Goal: Information Seeking & Learning: Learn about a topic

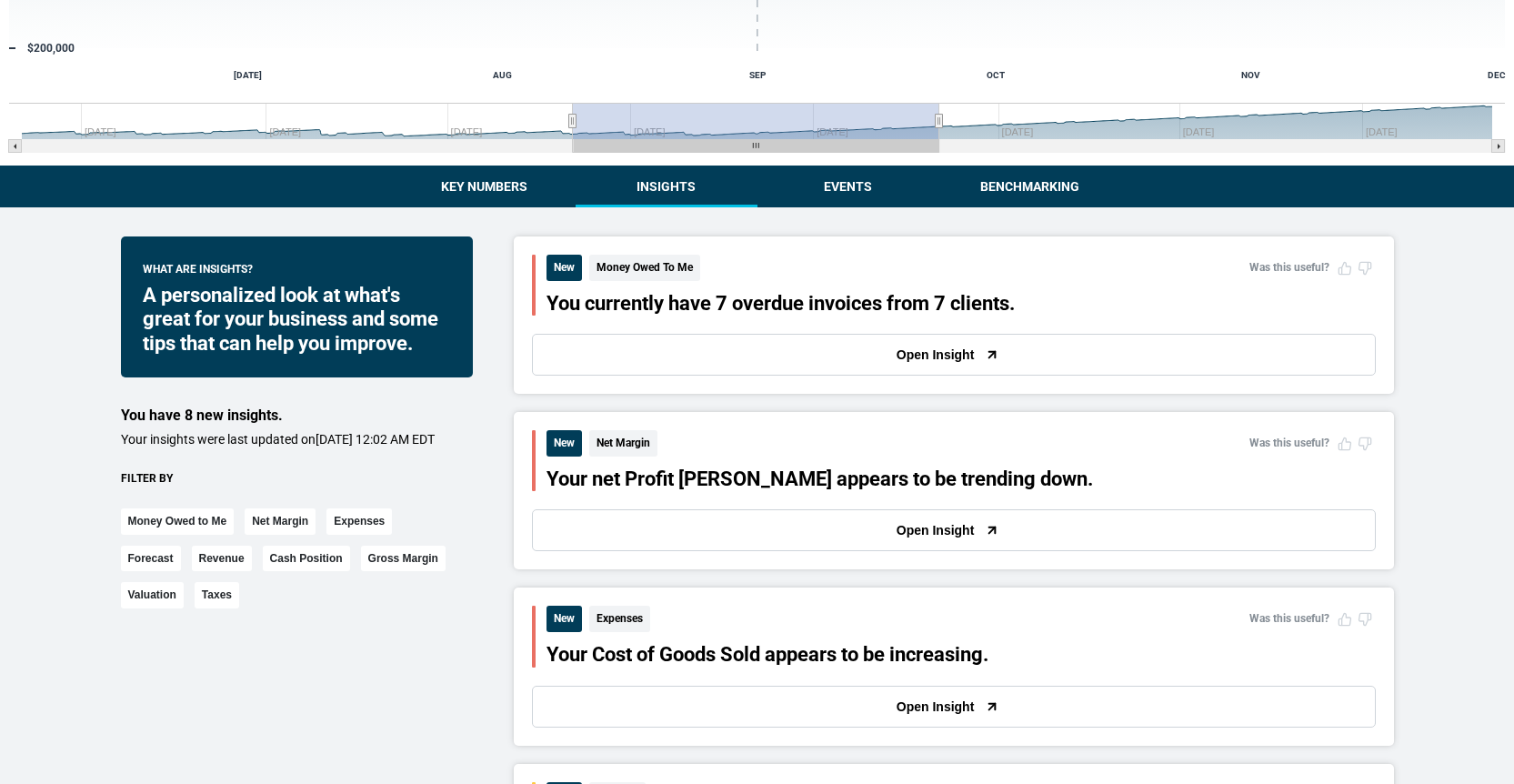
scroll to position [388, 0]
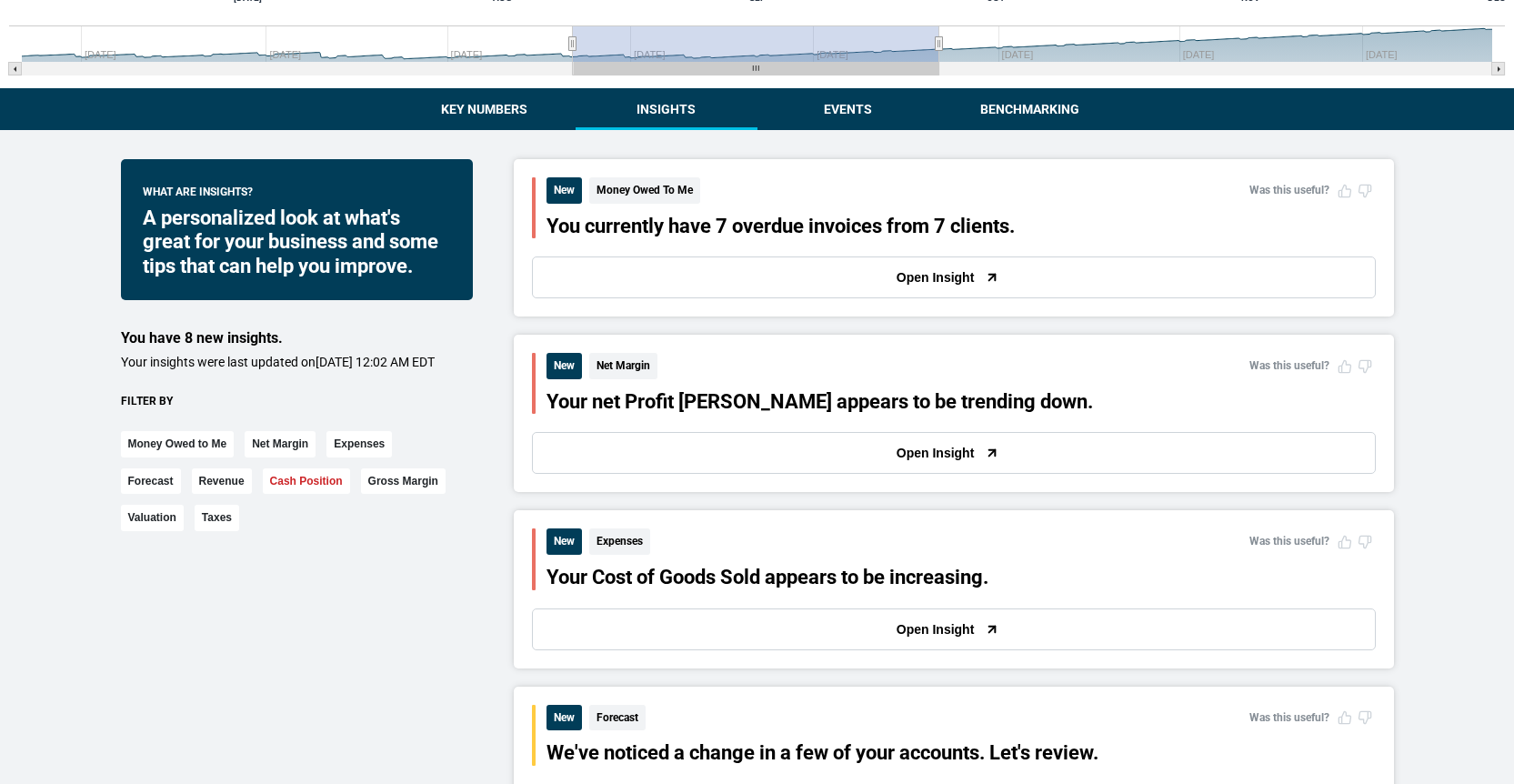
click at [330, 494] on button "Cash Position" at bounding box center [306, 481] width 88 height 27
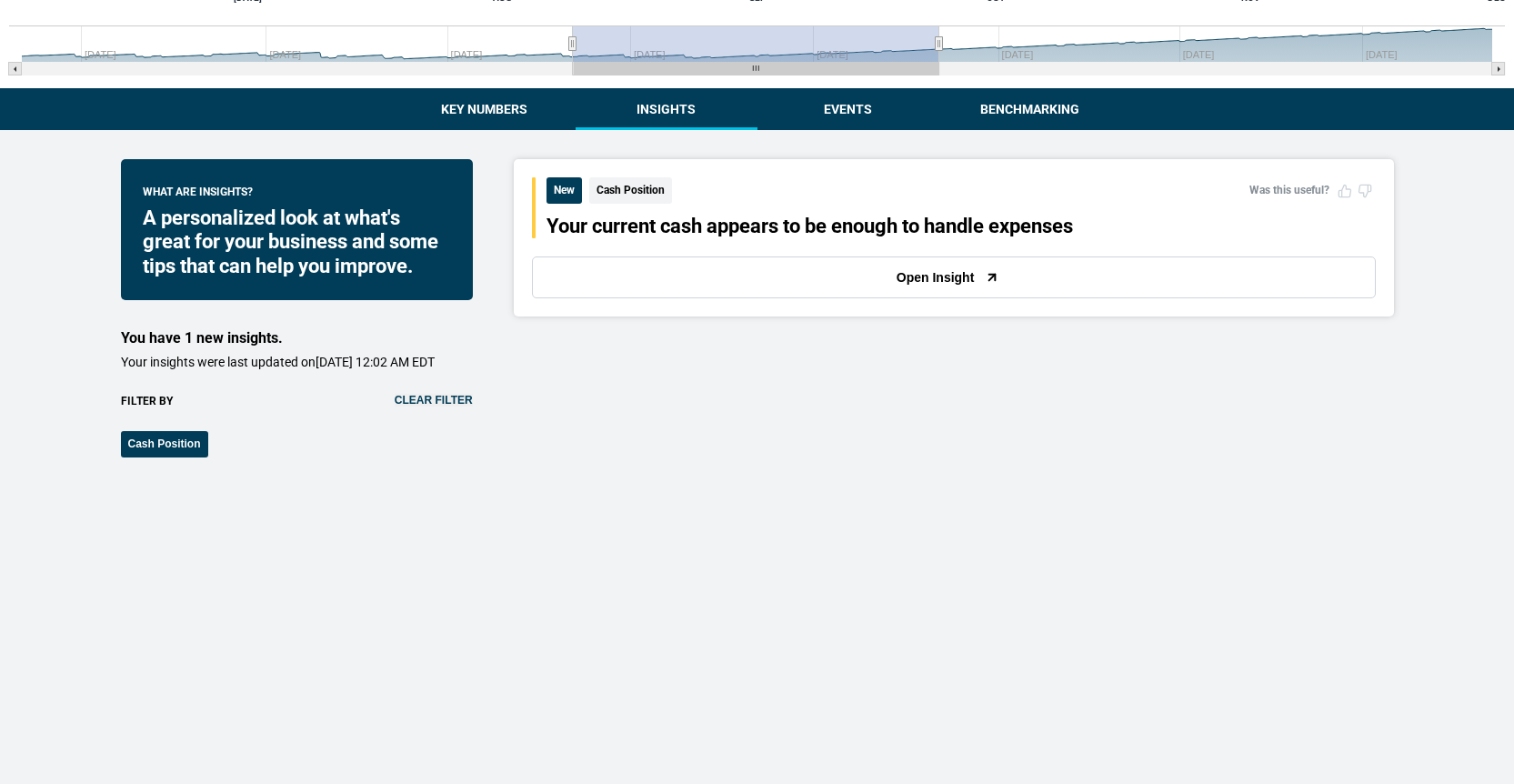
click at [909, 276] on button "Open Insight" at bounding box center [954, 277] width 844 height 42
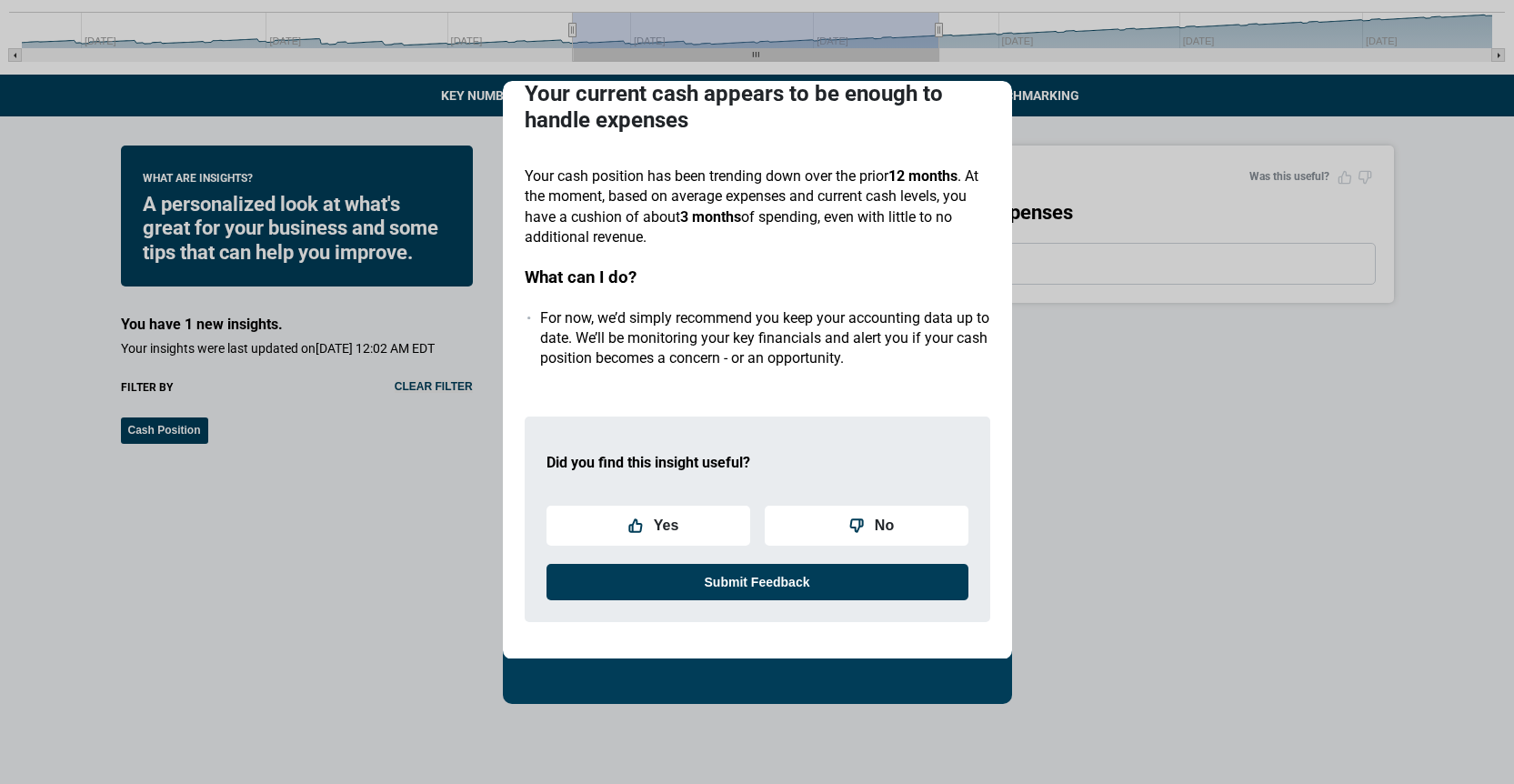
scroll to position [72, 0]
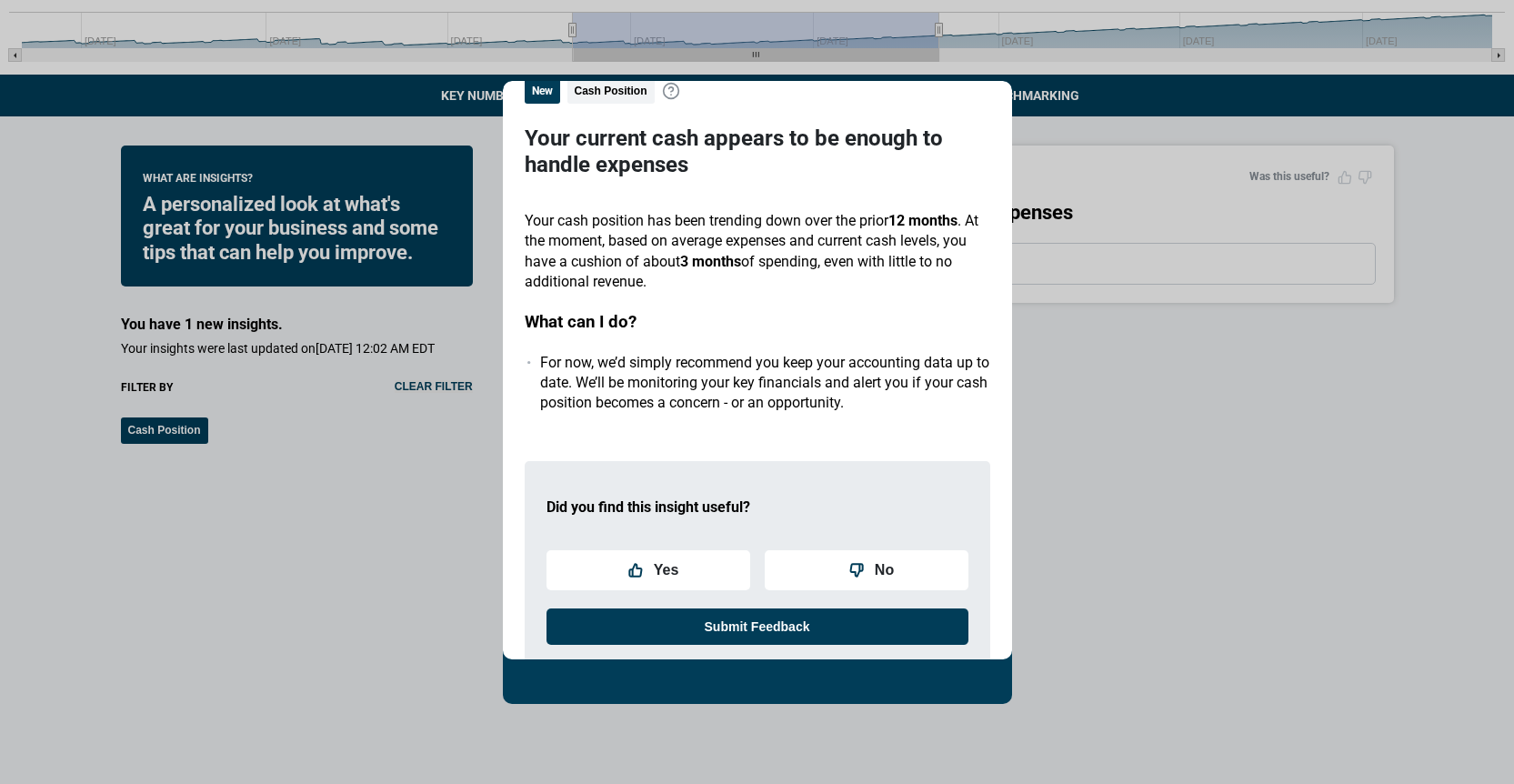
click at [828, 410] on li "For now, we’d simply recommend you keep your accounting data up to date. We’ll …" at bounding box center [765, 383] width 450 height 61
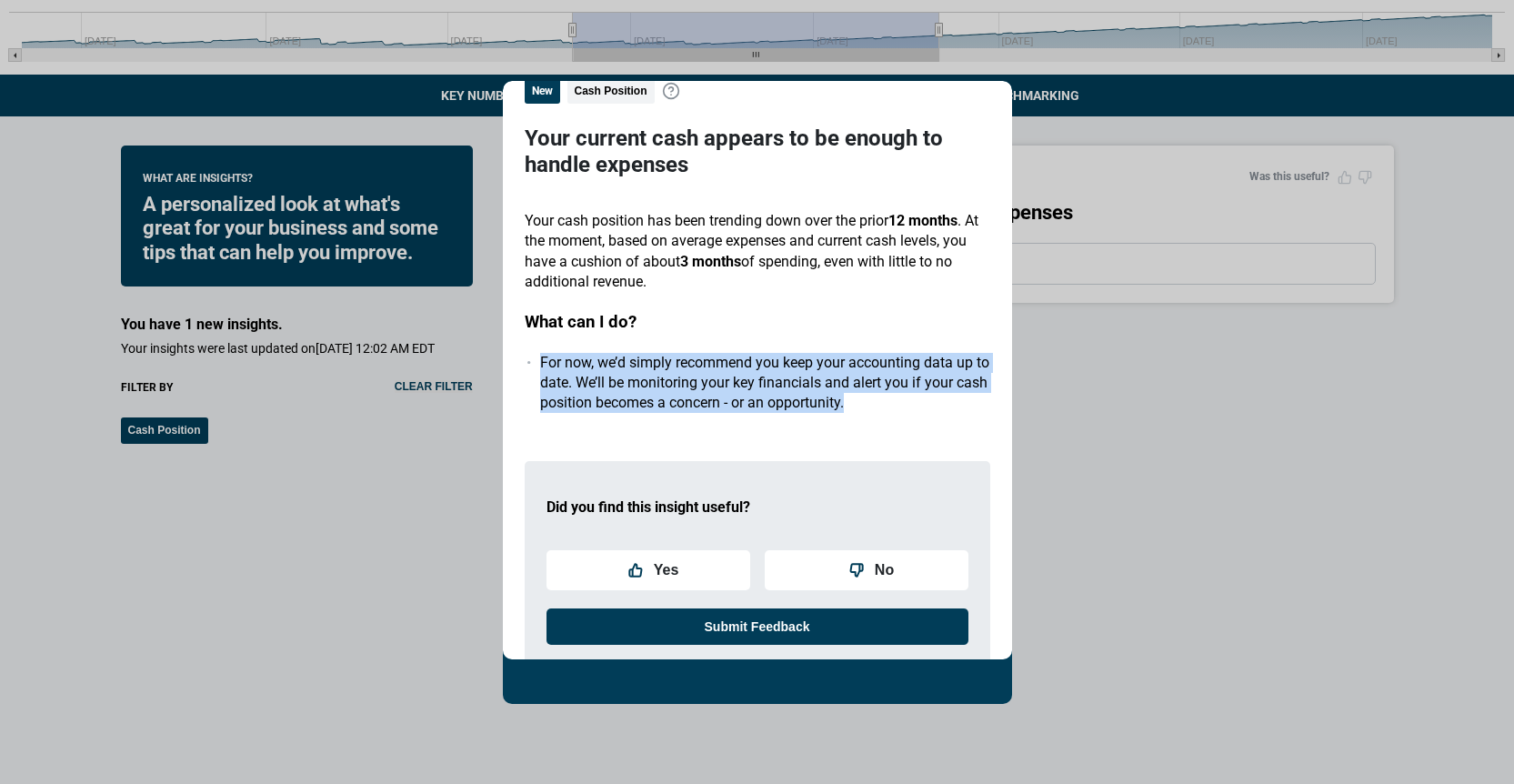
click at [828, 410] on li "For now, we’d simply recommend you keep your accounting data up to date. We’ll …" at bounding box center [765, 383] width 450 height 61
click at [777, 465] on div "Did you find this insight useful? Yes No Submit Feedback" at bounding box center [757, 564] width 466 height 206
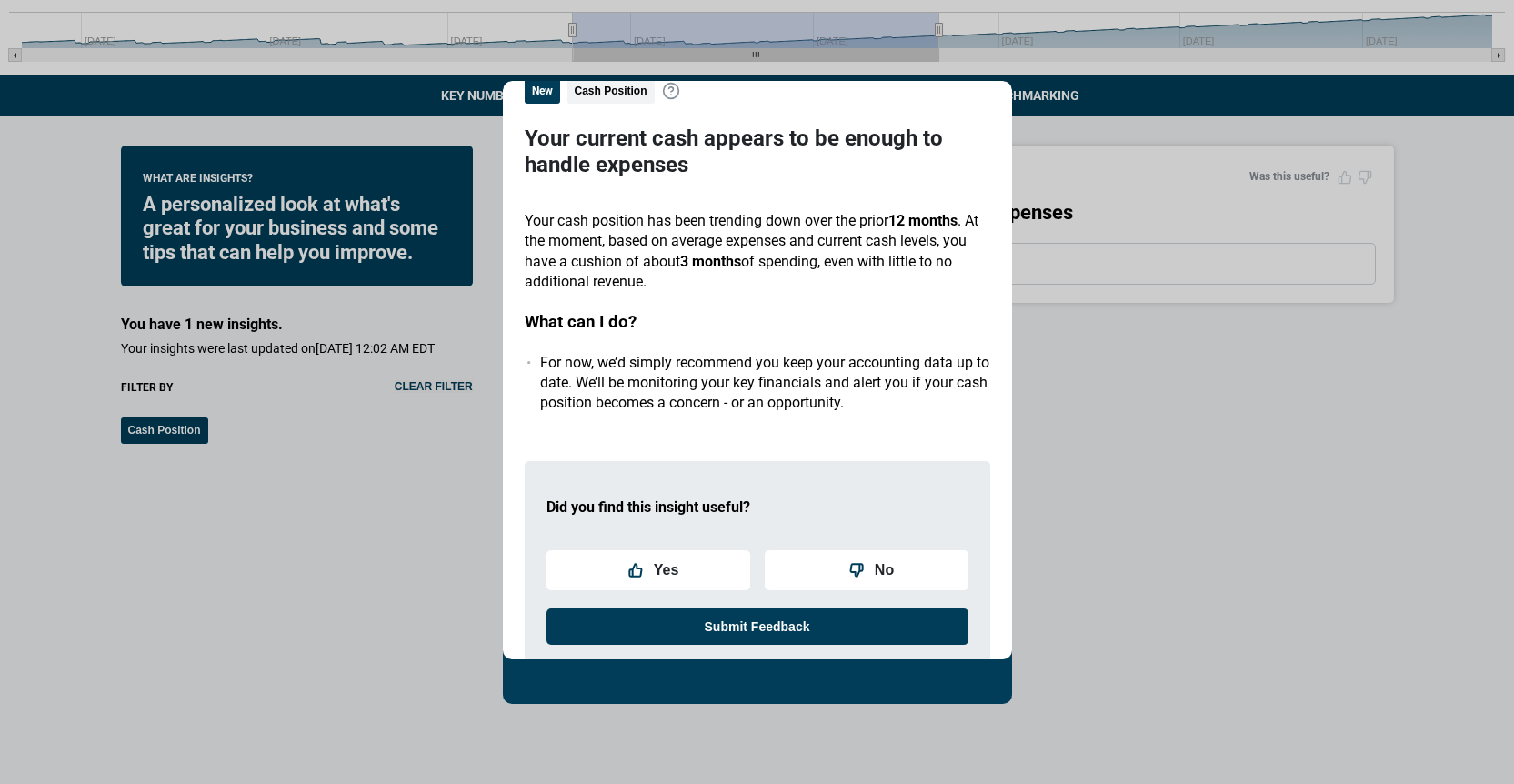
click at [807, 403] on li "For now, we’d simply recommend you keep your accounting data up to date. We’ll …" at bounding box center [765, 383] width 450 height 61
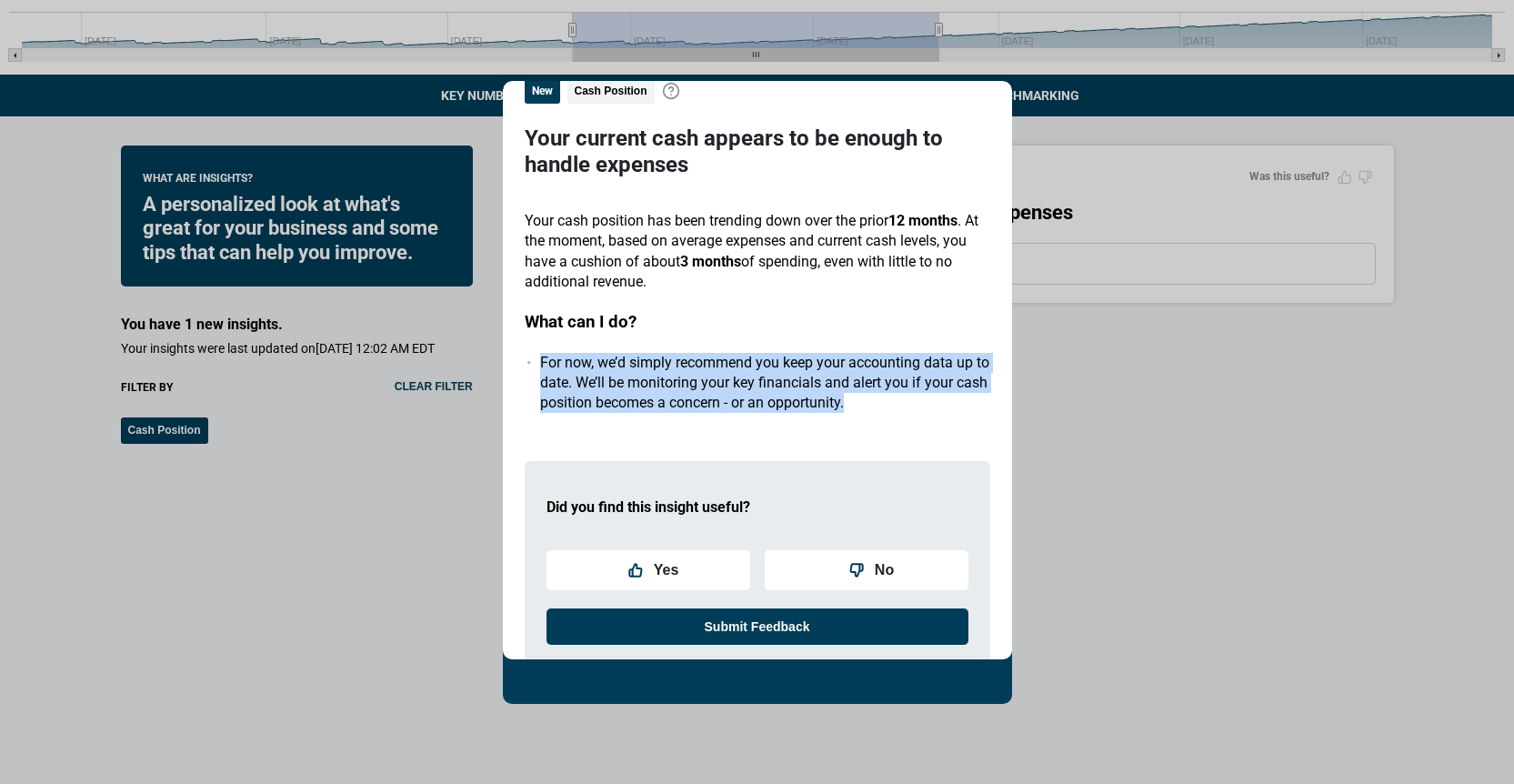
click at [807, 403] on li "For now, we’d simply recommend you keep your accounting data up to date. We’ll …" at bounding box center [765, 383] width 450 height 61
click at [804, 452] on div "Did you find this insight useful? Yes No Submit Feedback" at bounding box center [757, 556] width 466 height 249
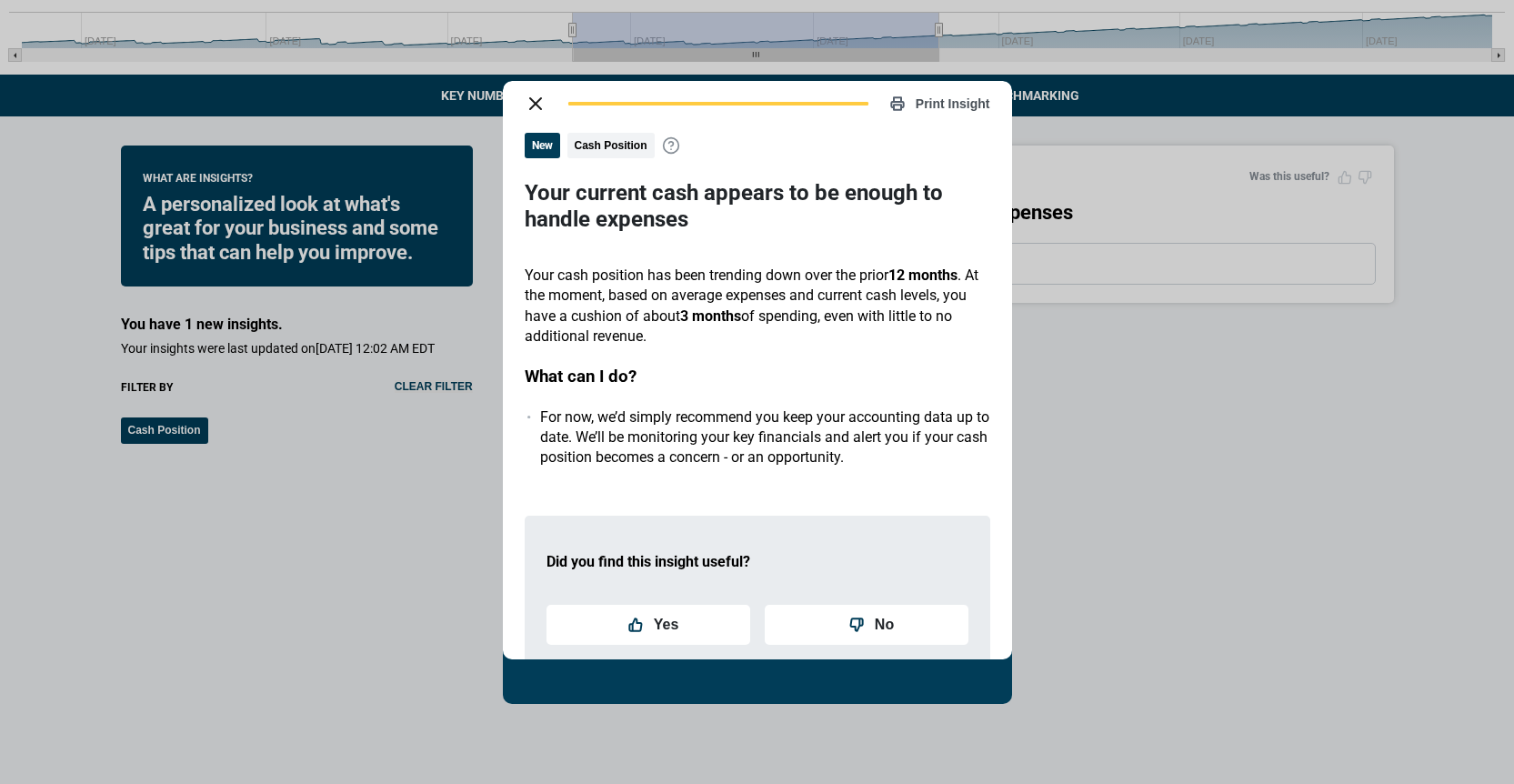
scroll to position [0, 0]
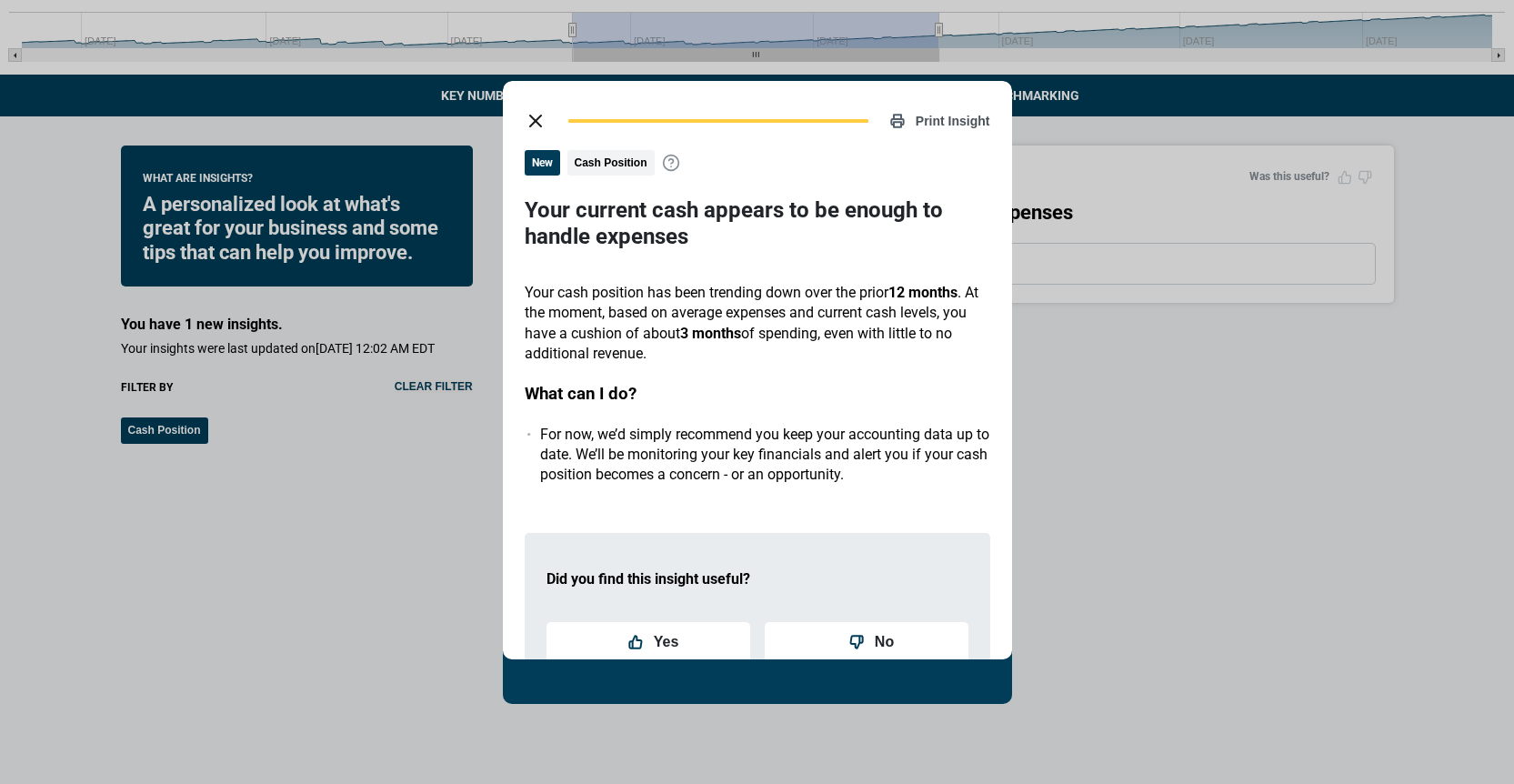
click at [623, 219] on h3 "Your current cash appears to be enough to handle expenses" at bounding box center [757, 223] width 466 height 53
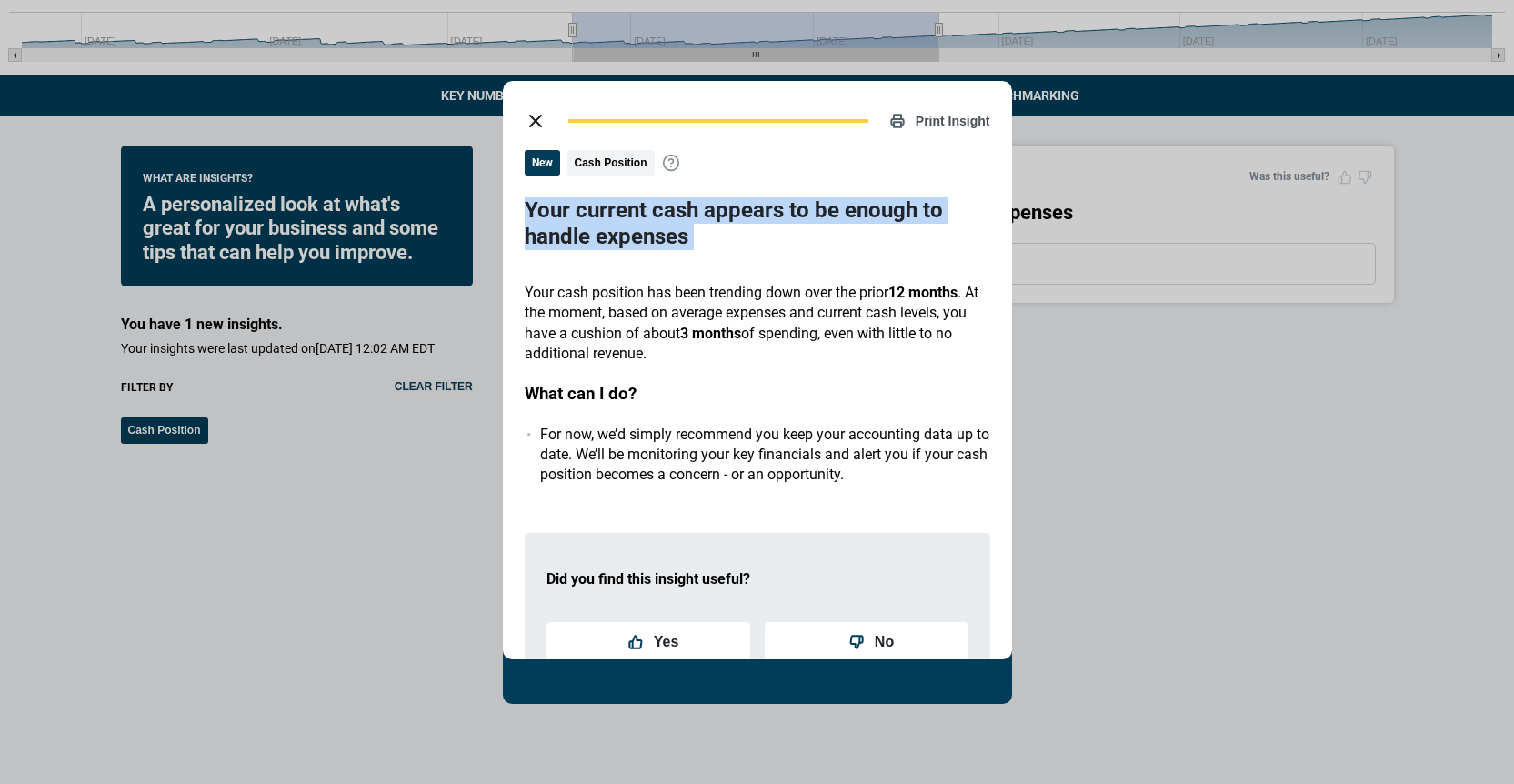
click at [623, 219] on h3 "Your current cash appears to be enough to handle expenses" at bounding box center [757, 223] width 466 height 53
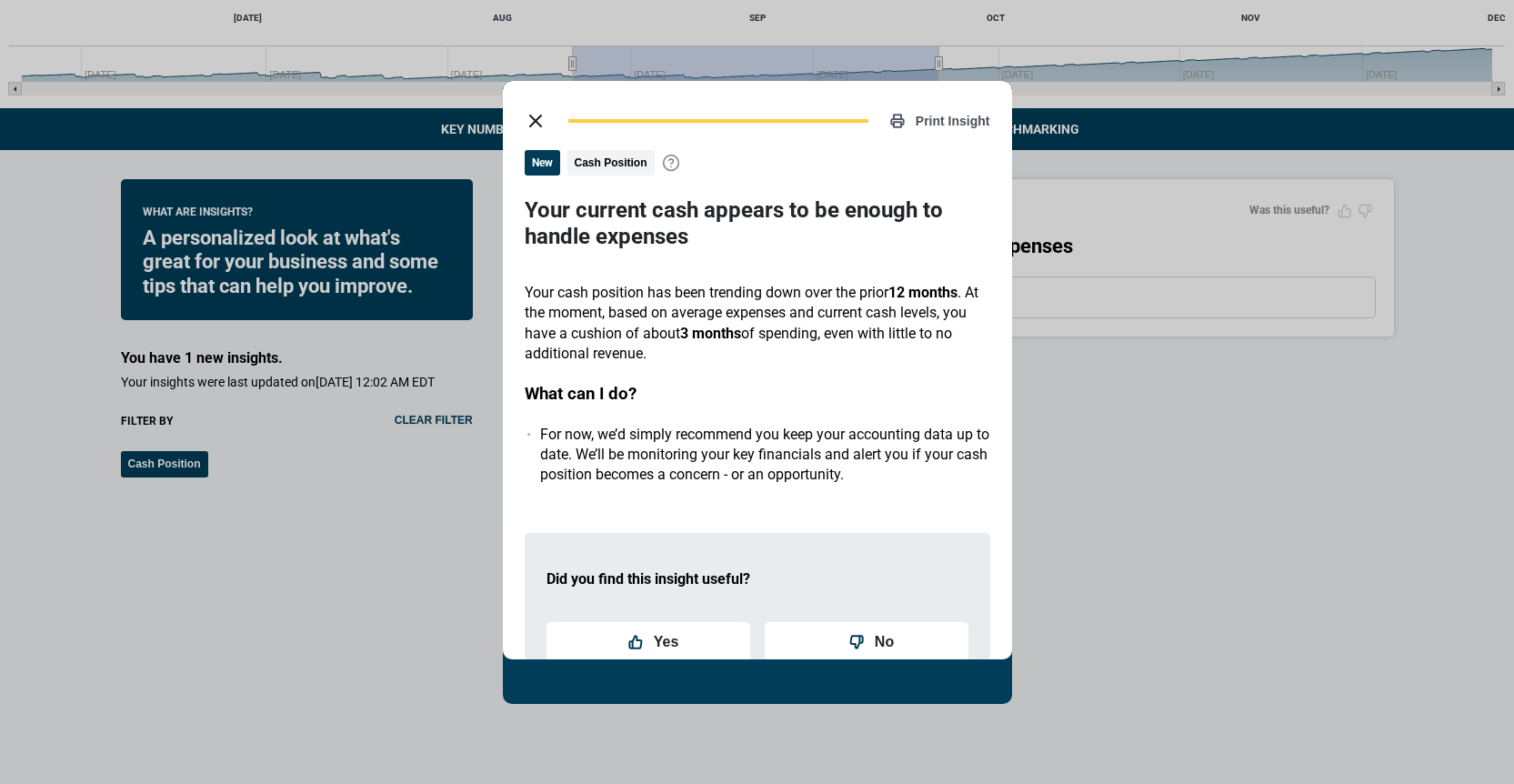
scroll to position [357, 0]
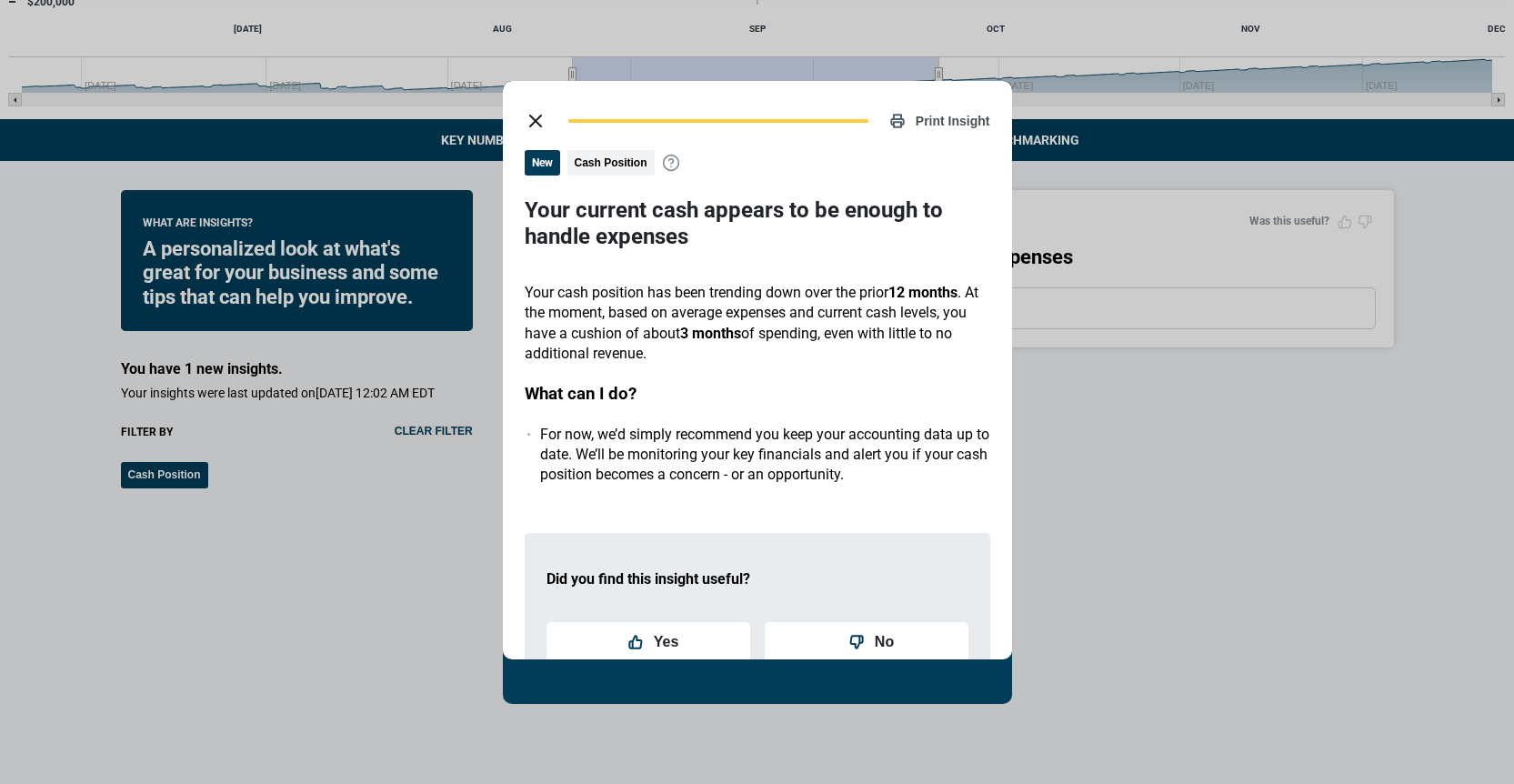
click at [534, 113] on icon "close dialog" at bounding box center [536, 121] width 22 height 22
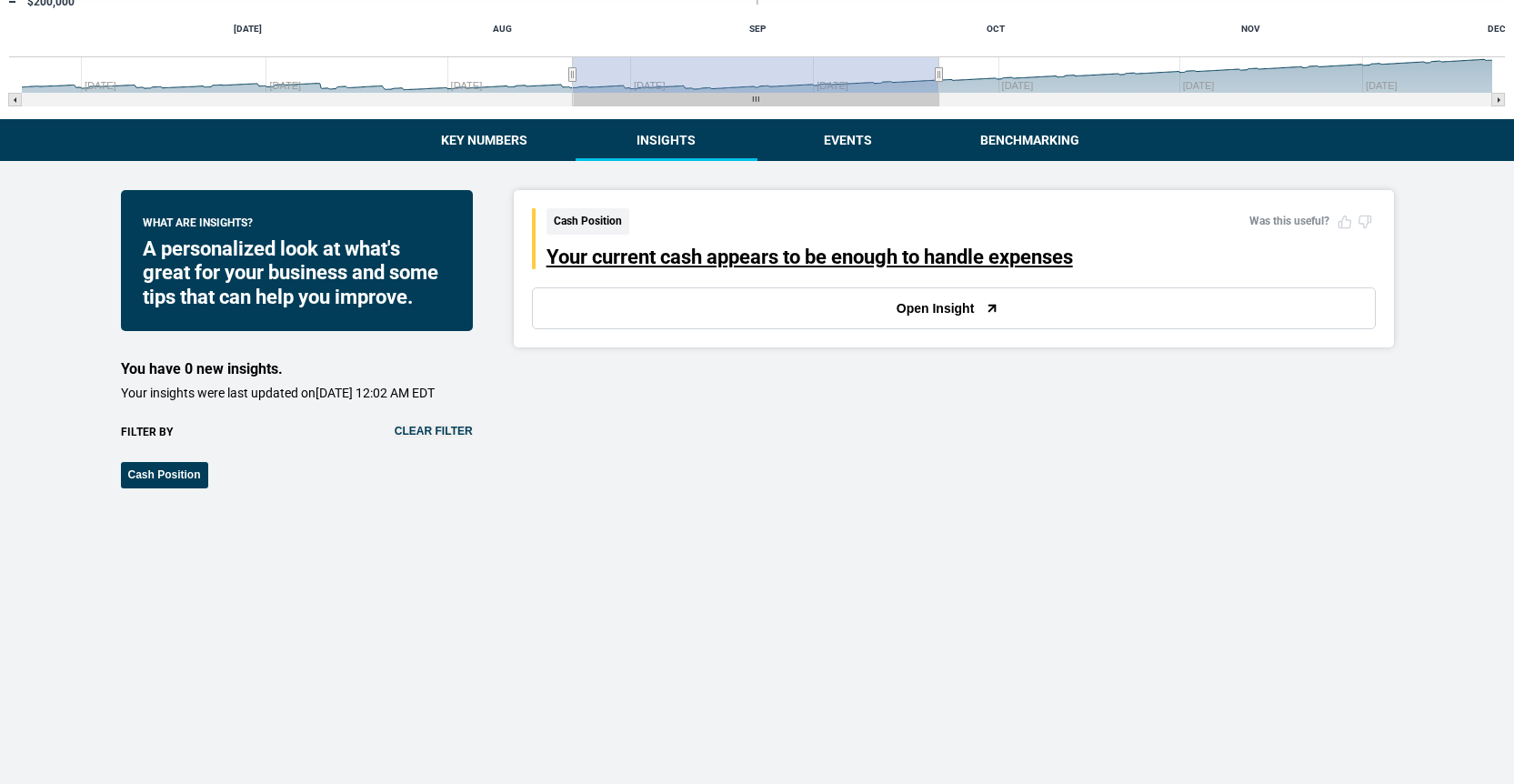
click at [634, 246] on div "Your current cash appears to be enough to handle expenses" at bounding box center [809, 257] width 527 height 24
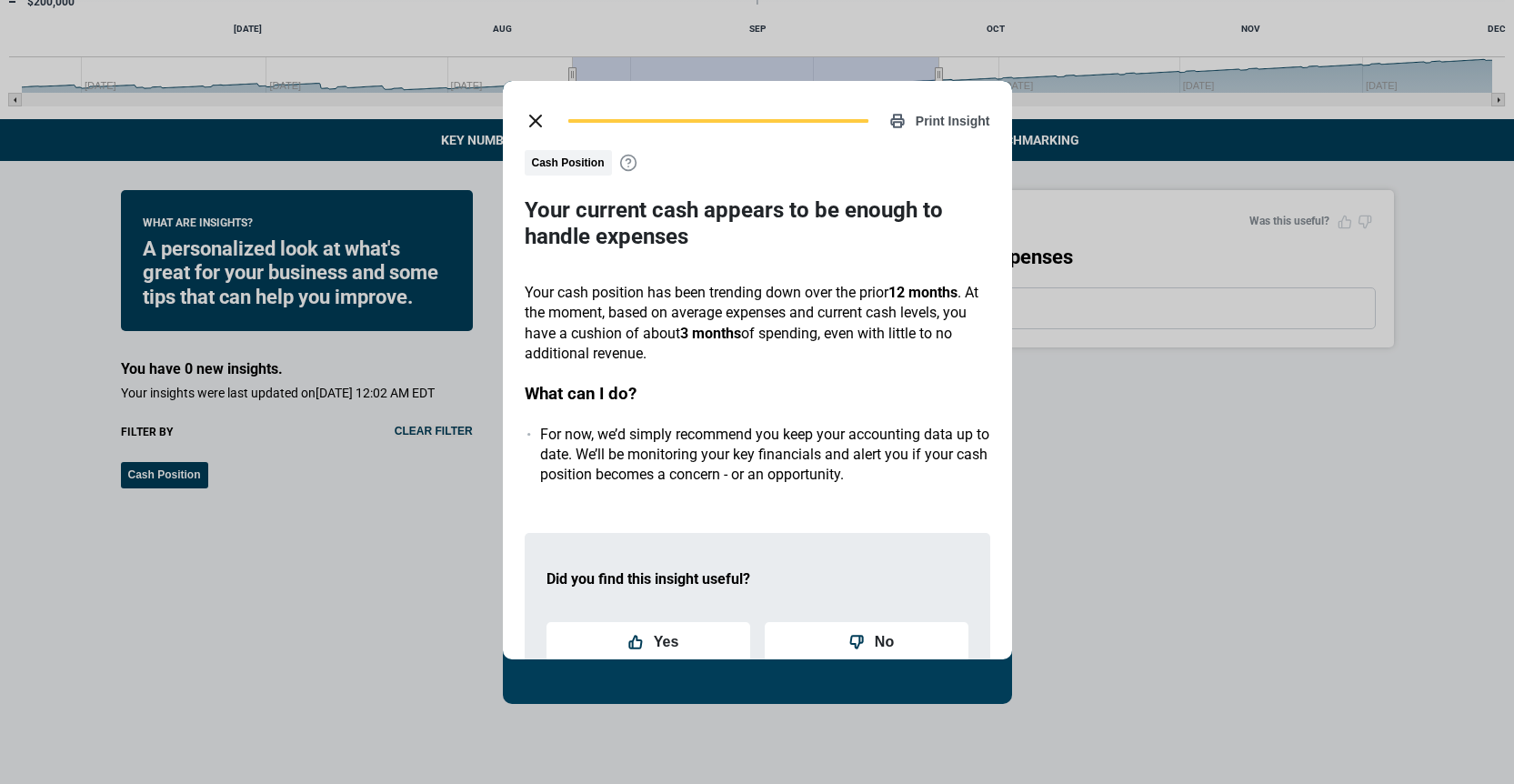
click at [512, 107] on div "Print Insight Cash Position Your current cash appears to be enough to handle ex…" at bounding box center [757, 370] width 509 height 578
click at [535, 120] on line "close dialog" at bounding box center [536, 121] width 11 height 11
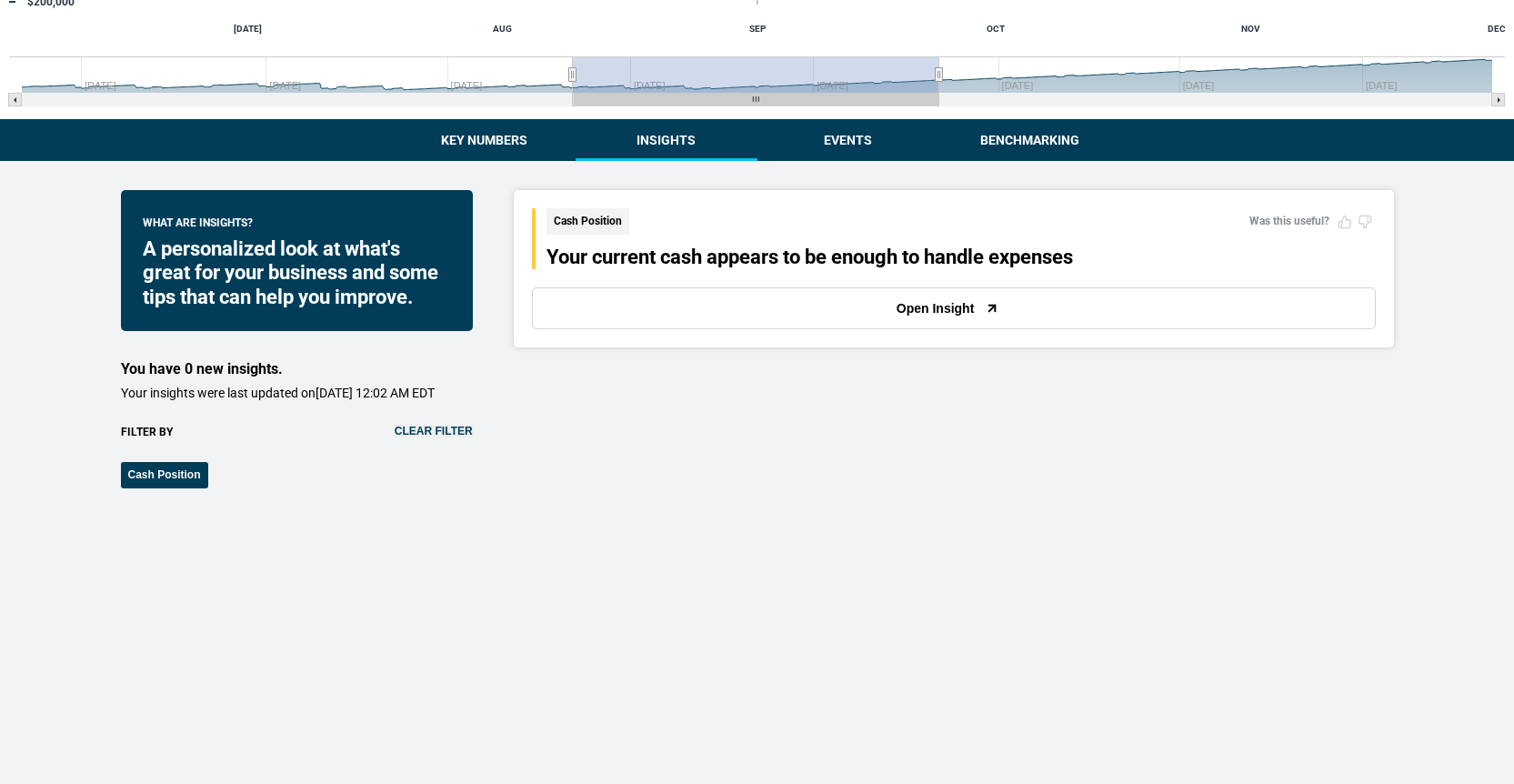
click at [593, 220] on span "Cash Position" at bounding box center [588, 221] width 83 height 27
click at [622, 262] on div "Your current cash appears to be enough to handle expenses" at bounding box center [809, 257] width 527 height 24
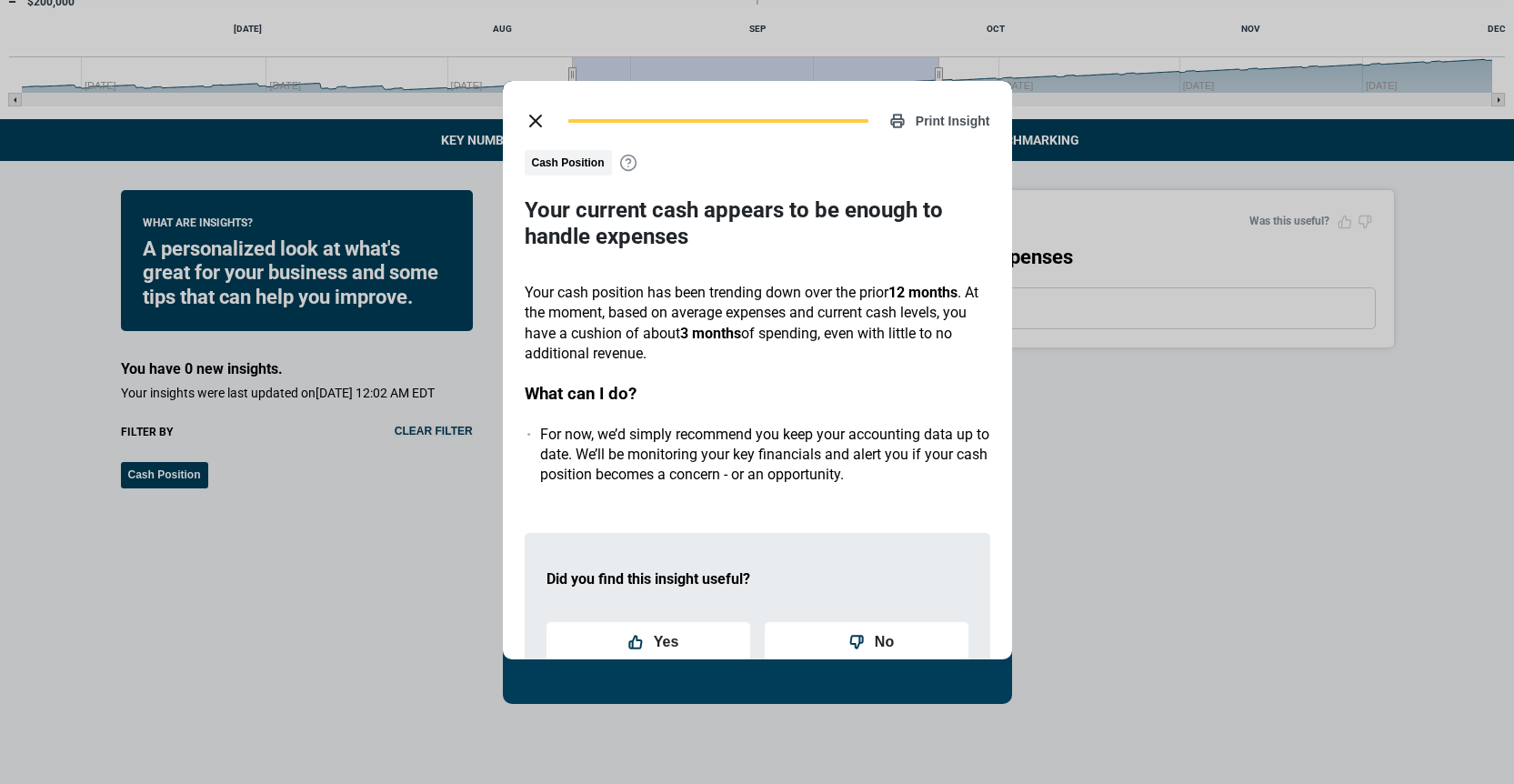
scroll to position [317, 0]
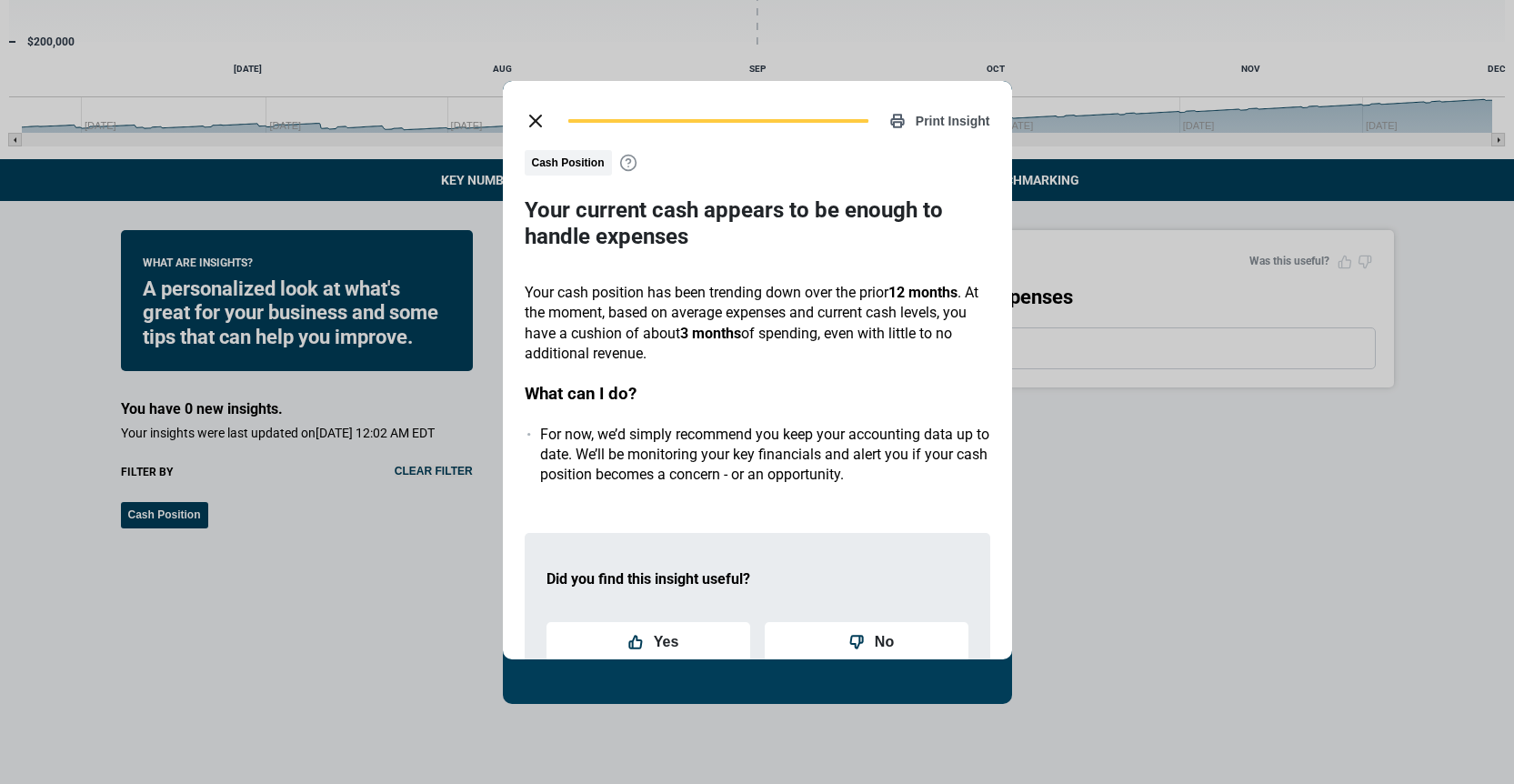
click at [531, 122] on icon "close dialog" at bounding box center [536, 121] width 22 height 22
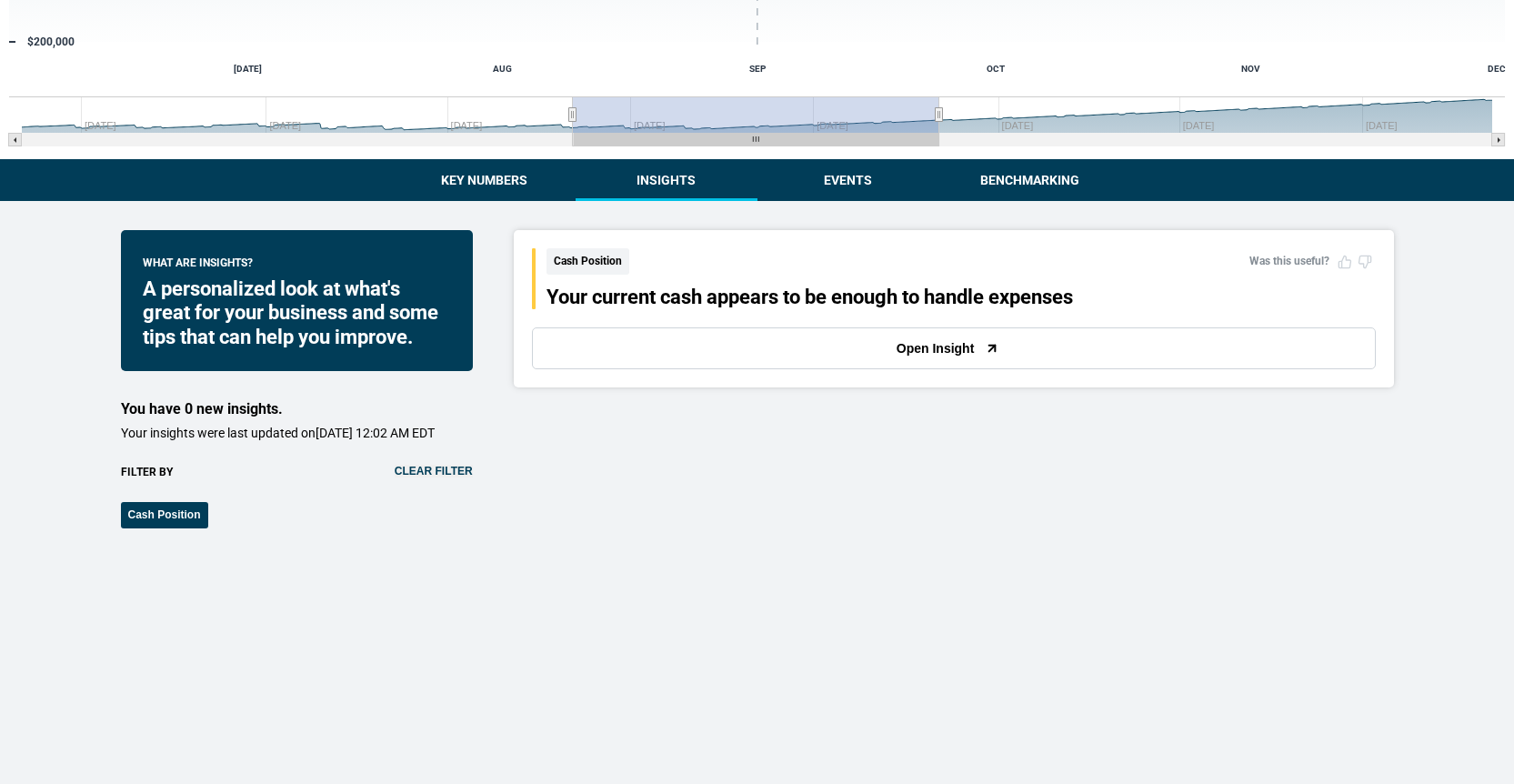
click at [512, 184] on div "Money Owed To Me You currently have 7 overdue invoices from 7 clients. [DATE] $…" at bounding box center [757, 413] width 1514 height 1461
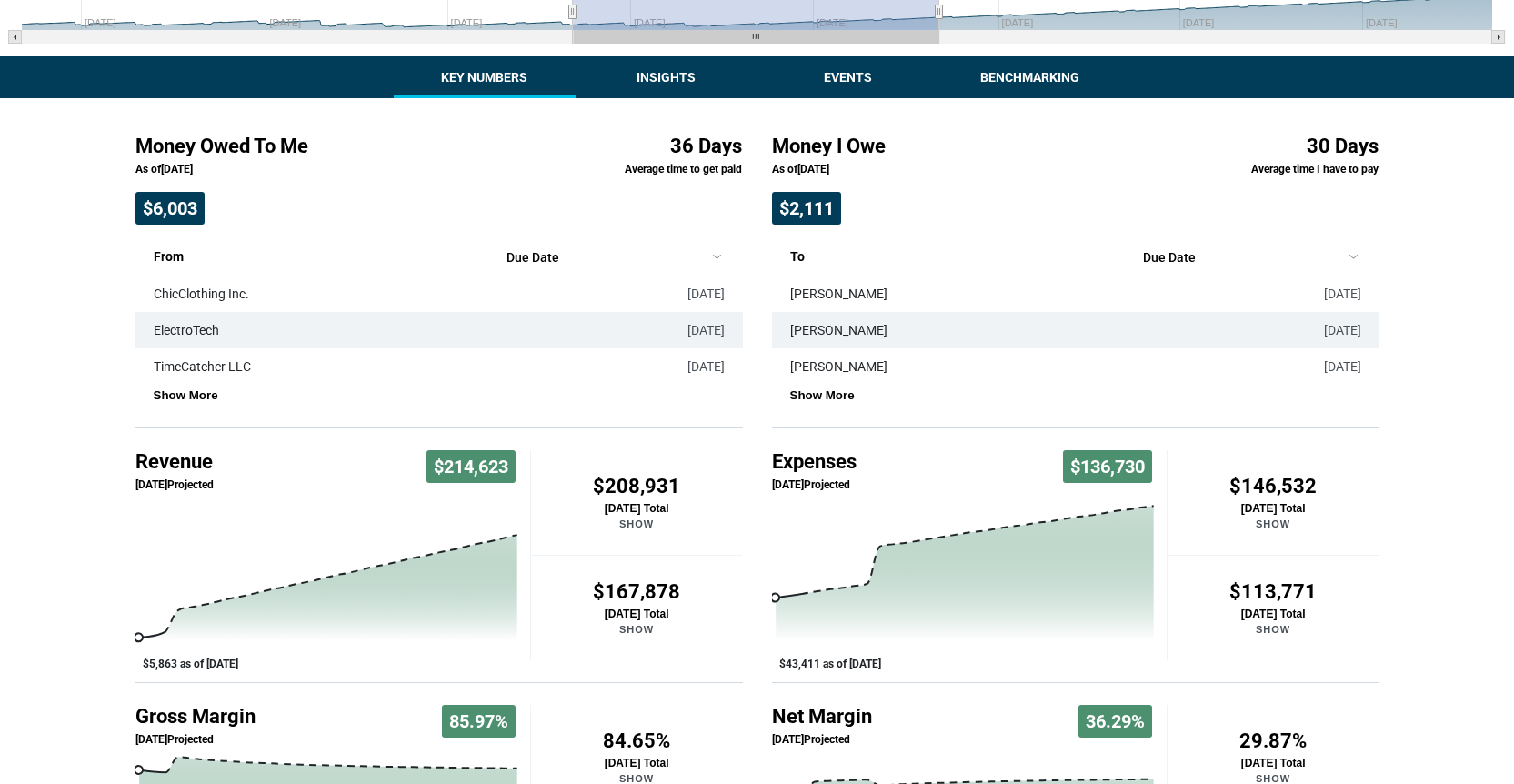
scroll to position [336, 0]
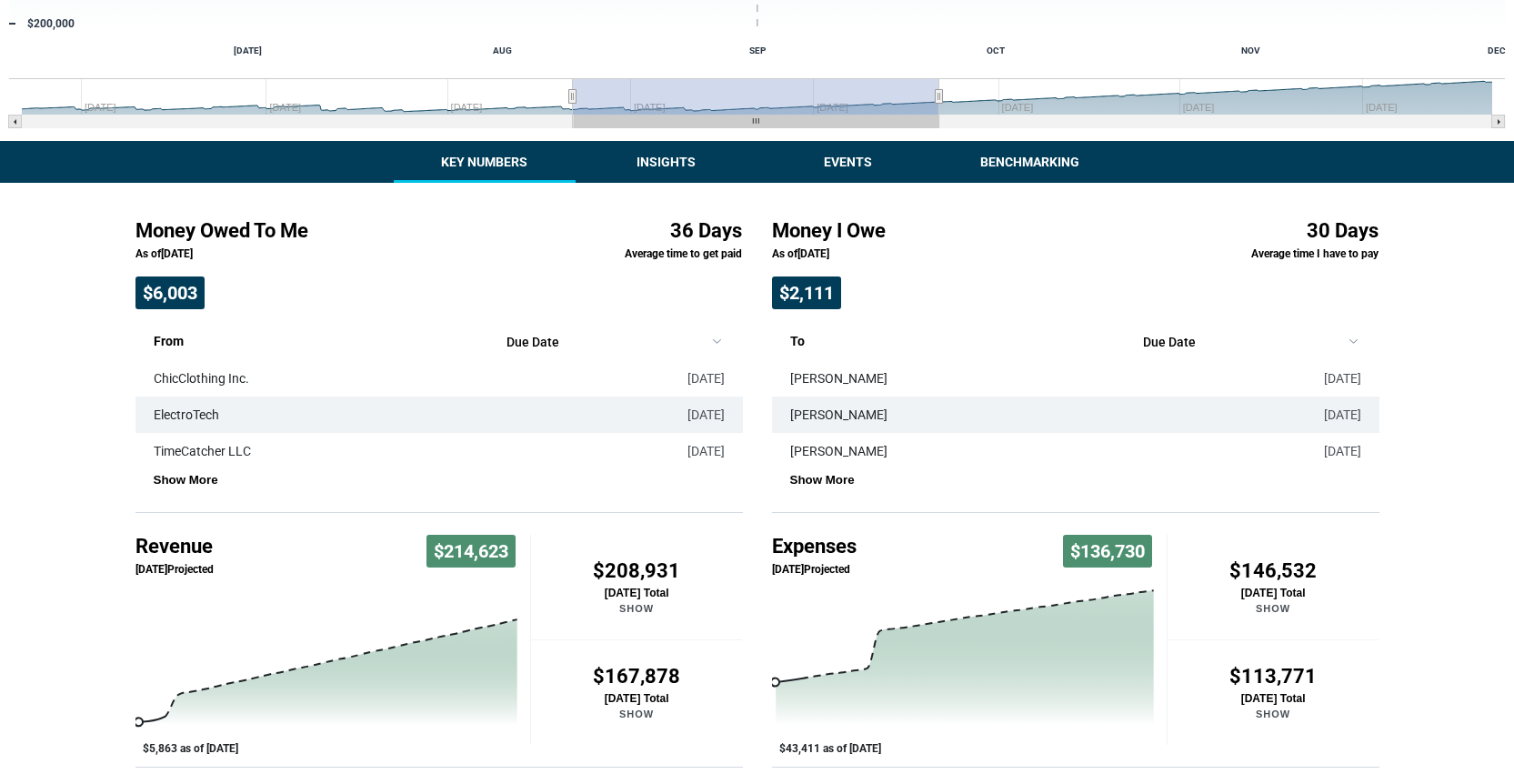
click at [643, 172] on div "Money Owed To Me You currently have 7 overdue invoices from 7 clients. [DATE] $…" at bounding box center [757, 342] width 1514 height 1357
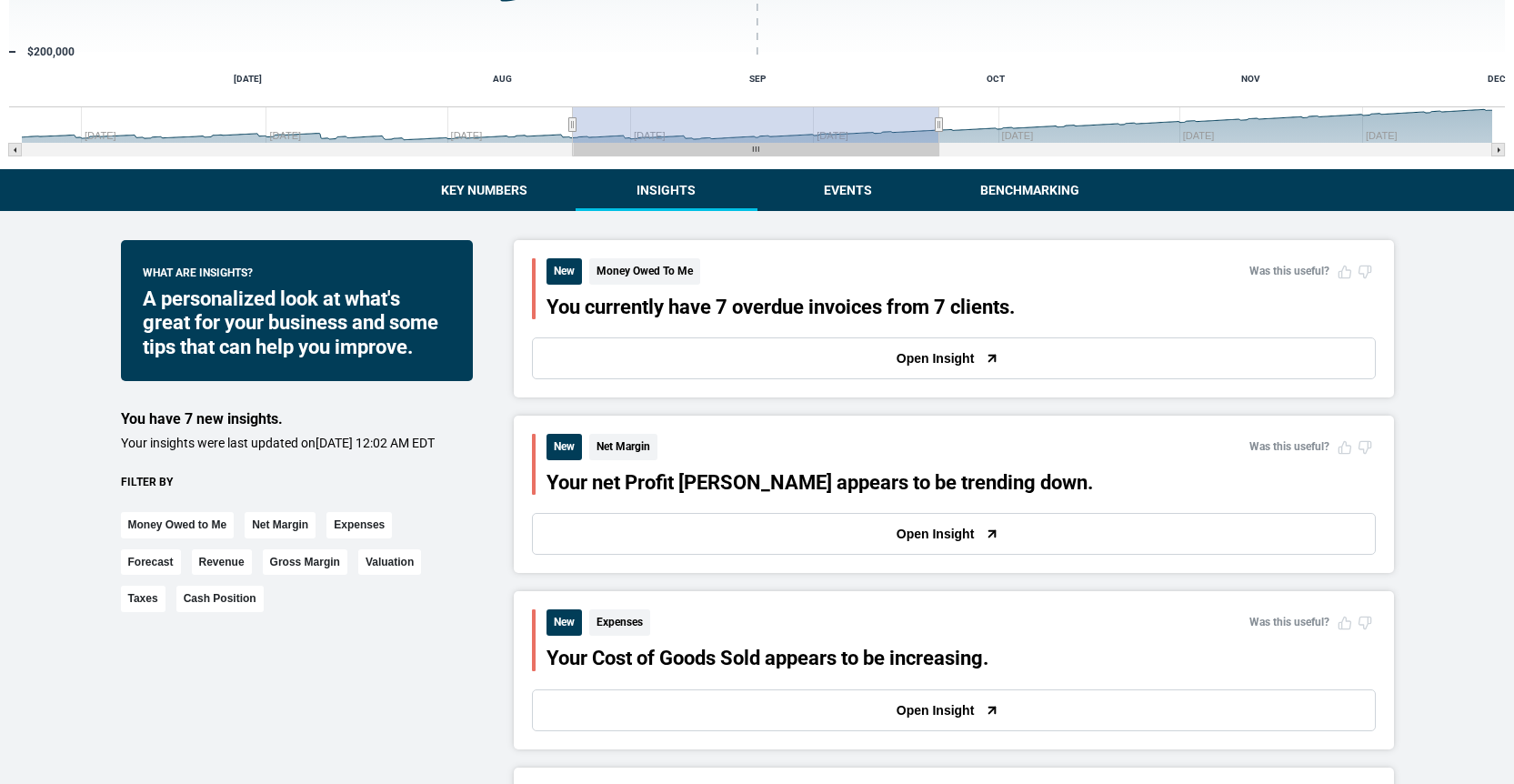
scroll to position [315, 0]
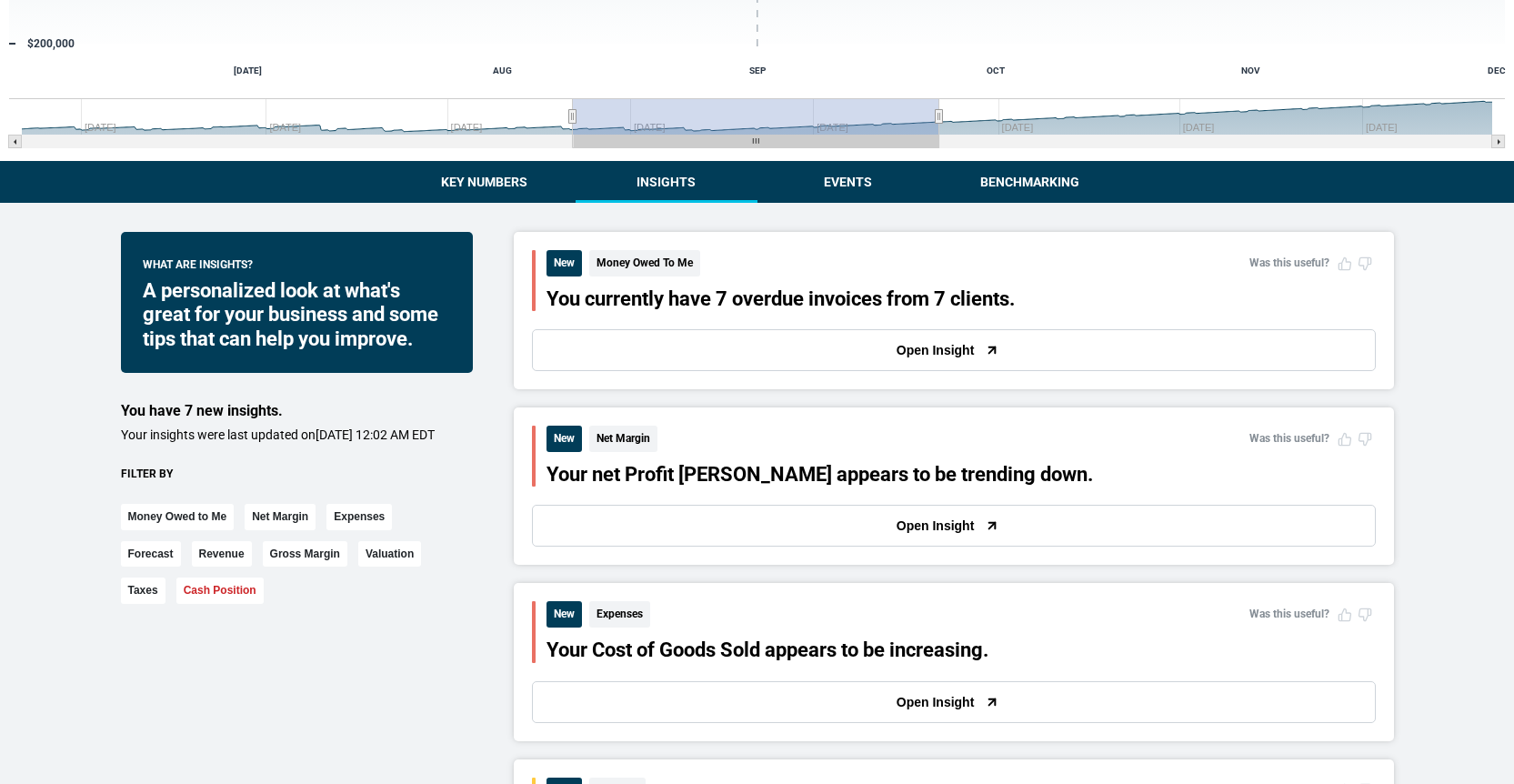
click at [206, 603] on button "Cash Position" at bounding box center [220, 590] width 88 height 27
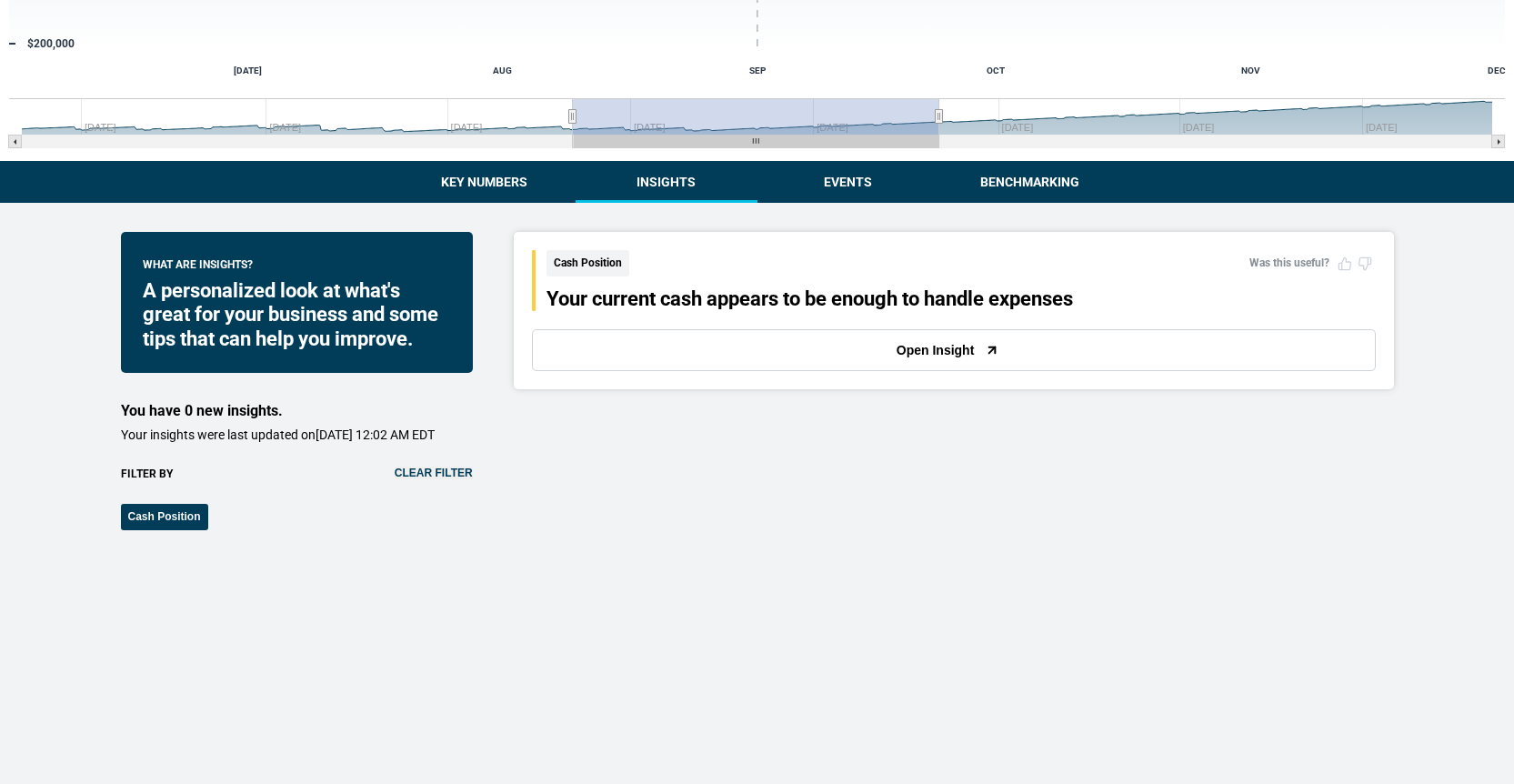
click at [750, 347] on button "Open Insight" at bounding box center [954, 350] width 844 height 42
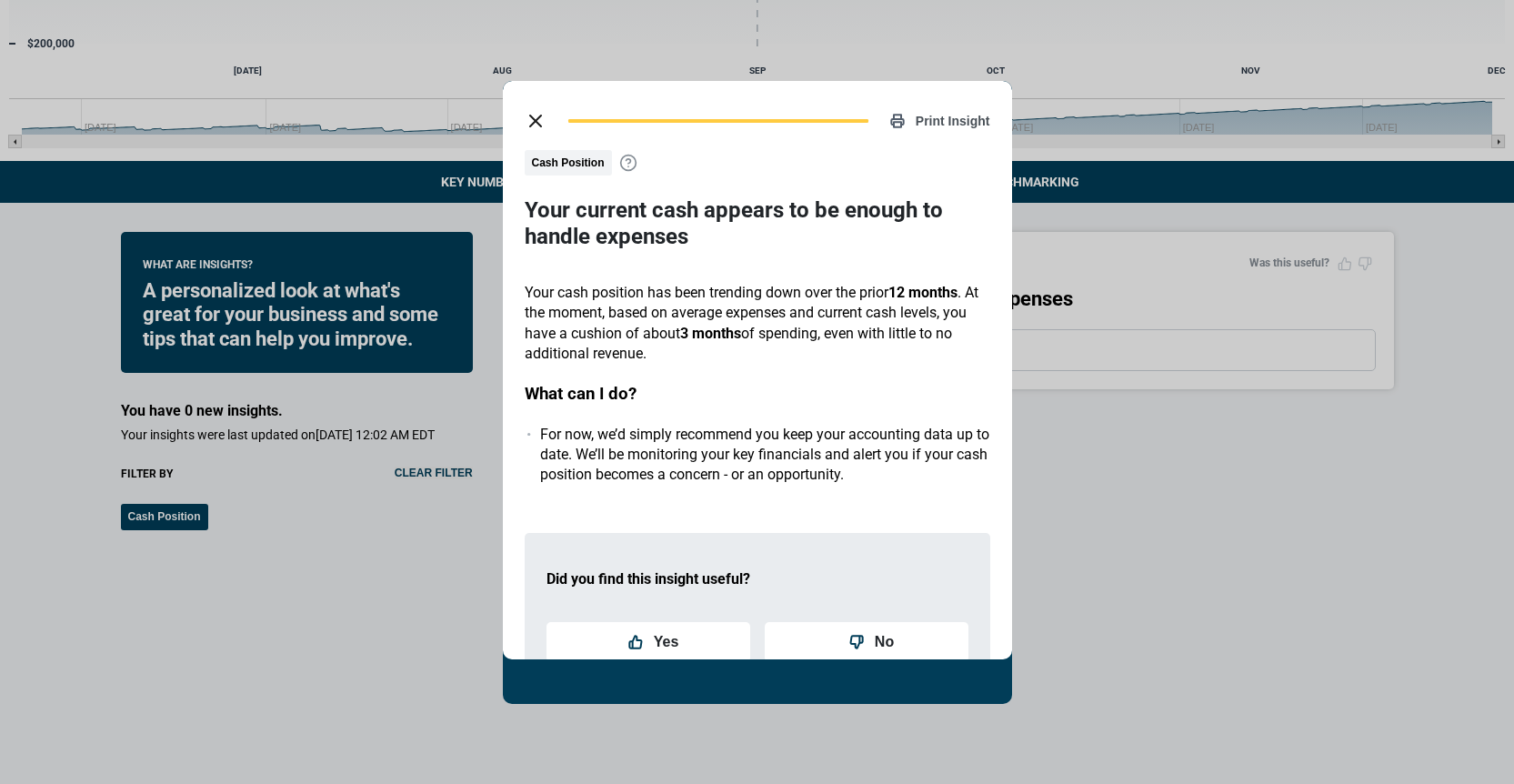
click at [628, 160] on icon at bounding box center [628, 163] width 18 height 18
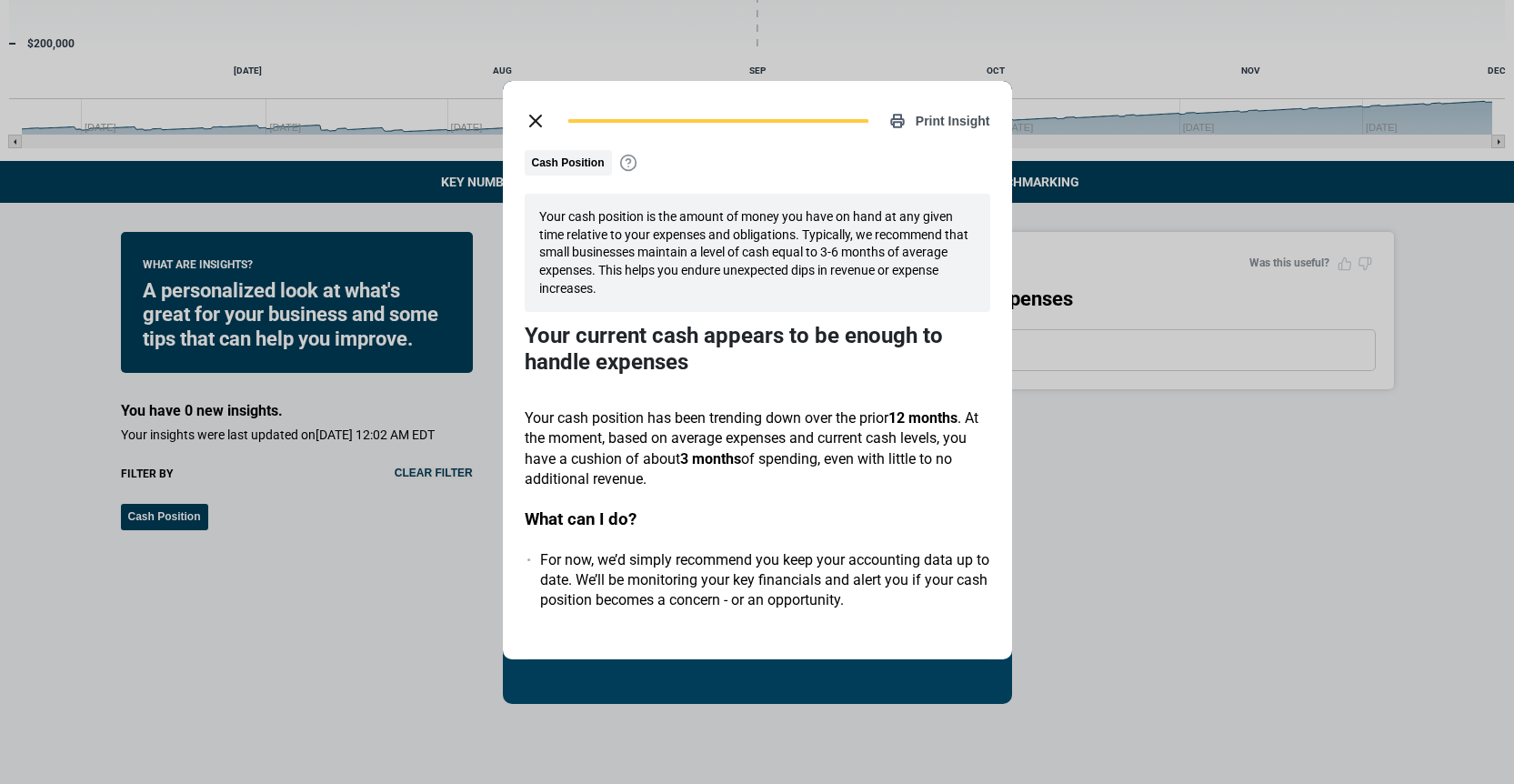
click at [631, 163] on icon at bounding box center [628, 163] width 18 height 18
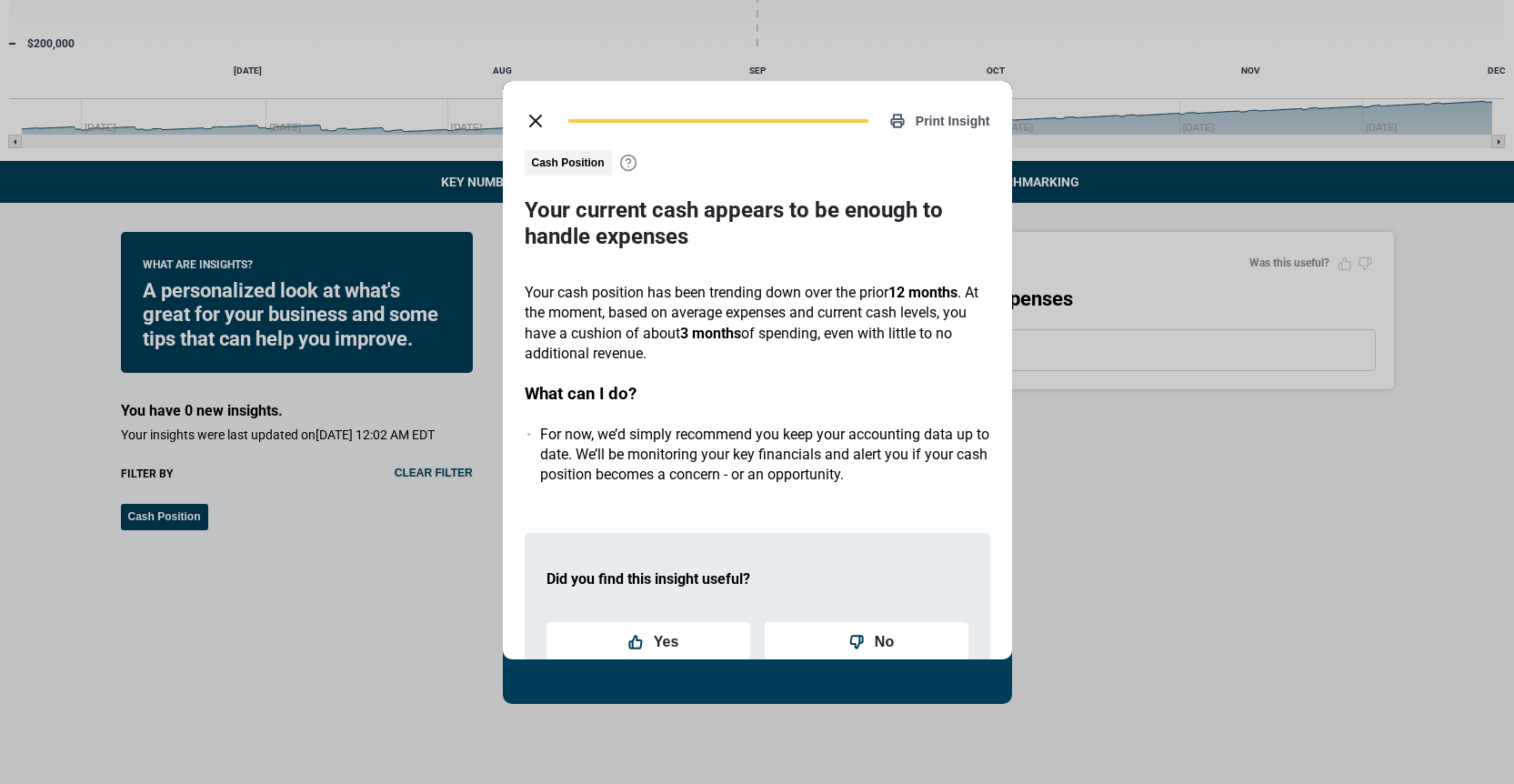
click at [631, 163] on icon at bounding box center [628, 163] width 18 height 18
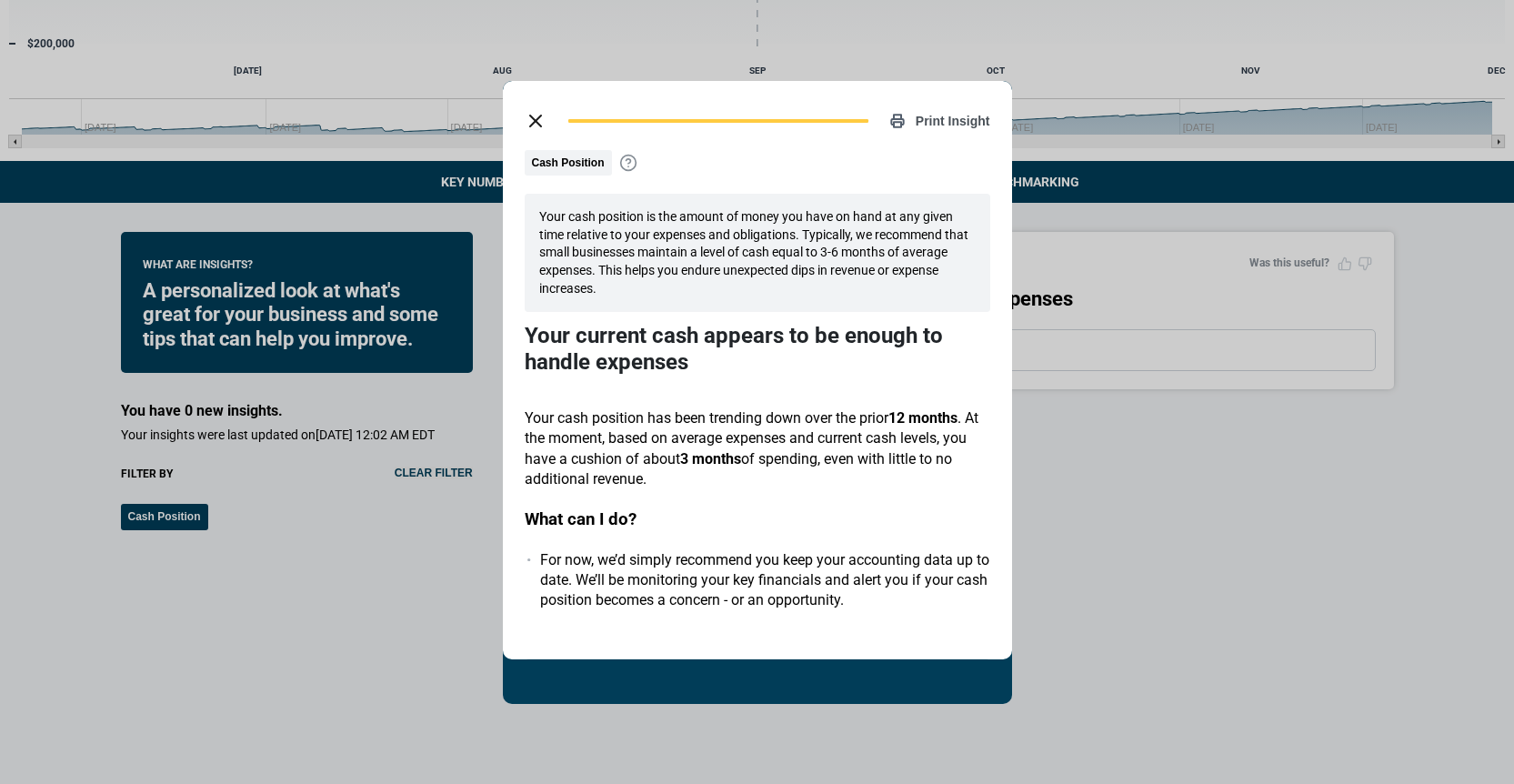
click at [629, 163] on icon at bounding box center [628, 163] width 18 height 18
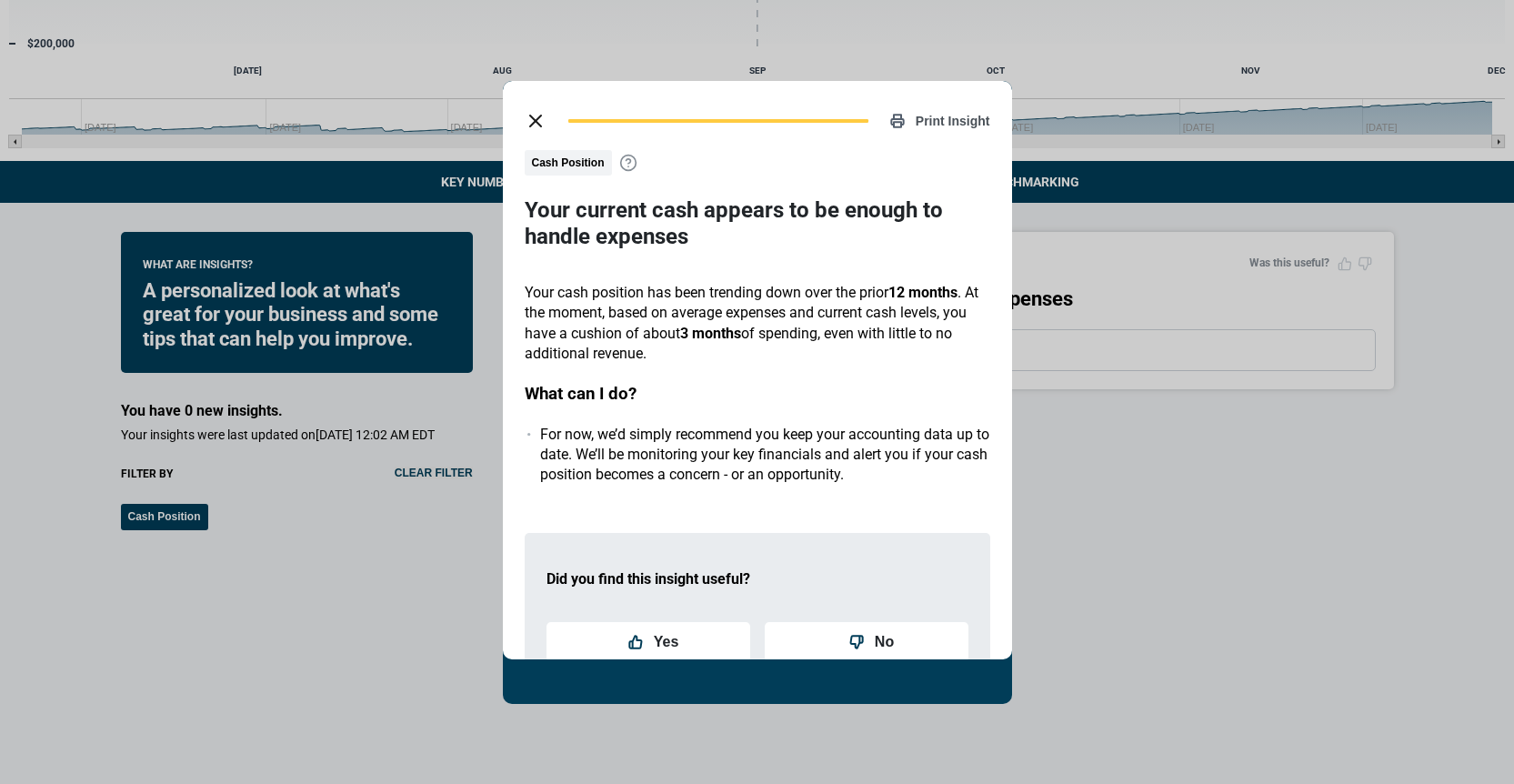
click at [628, 168] on icon at bounding box center [628, 163] width 18 height 18
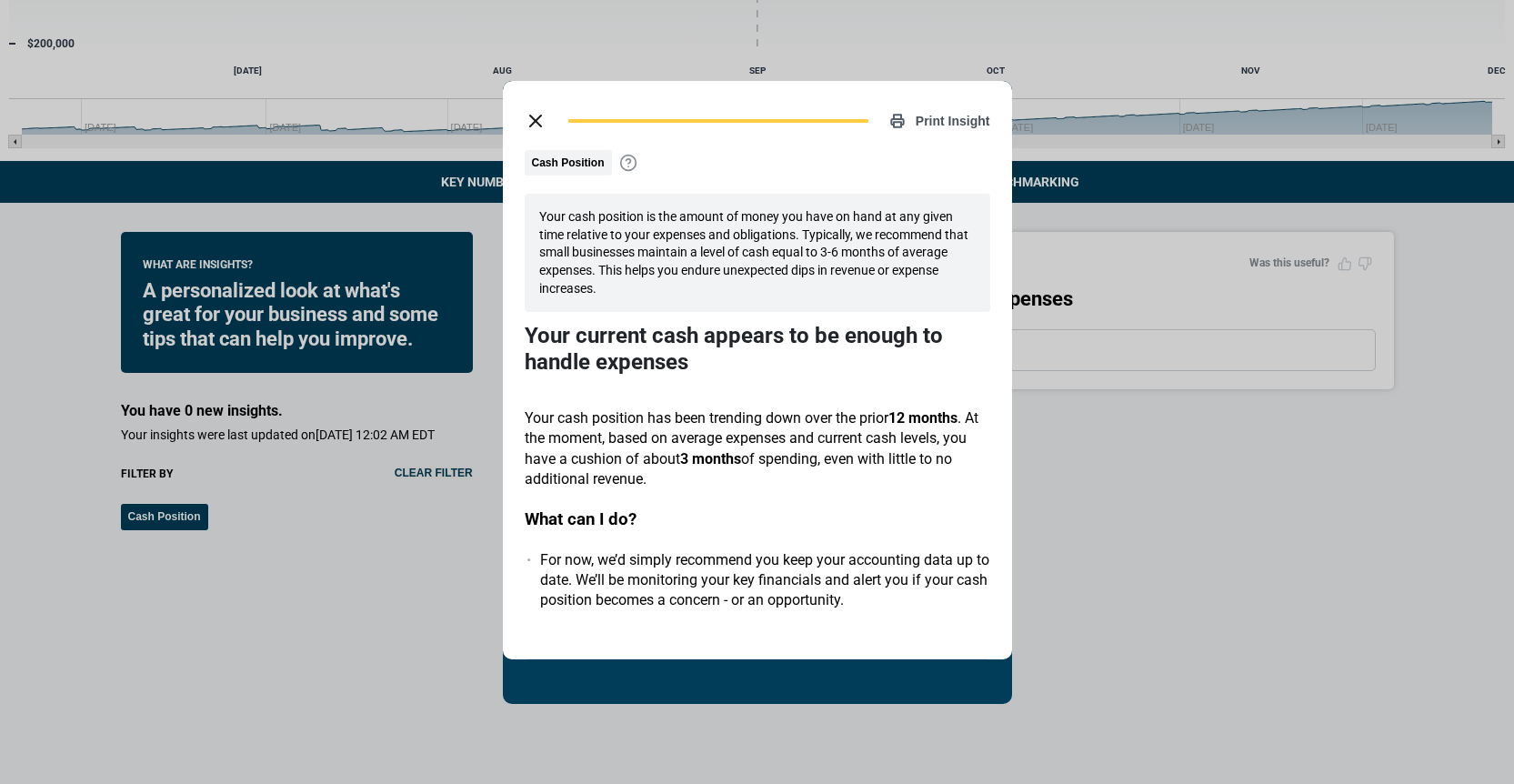
click at [628, 160] on icon at bounding box center [628, 163] width 18 height 18
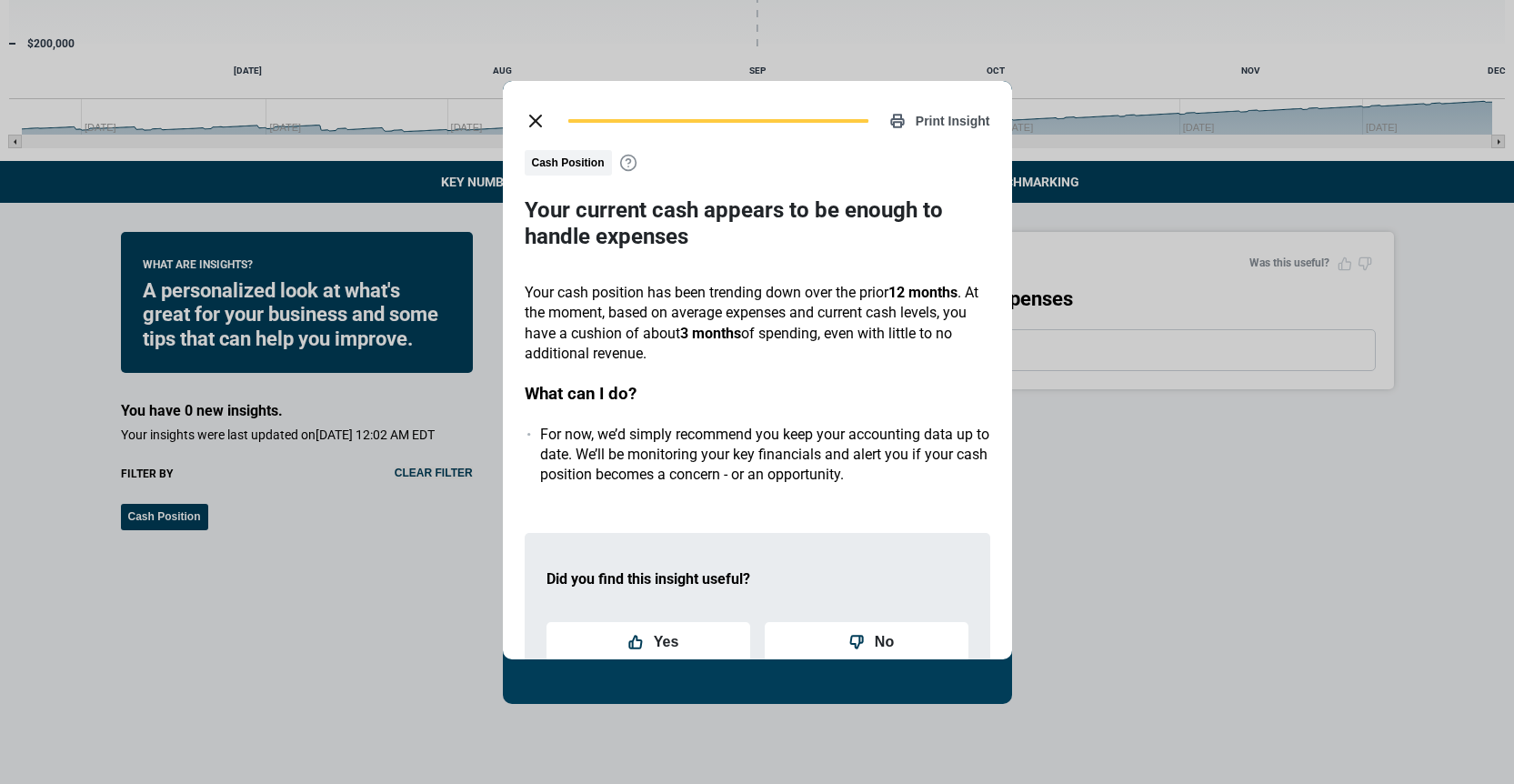
click at [533, 123] on line "close dialog" at bounding box center [536, 121] width 11 height 11
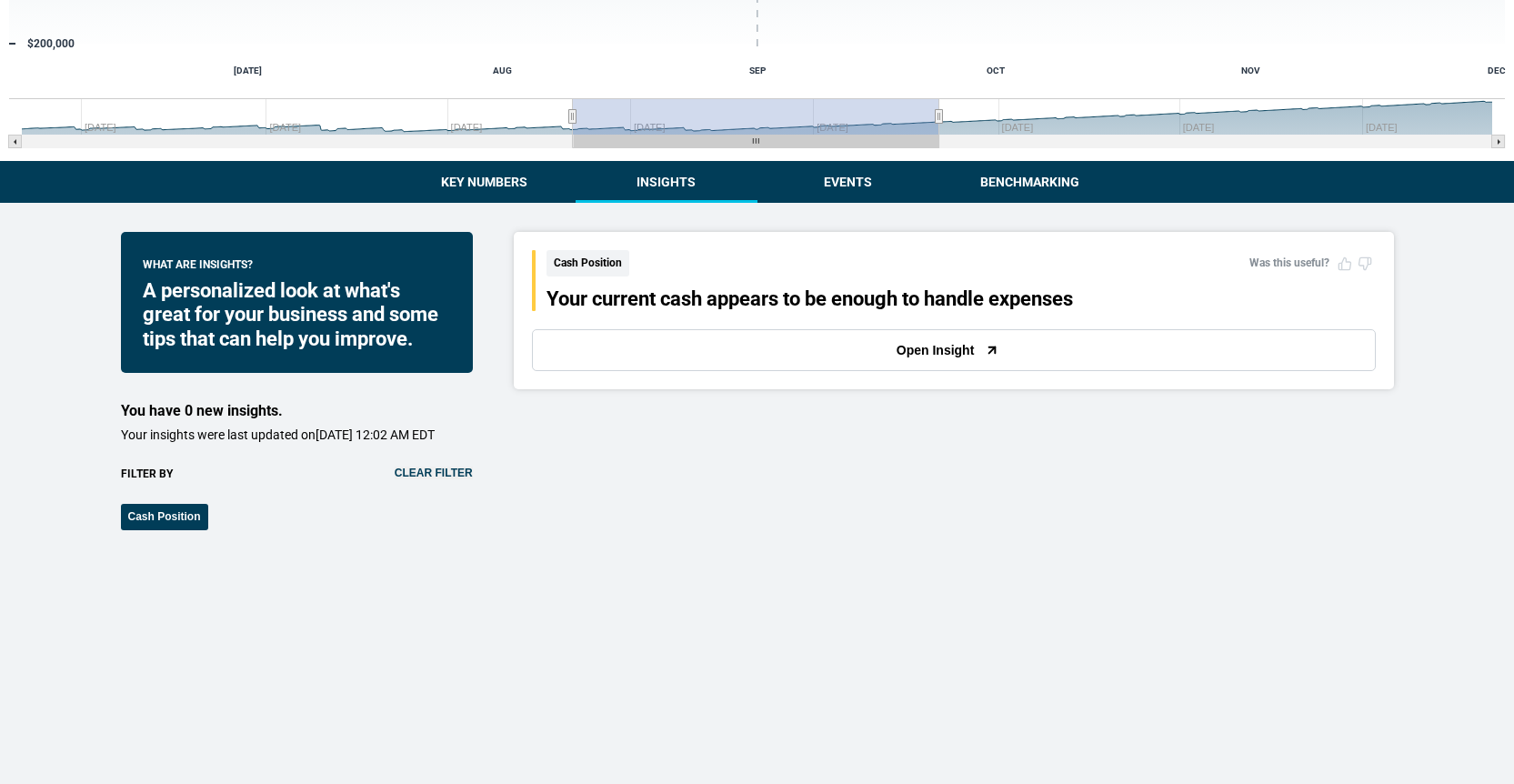
click at [870, 493] on div "Did you find this insight useful? Yes No Submit Feedback Cash Position Was this…" at bounding box center [954, 673] width 880 height 885
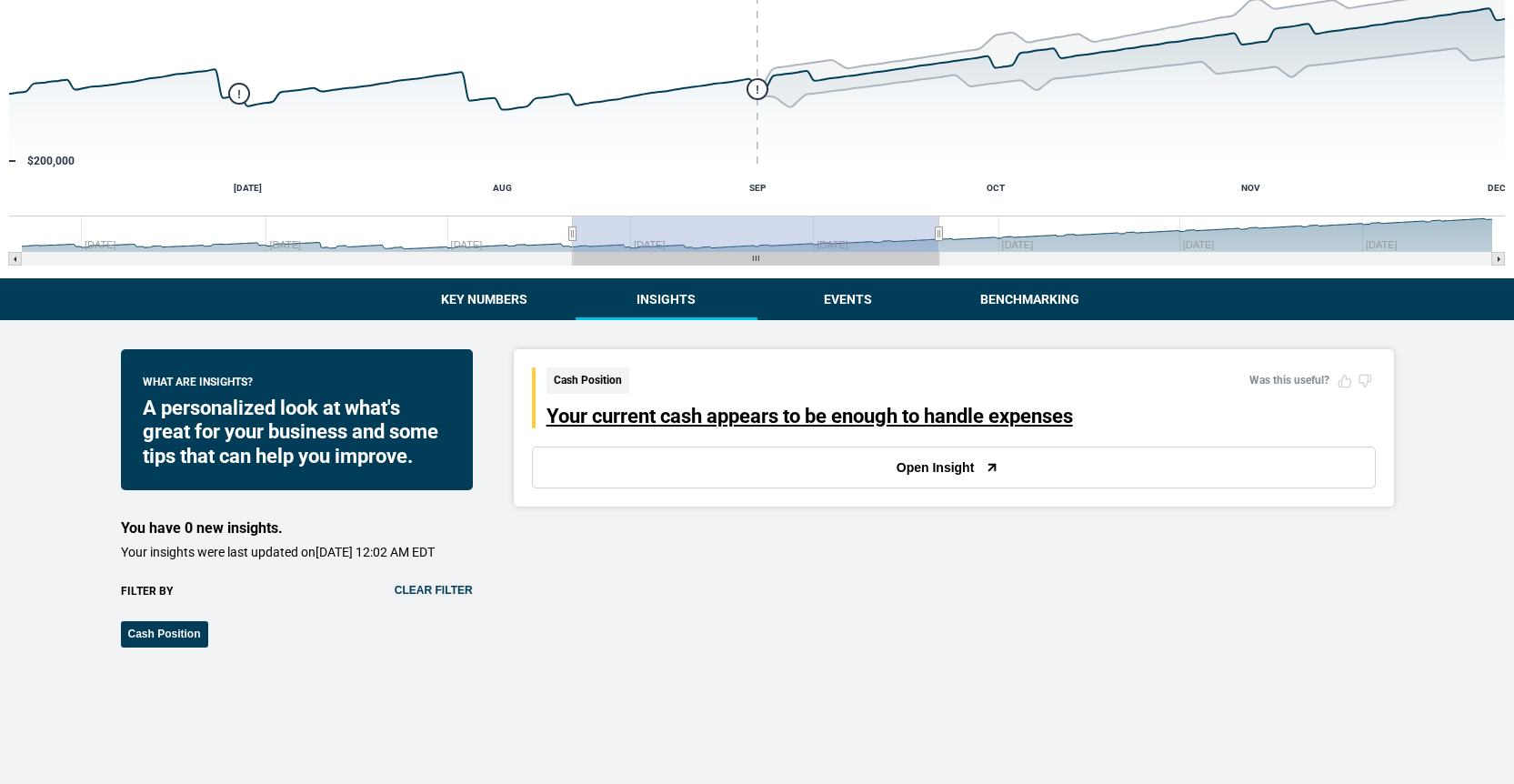
click at [608, 427] on div "Your current cash appears to be enough to handle expenses" at bounding box center [809, 417] width 527 height 24
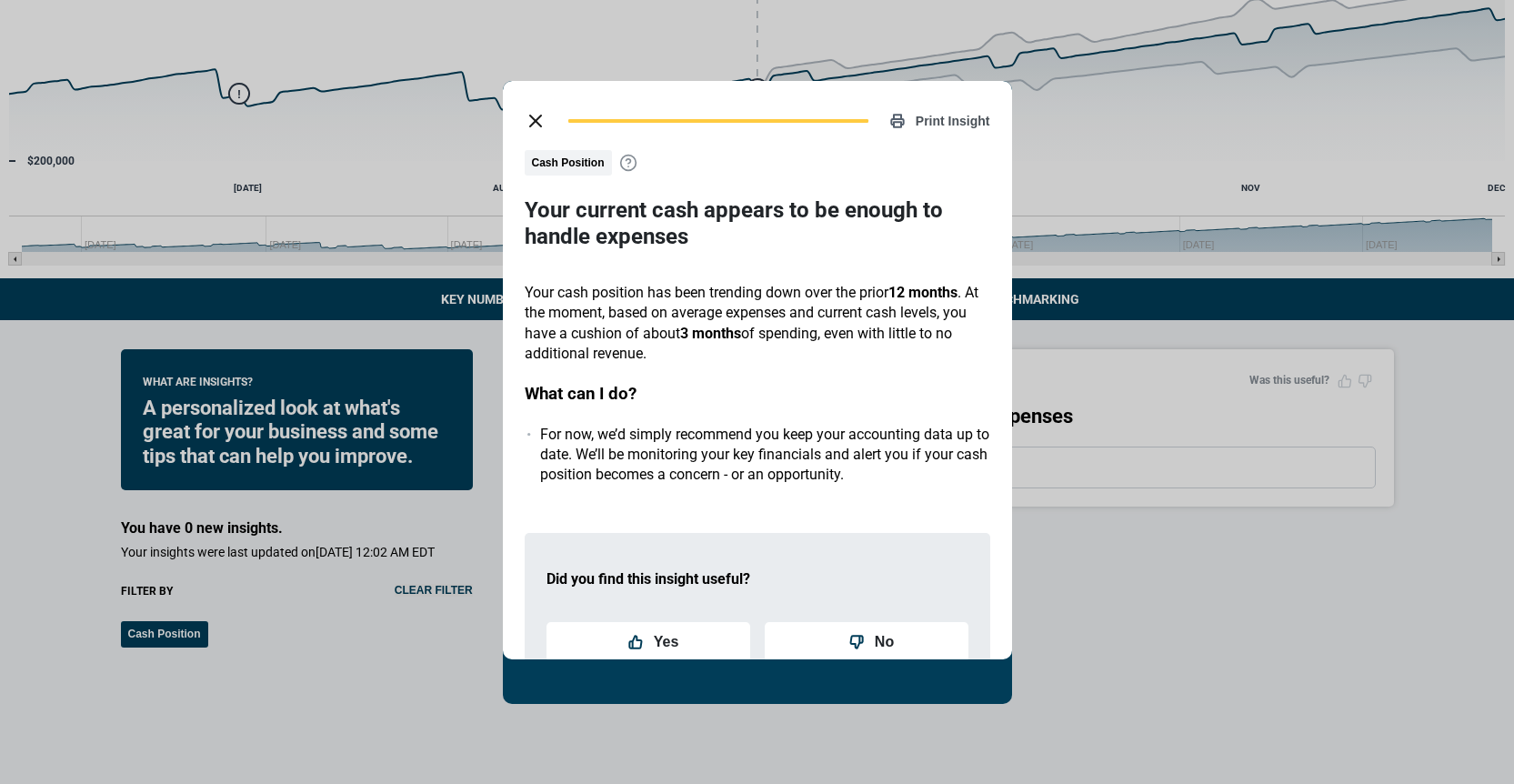
click at [662, 202] on h3 "Your current cash appears to be enough to handle expenses" at bounding box center [757, 223] width 466 height 53
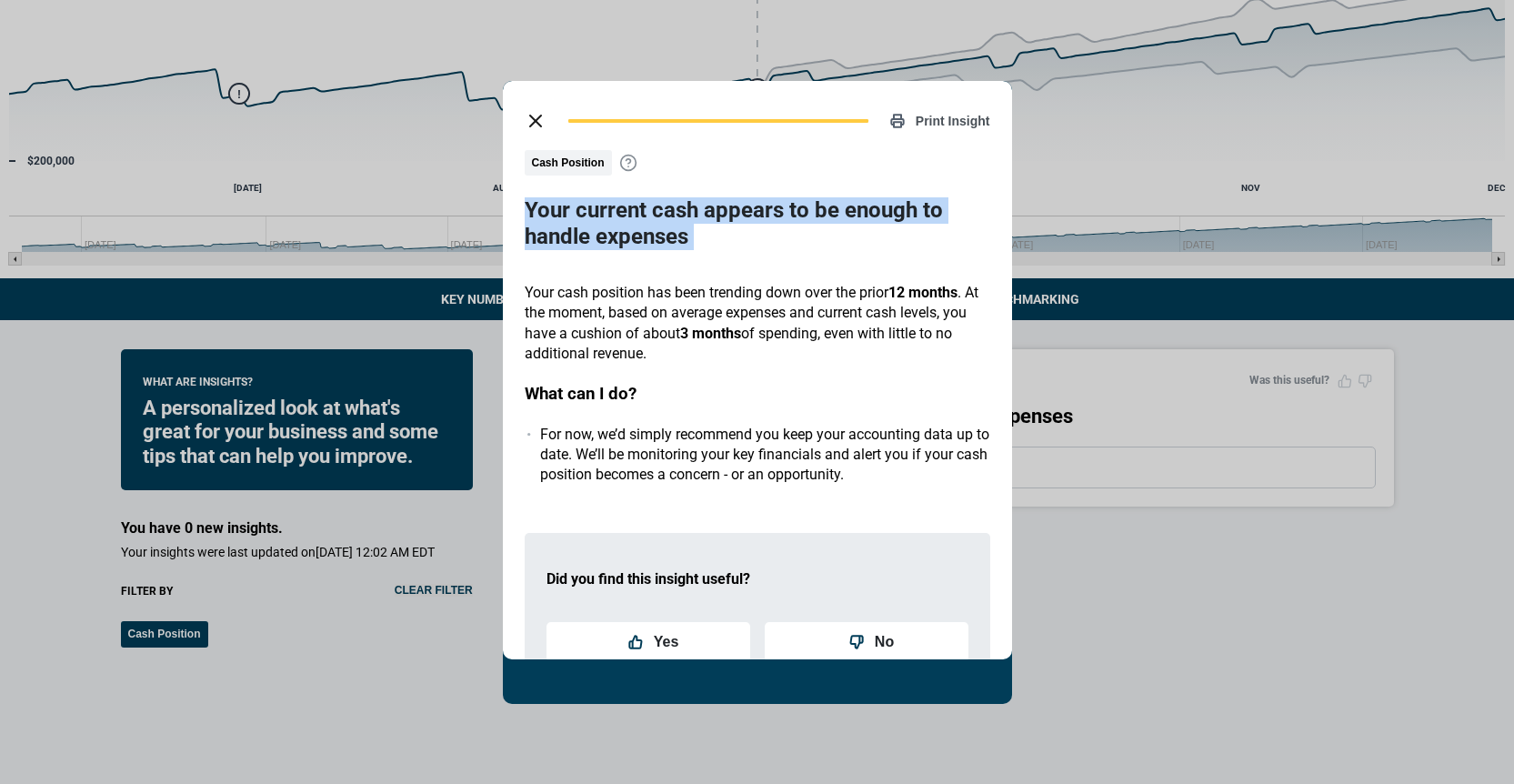
click at [662, 202] on h3 "Your current cash appears to be enough to handle expenses" at bounding box center [757, 223] width 466 height 53
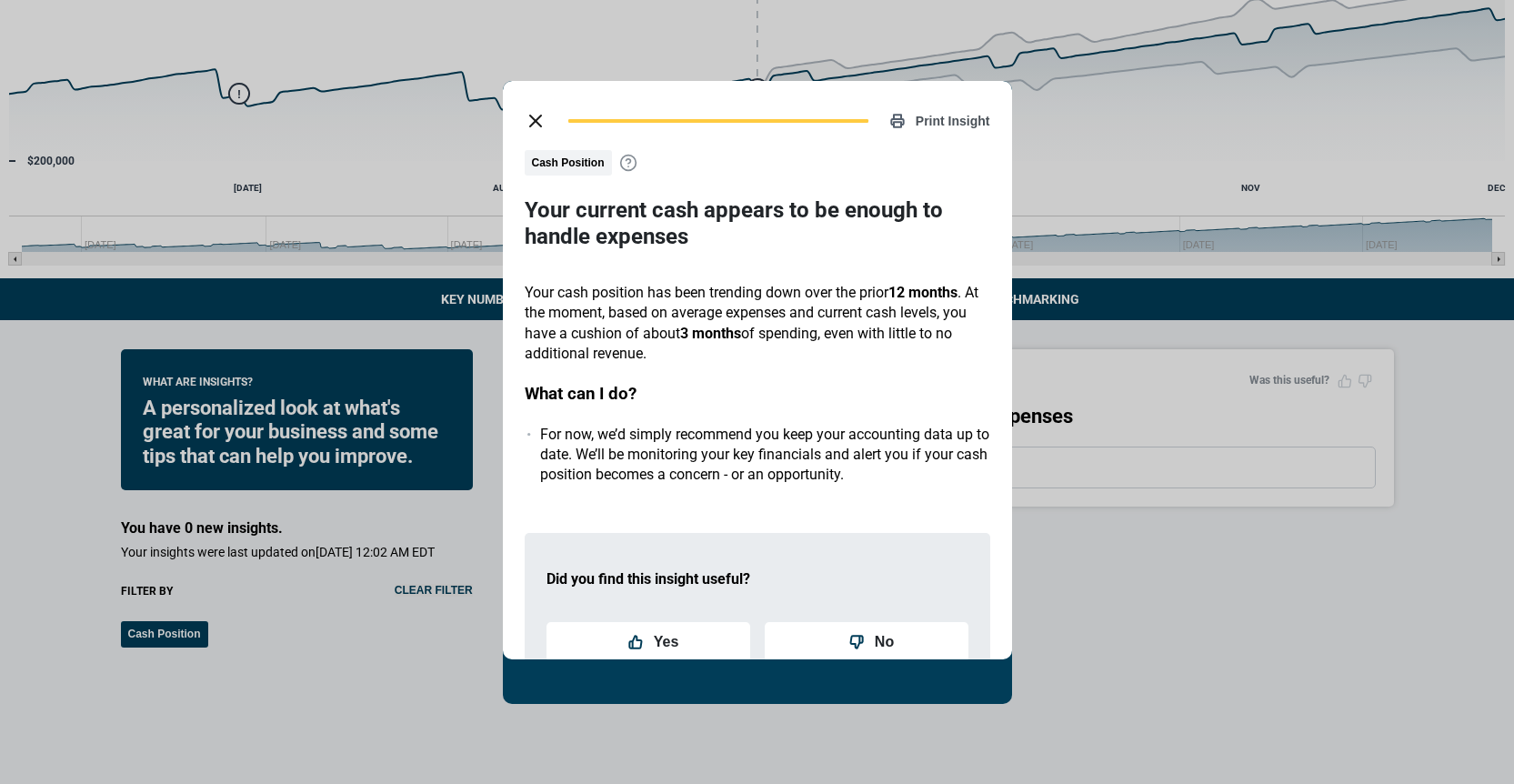
click at [631, 269] on div "Cash Position Your current cash appears to be enough to handle expenses Your ca…" at bounding box center [757, 452] width 466 height 603
click at [541, 113] on icon "close dialog" at bounding box center [536, 121] width 22 height 22
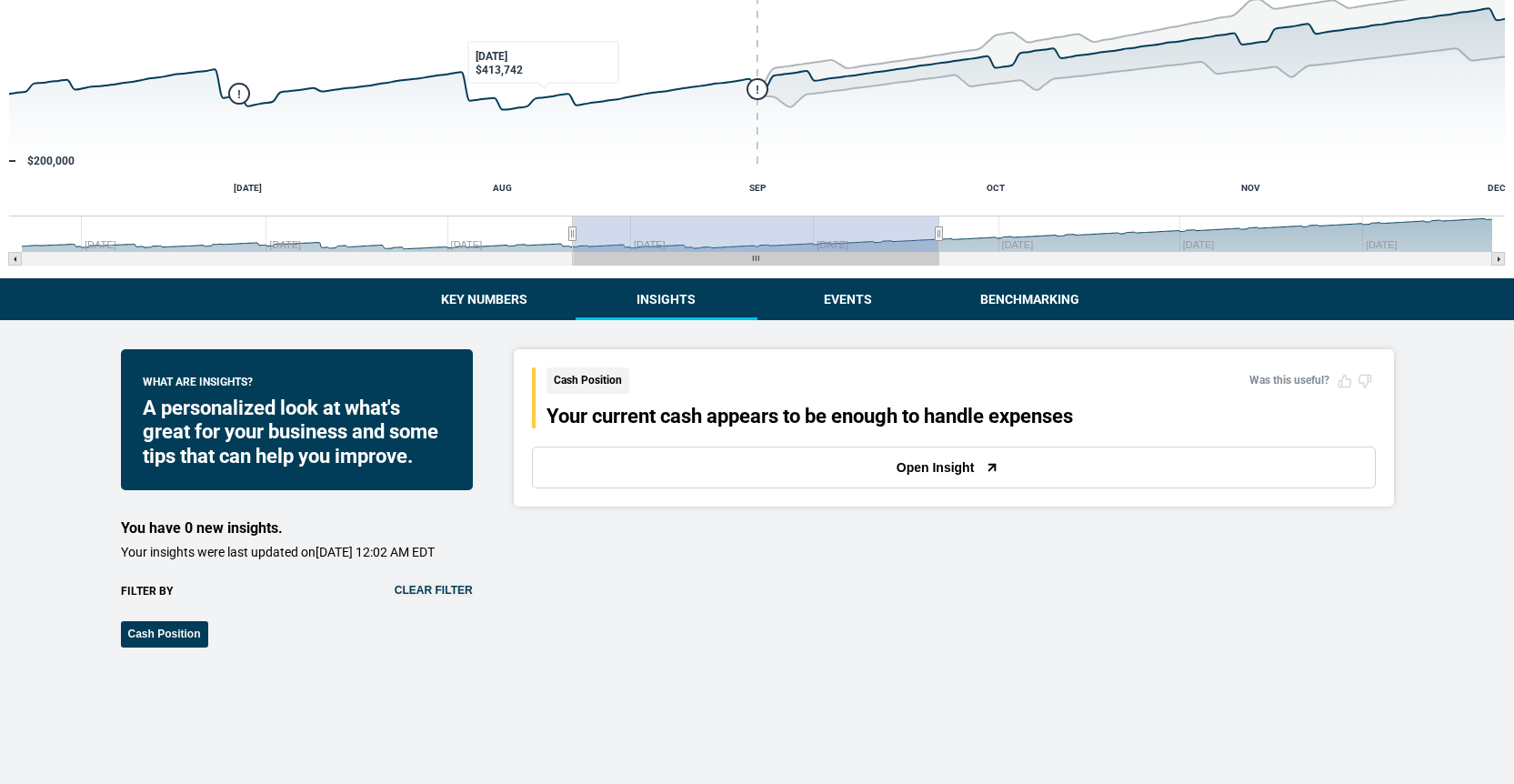
click at [425, 591] on div "What are insights? A personalized look at what's great for your business and so…" at bounding box center [296, 497] width 352 height 298
click at [430, 597] on button "Clear filter" at bounding box center [434, 590] width 78 height 13
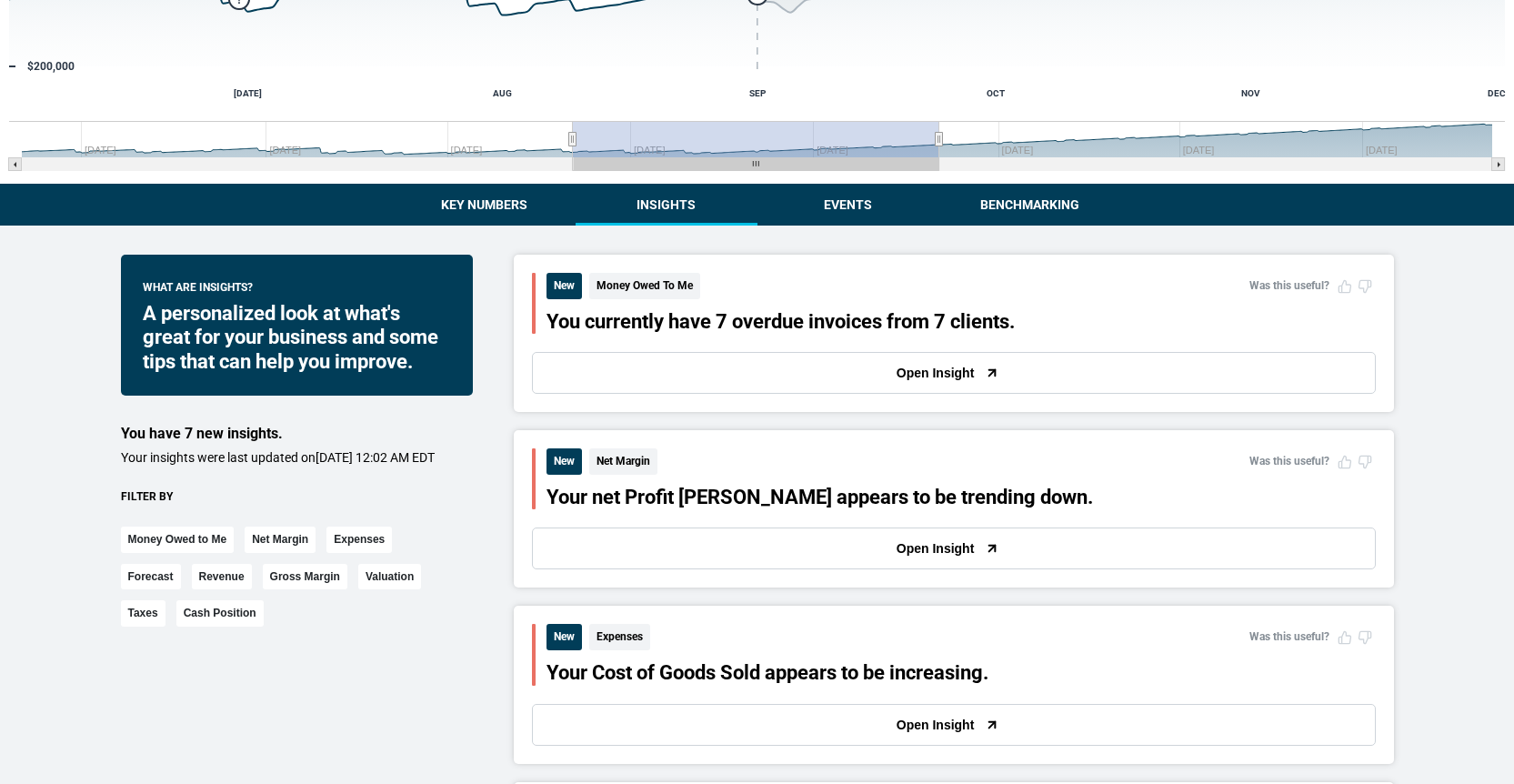
scroll to position [374, 0]
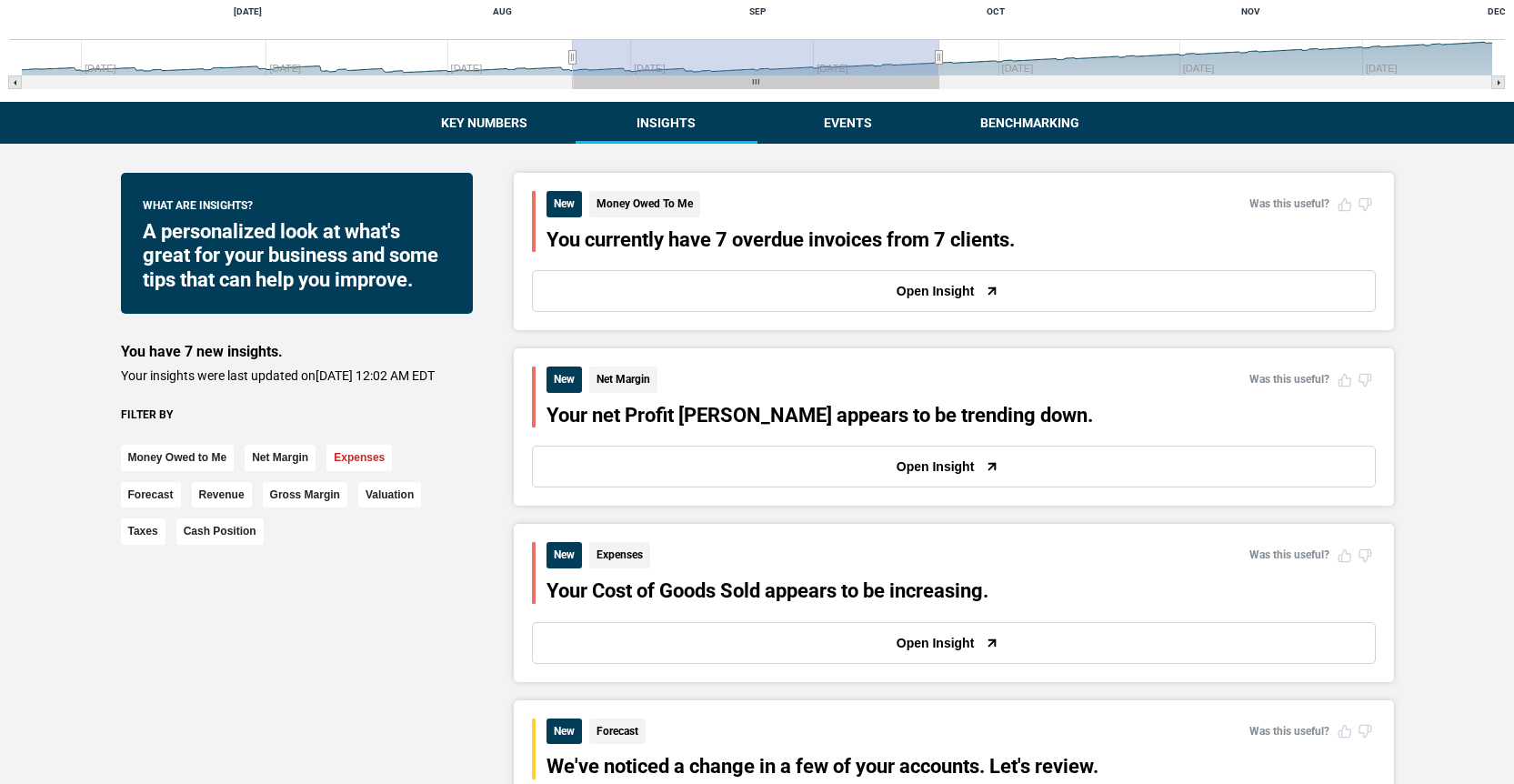
click at [364, 471] on button "Expenses" at bounding box center [359, 457] width 66 height 27
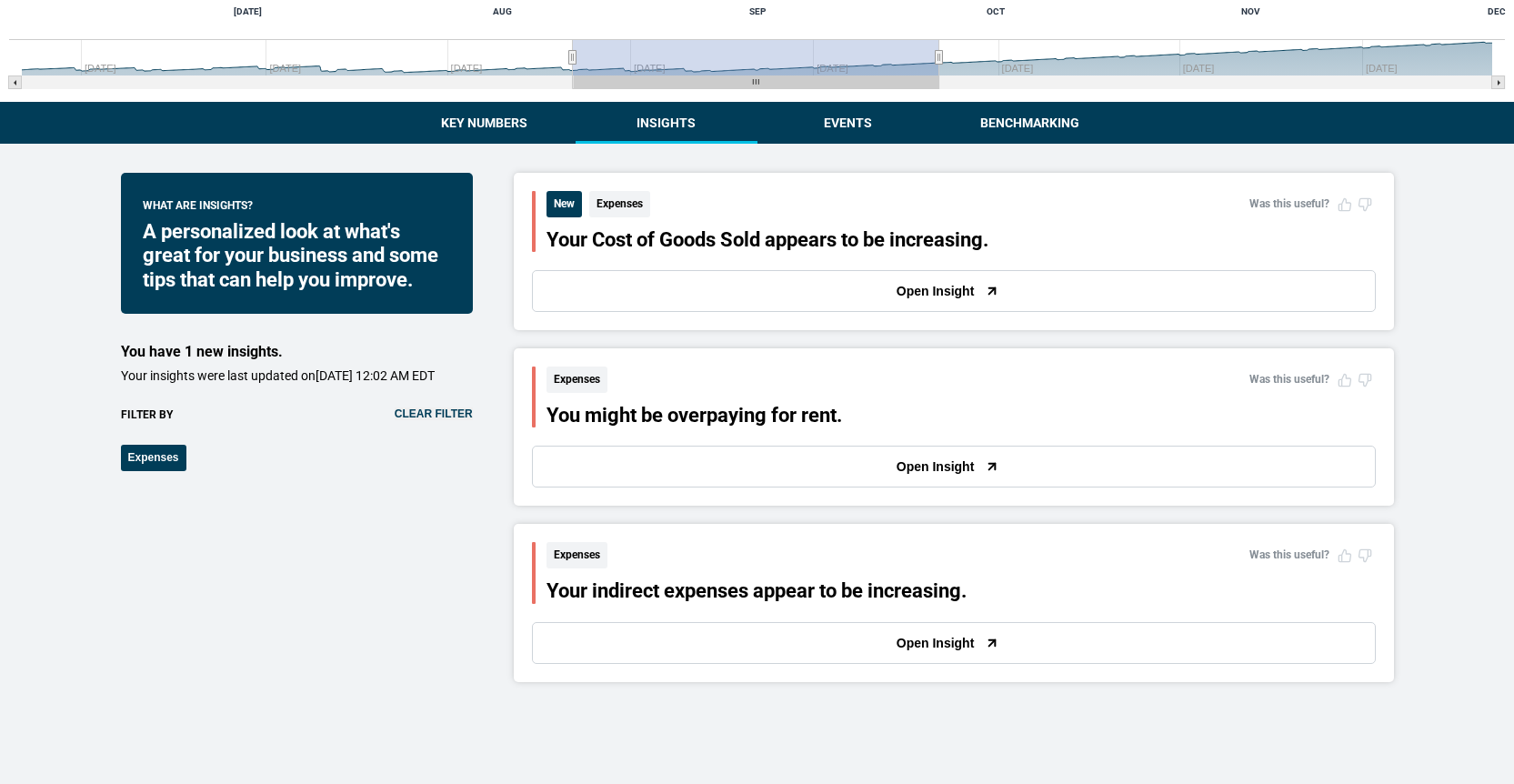
click at [643, 283] on button "Open Insight" at bounding box center [954, 291] width 844 height 42
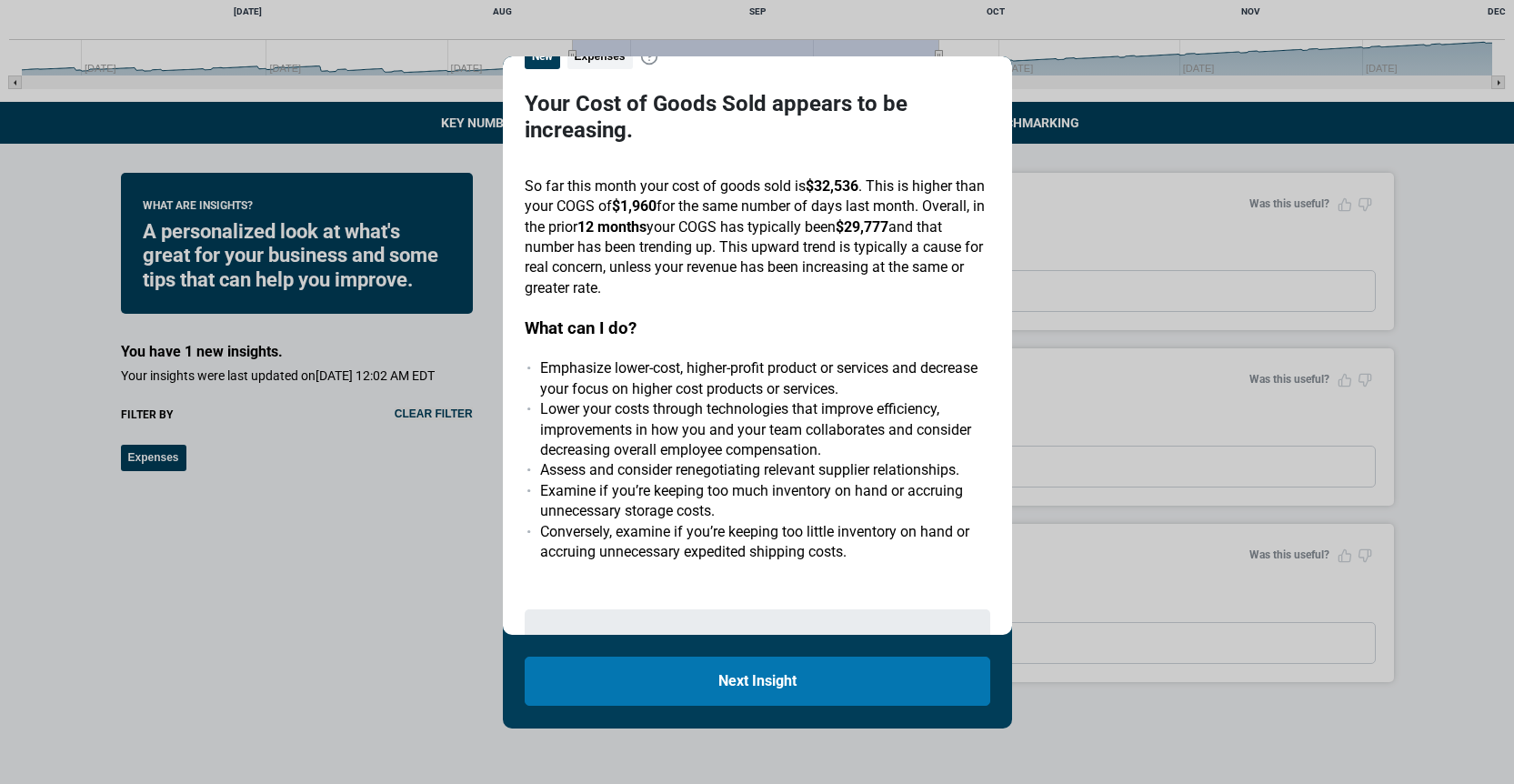
scroll to position [74, 0]
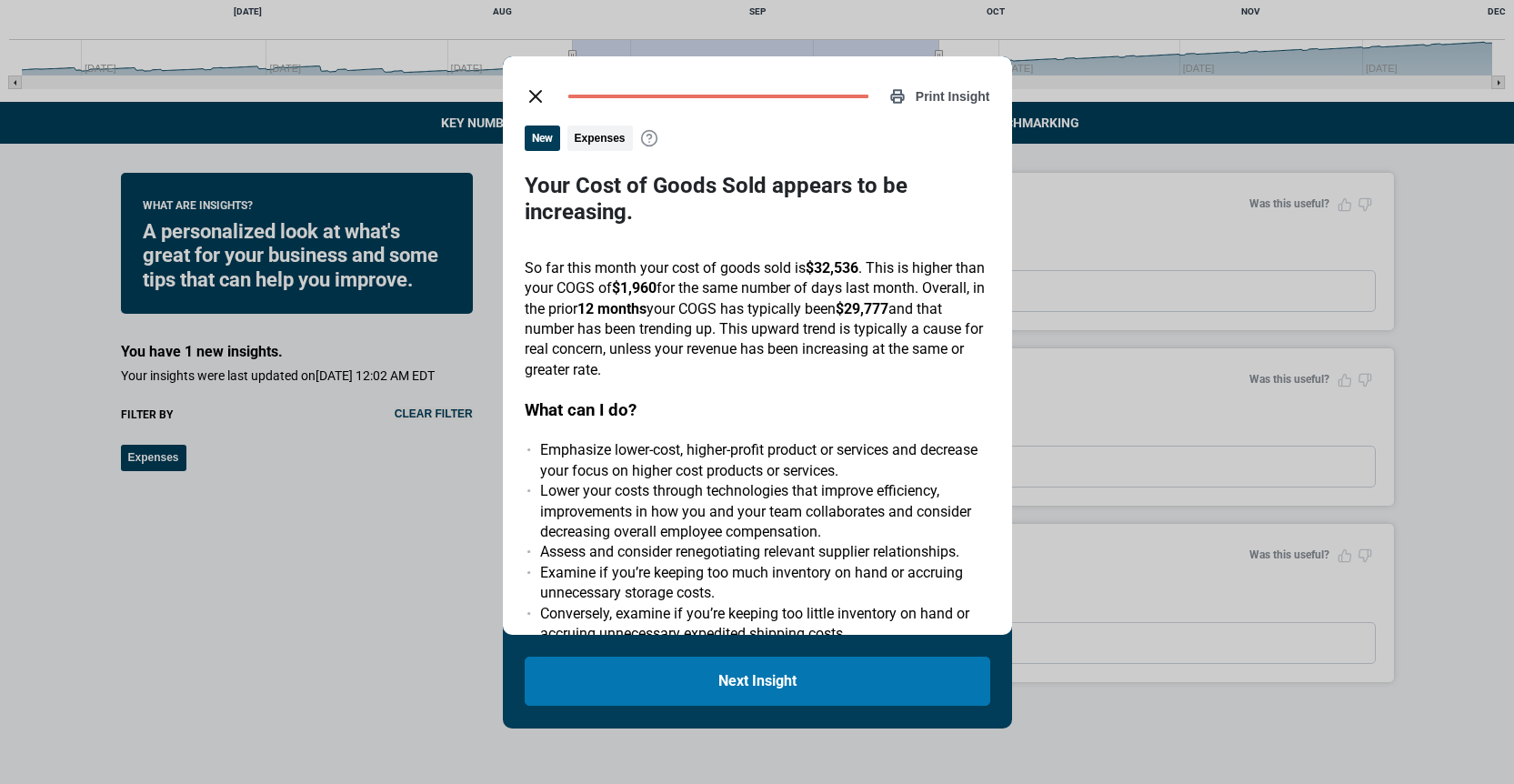
click at [708, 493] on li "Lower your costs through technologies that improve efficiency, improvements in …" at bounding box center [765, 511] width 450 height 61
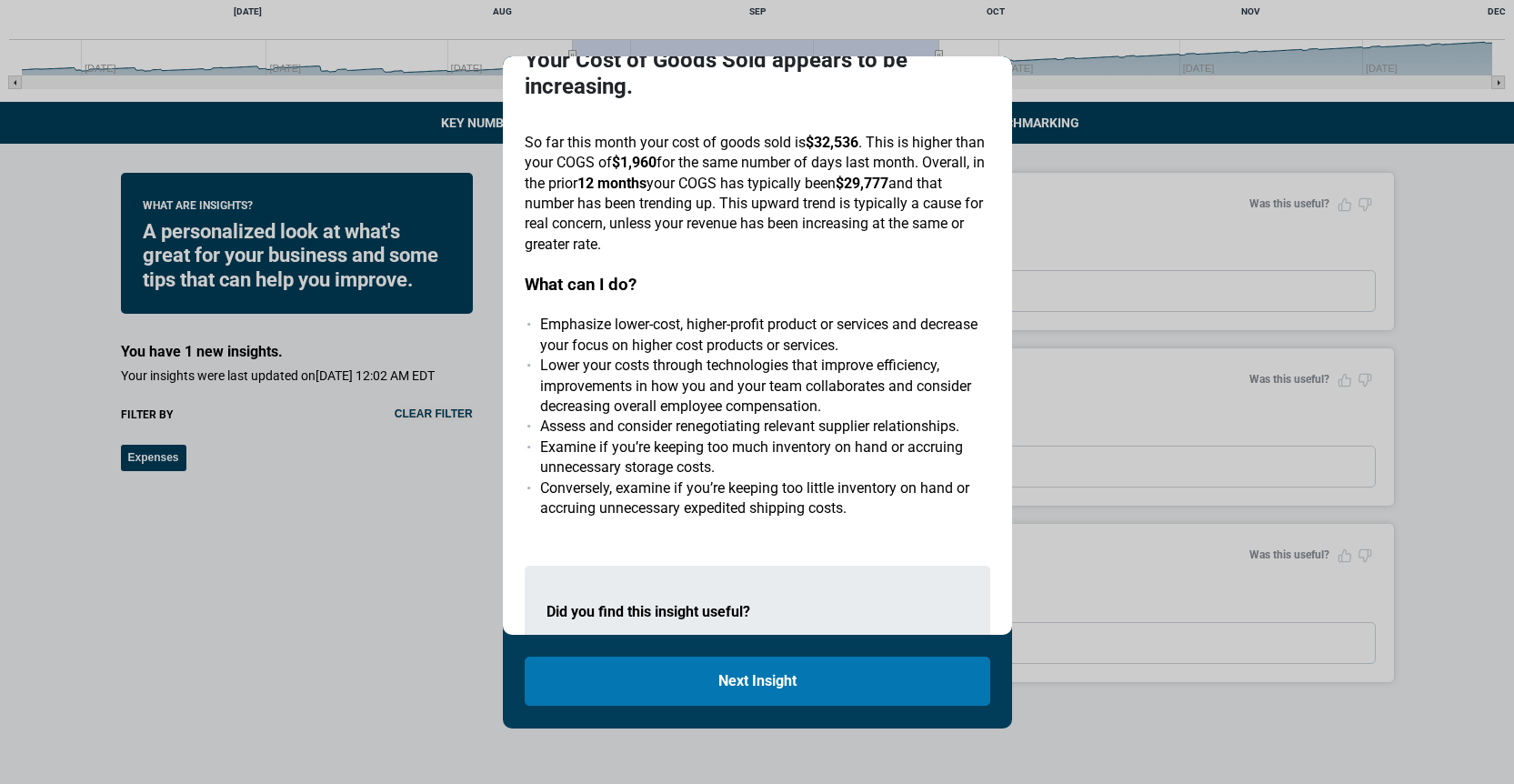
scroll to position [133, 0]
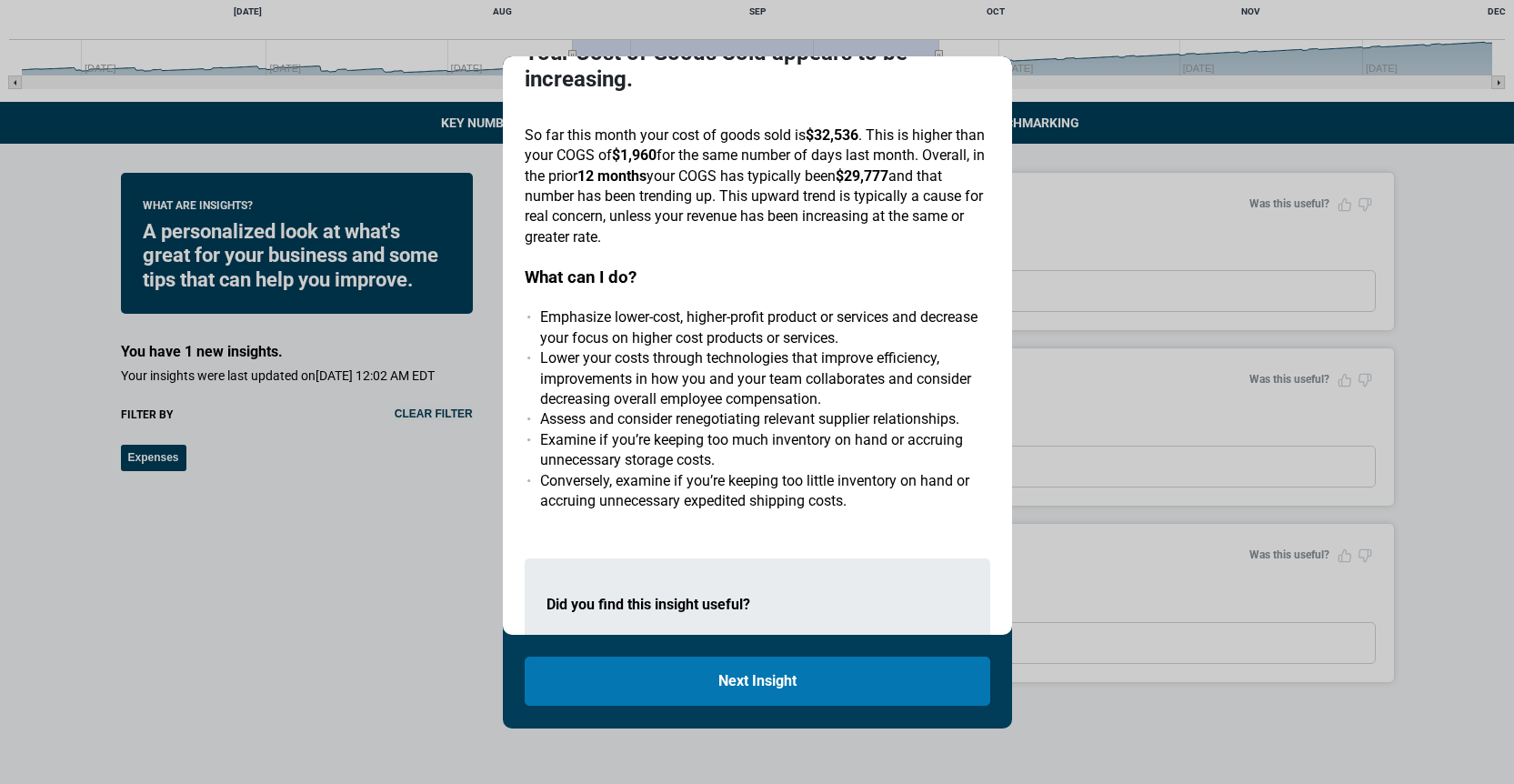
click at [676, 493] on li "Conversely, examine if you’re keeping too little inventory on hand or accruing …" at bounding box center [765, 492] width 450 height 41
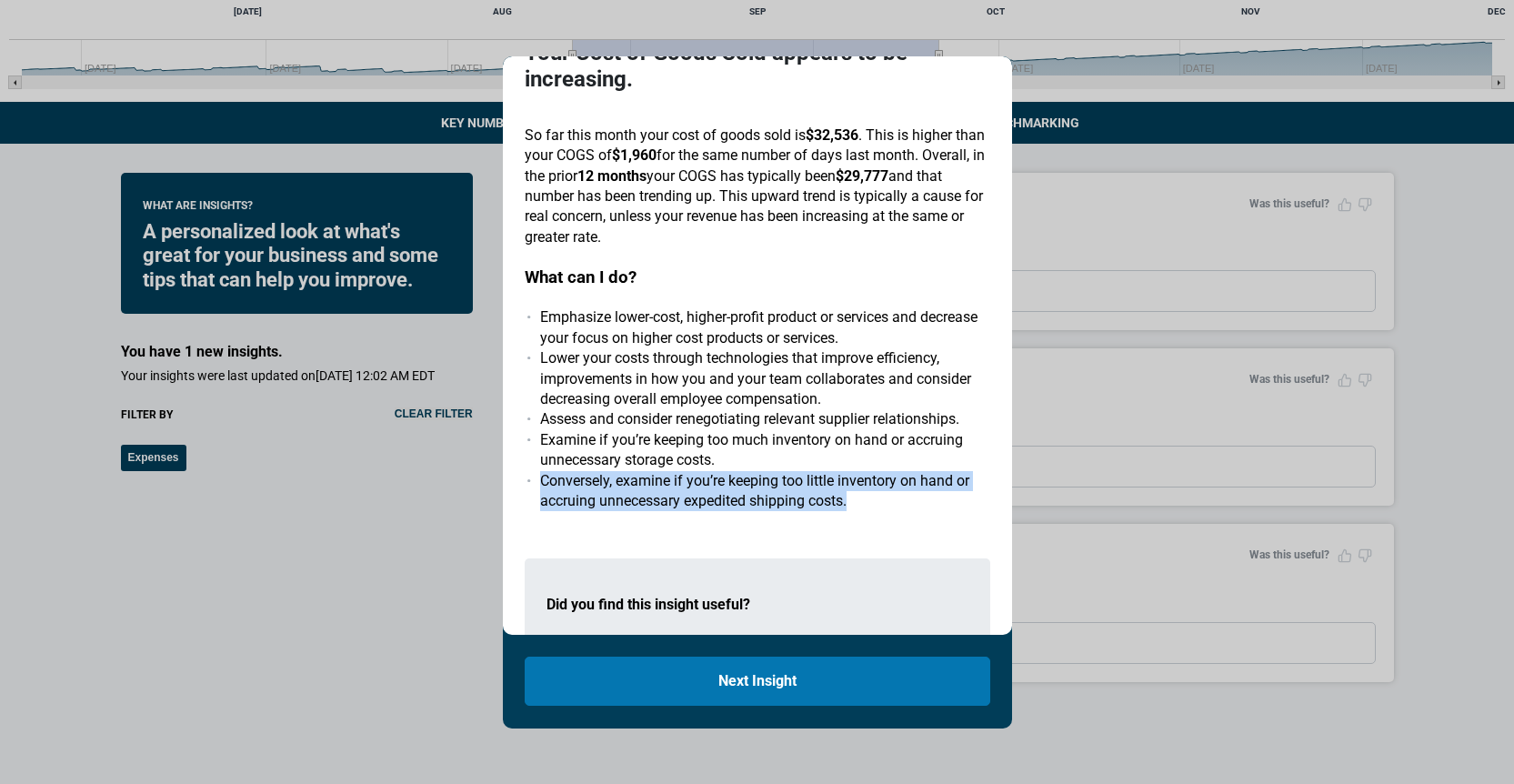
click at [676, 493] on li "Conversely, examine if you’re keeping too little inventory on hand or accruing …" at bounding box center [765, 492] width 450 height 41
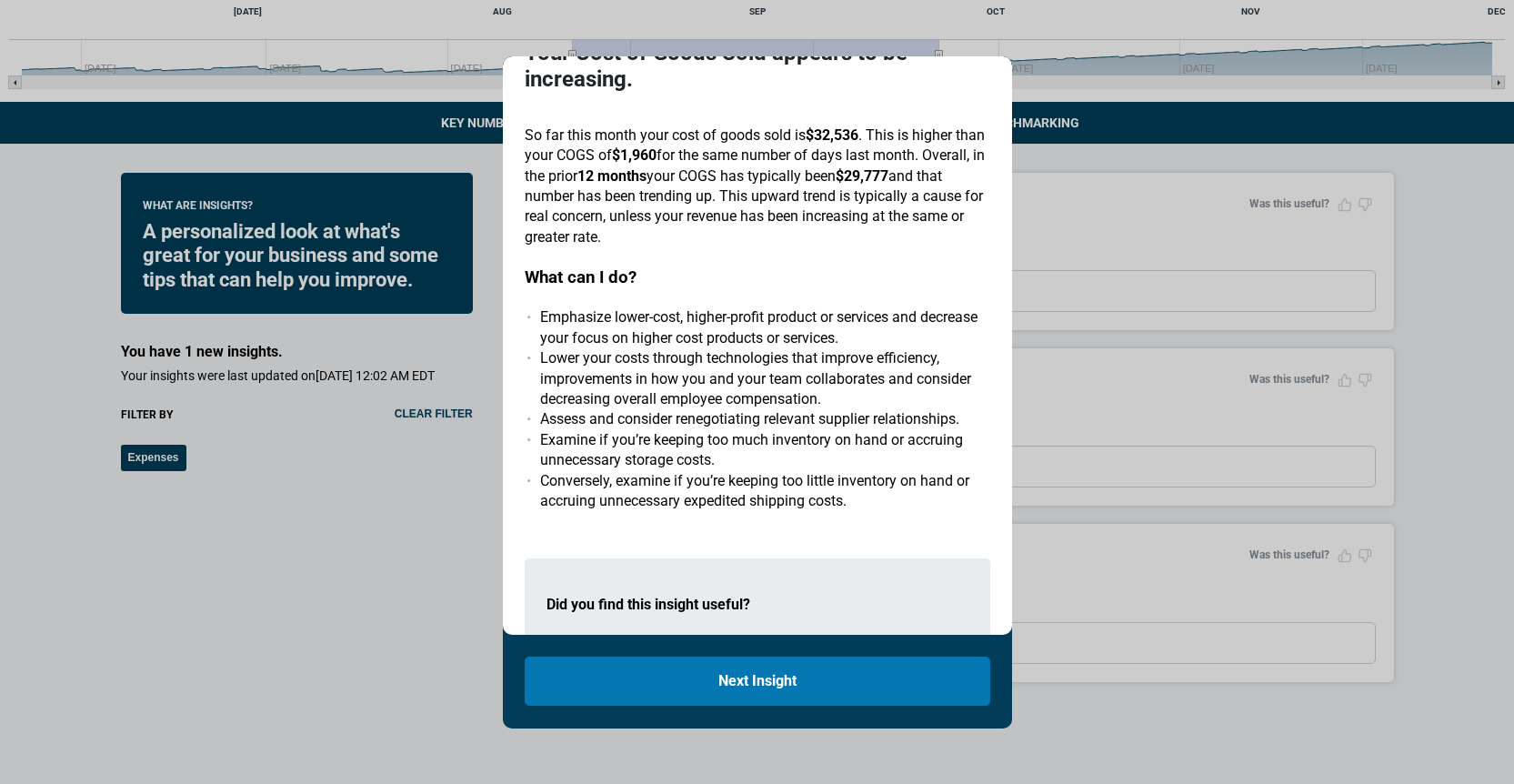
click at [686, 518] on div "New Expenses Your Cost of Goods Sold appears to be increasing. So far this mont…" at bounding box center [757, 386] width 466 height 787
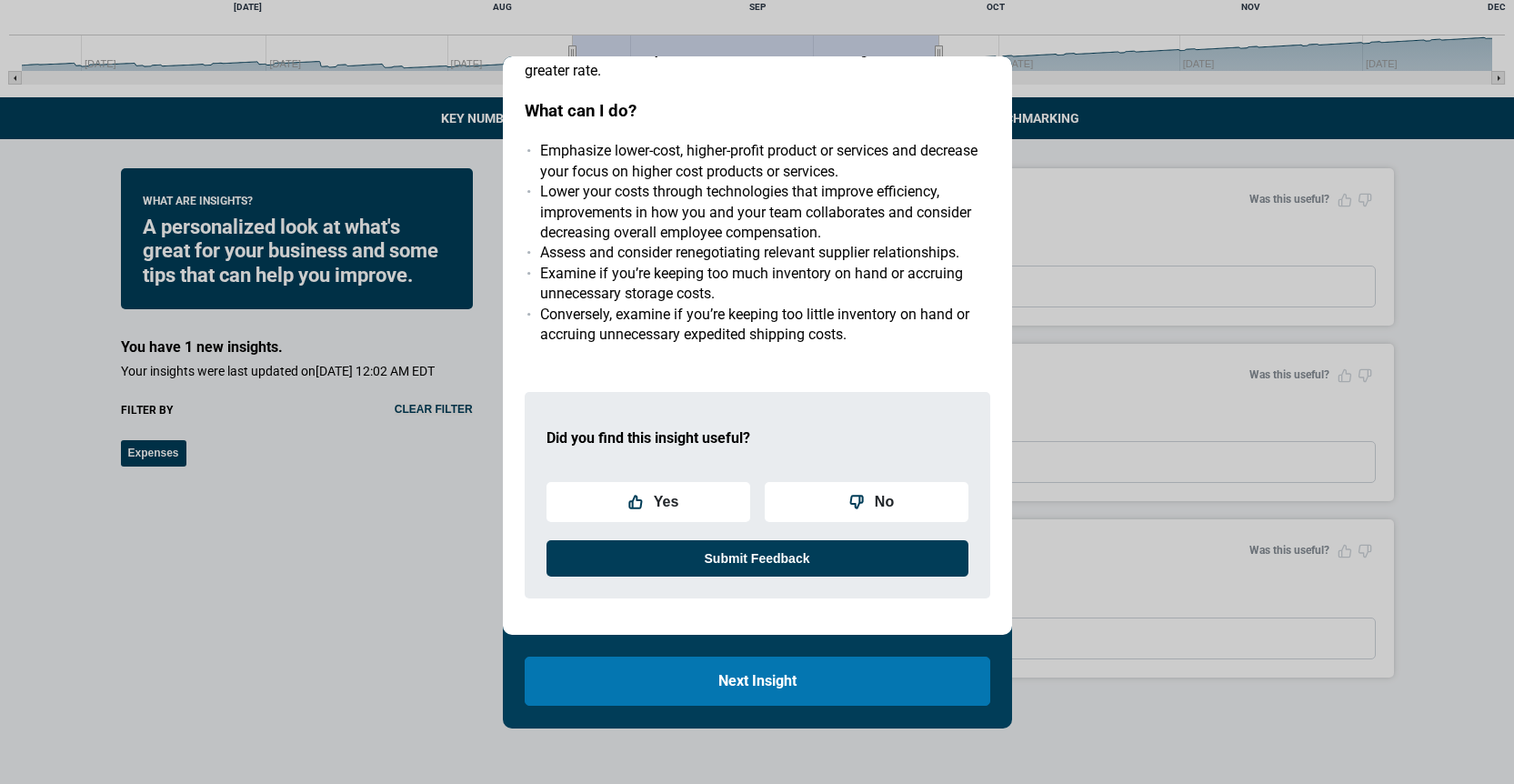
scroll to position [415, 0]
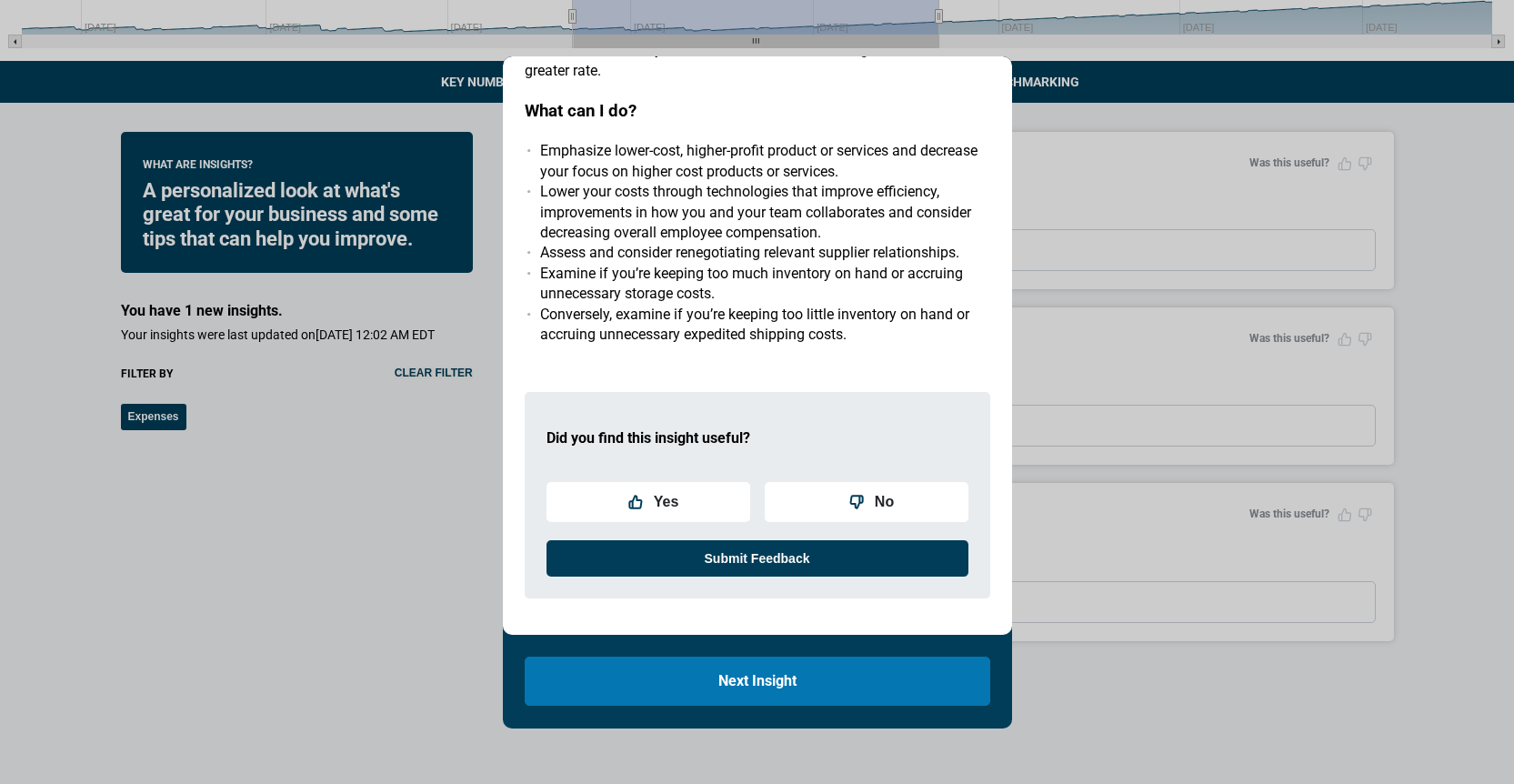
click at [400, 279] on div "Print Insight New Expenses Your Cost of Goods Sold appears to be increasing. So…" at bounding box center [757, 392] width 1514 height 784
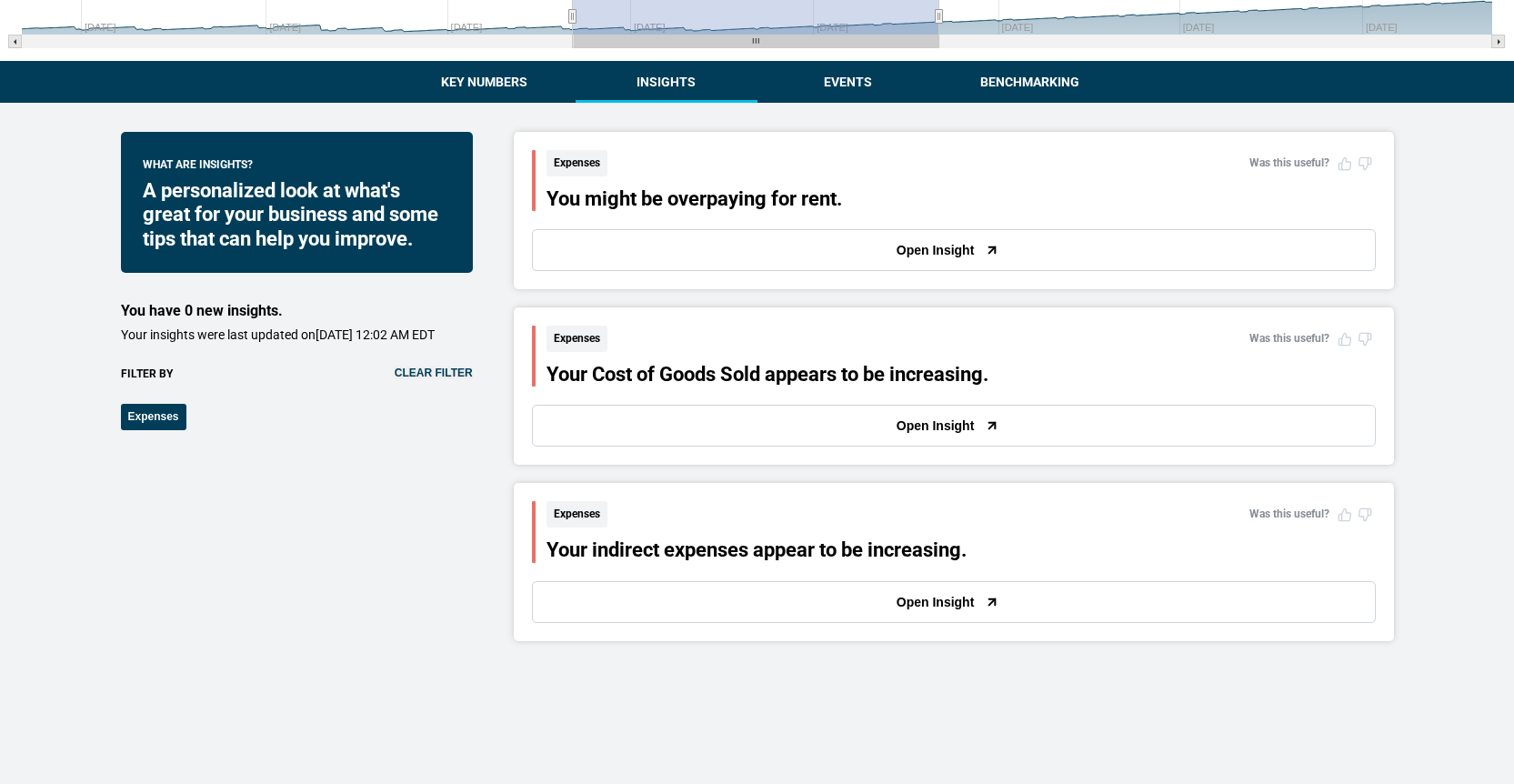
click at [698, 418] on button "Open Insight" at bounding box center [954, 425] width 844 height 42
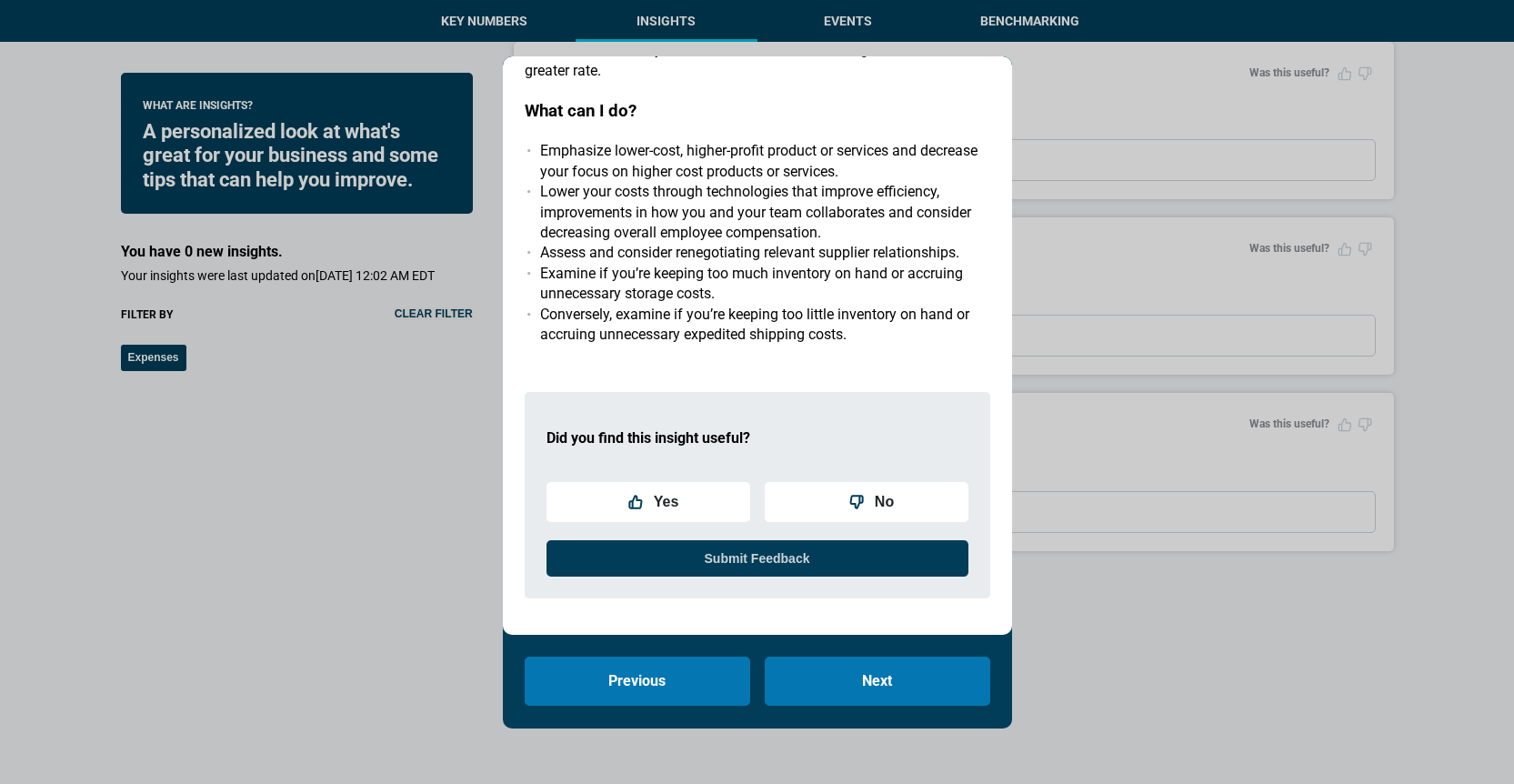
scroll to position [557, 0]
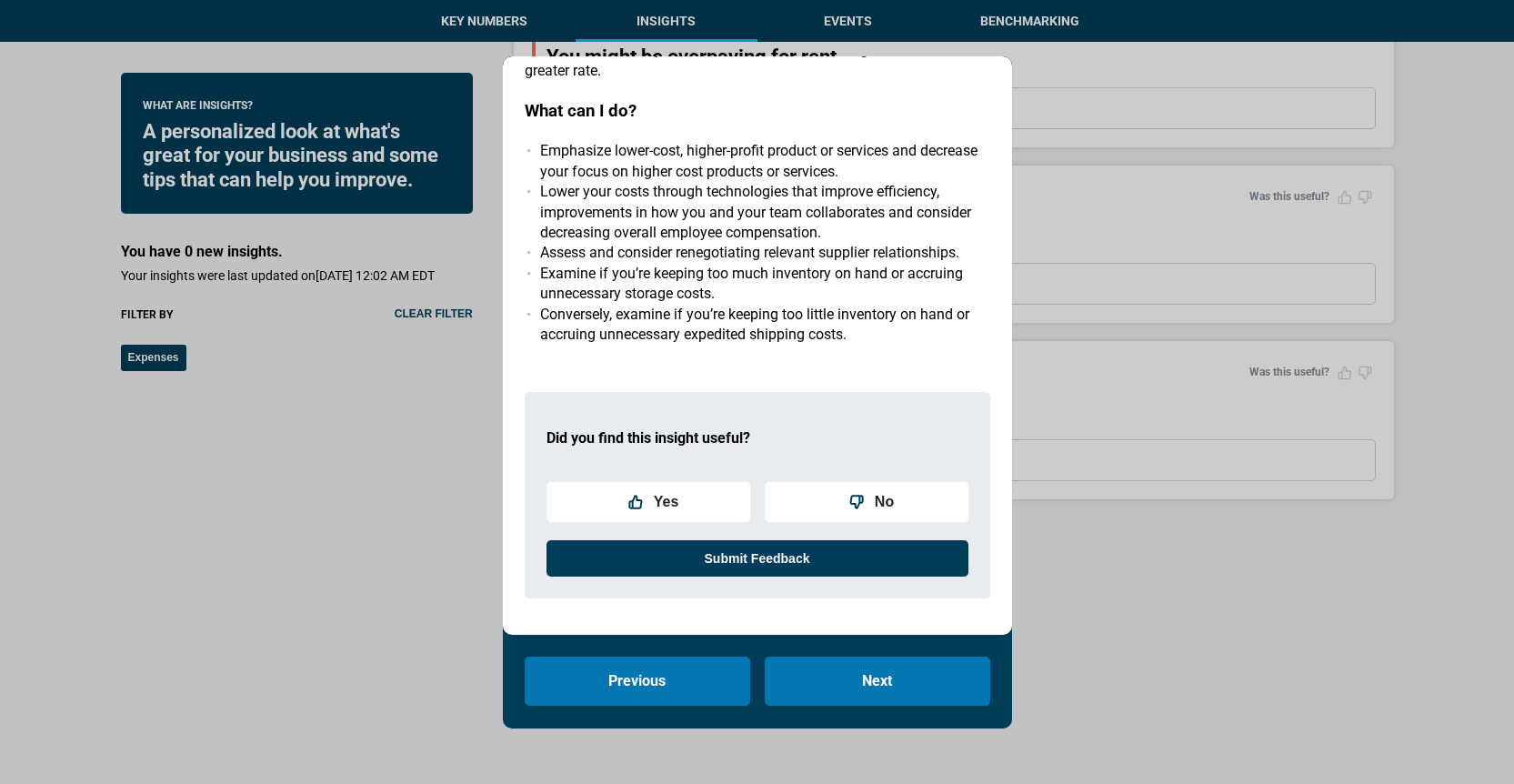
click at [440, 525] on div "Print Insight Expenses Your Cost of Goods Sold appears to be increasing. So far…" at bounding box center [757, 392] width 1514 height 784
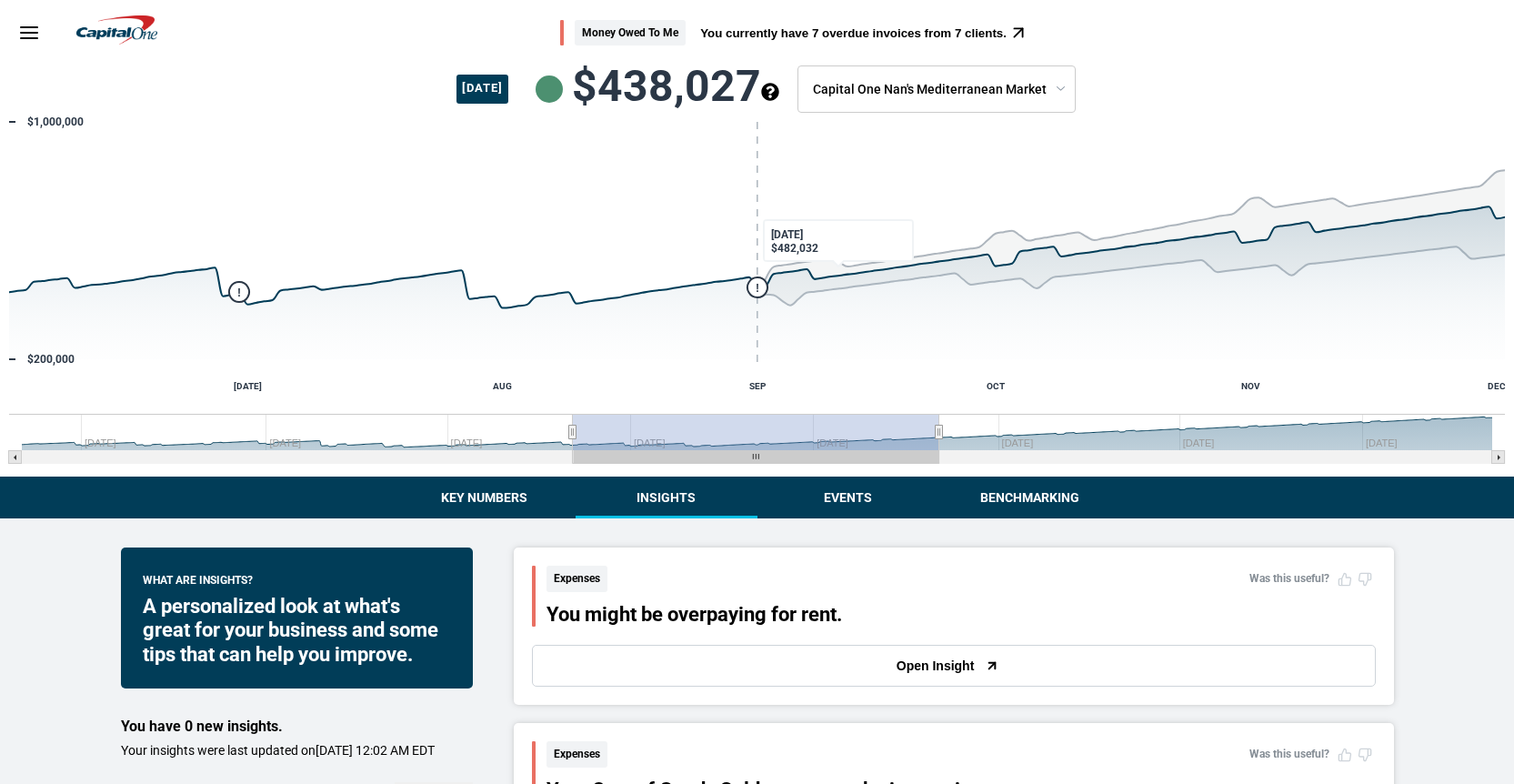
click at [834, 507] on button "Events" at bounding box center [848, 496] width 182 height 42
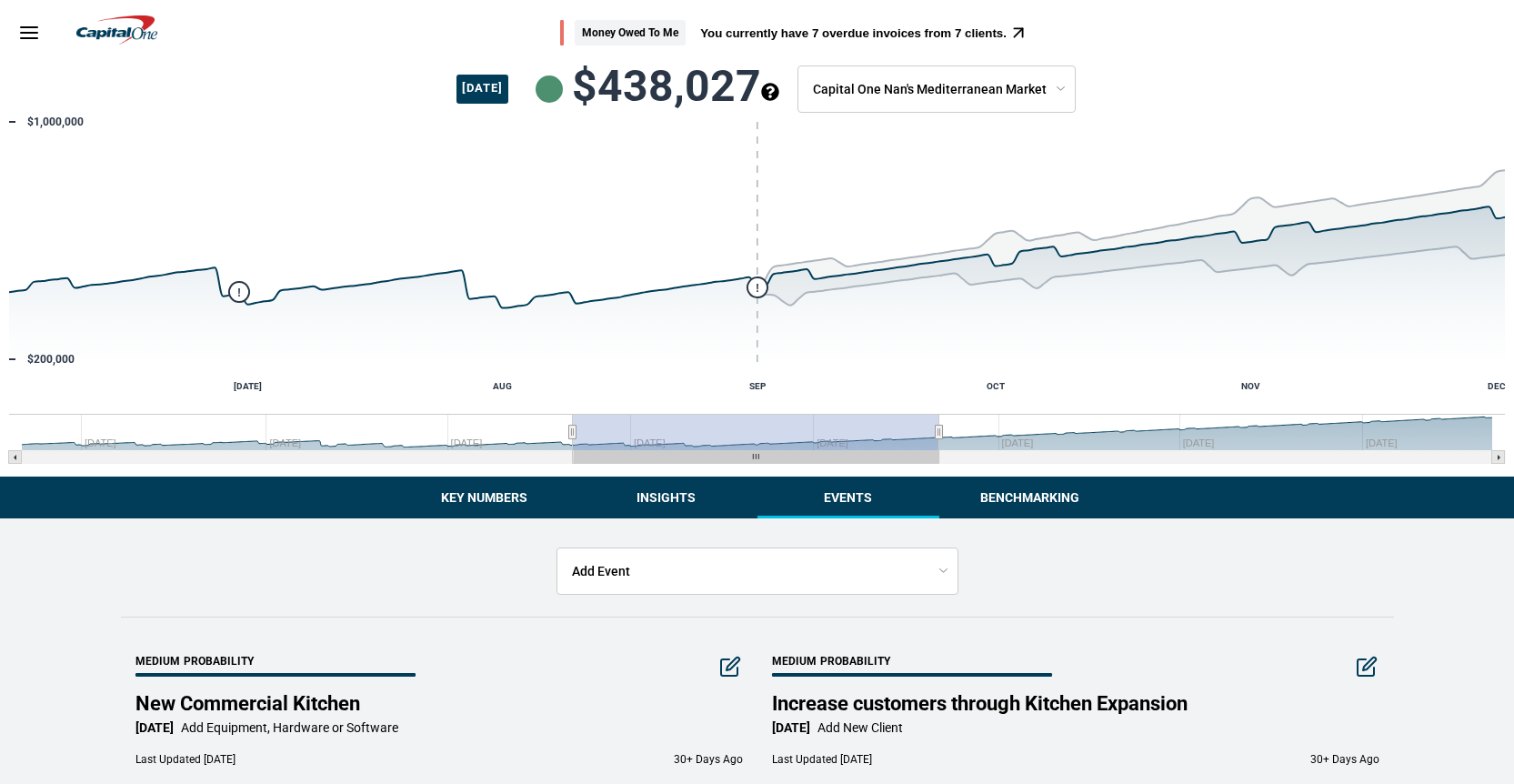
scroll to position [49, 0]
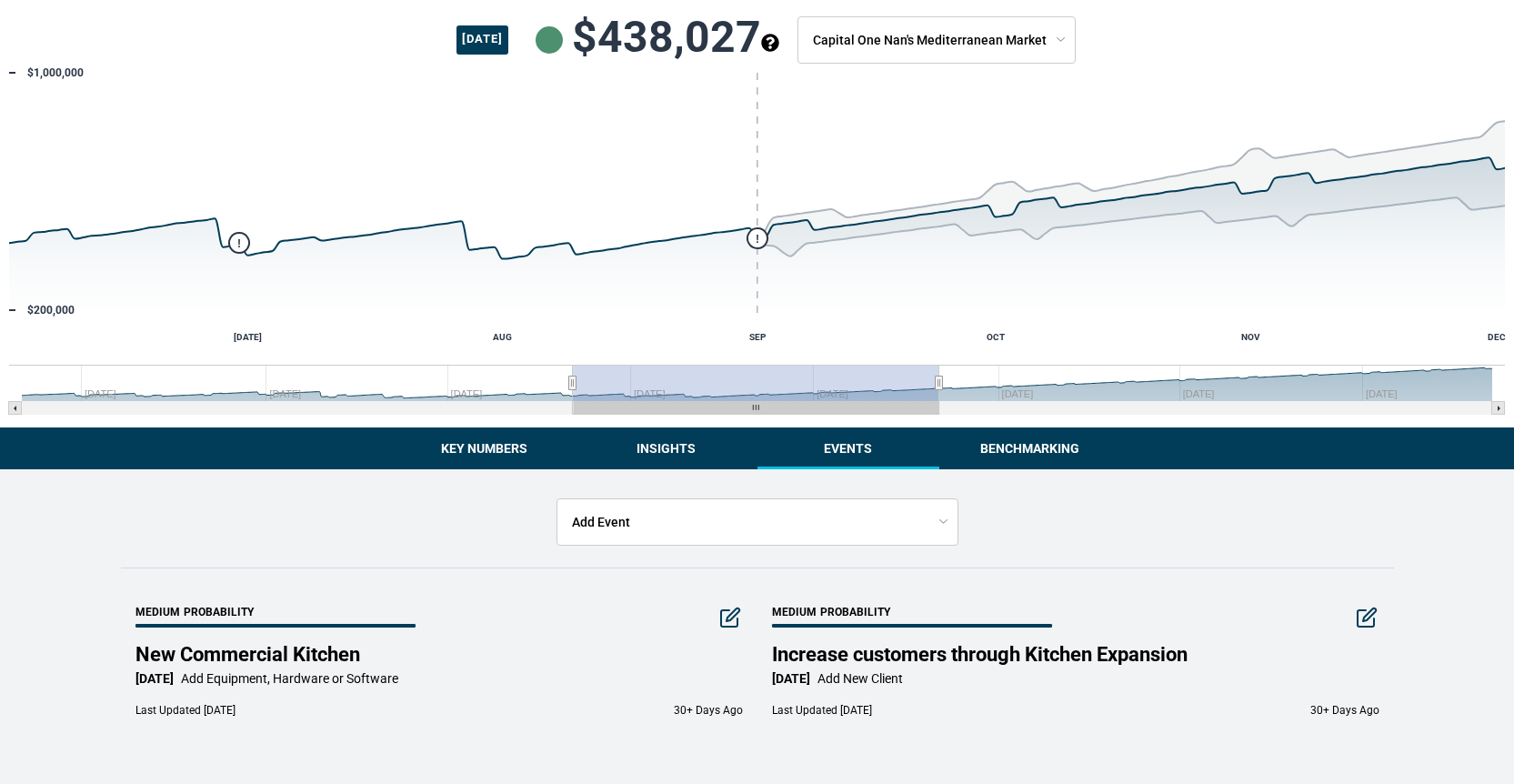
click at [655, 430] on div "Money Owed To Me You currently have 7 overdue invoices from 7 clients. [DATE] $…" at bounding box center [757, 367] width 1514 height 833
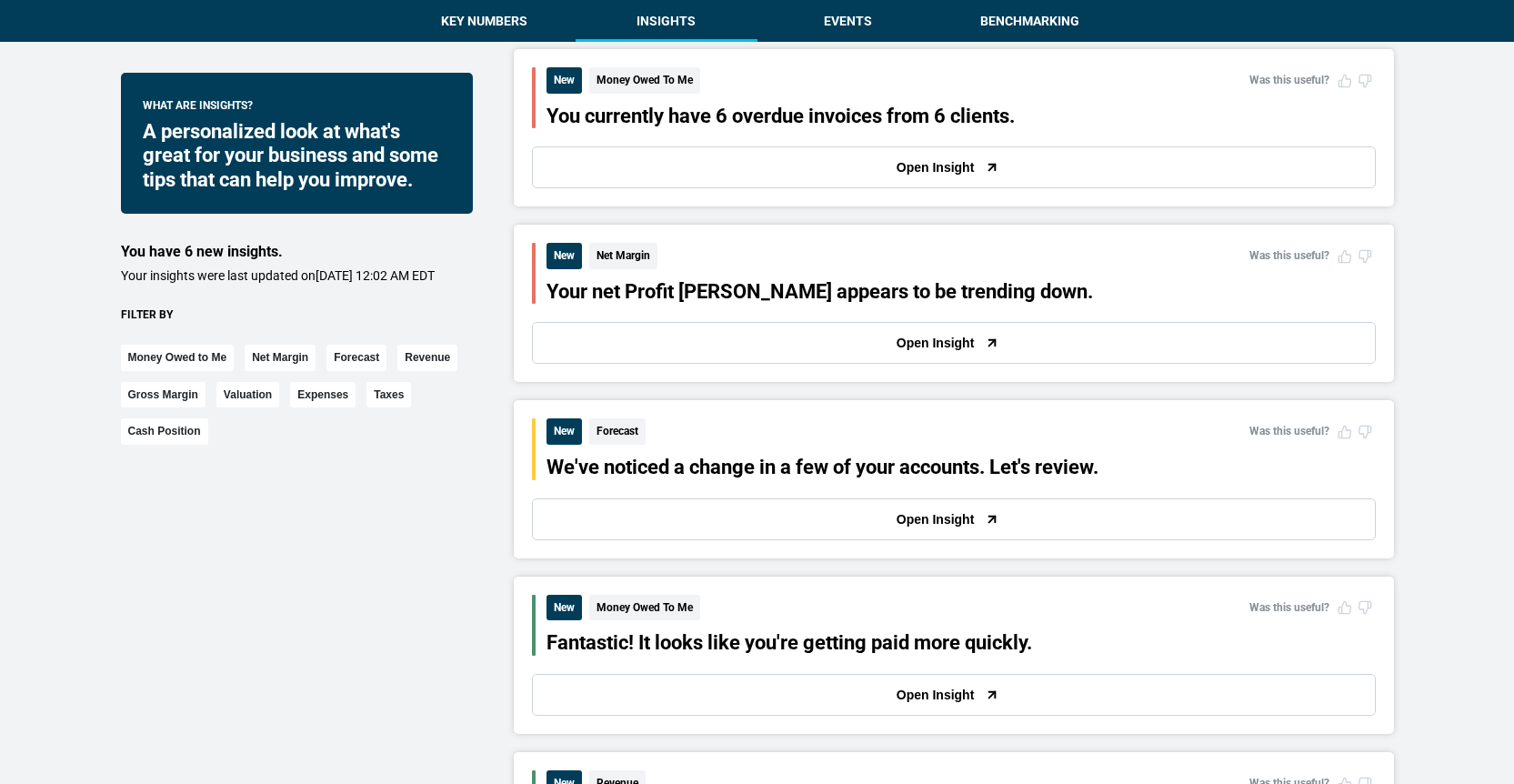
scroll to position [513, 0]
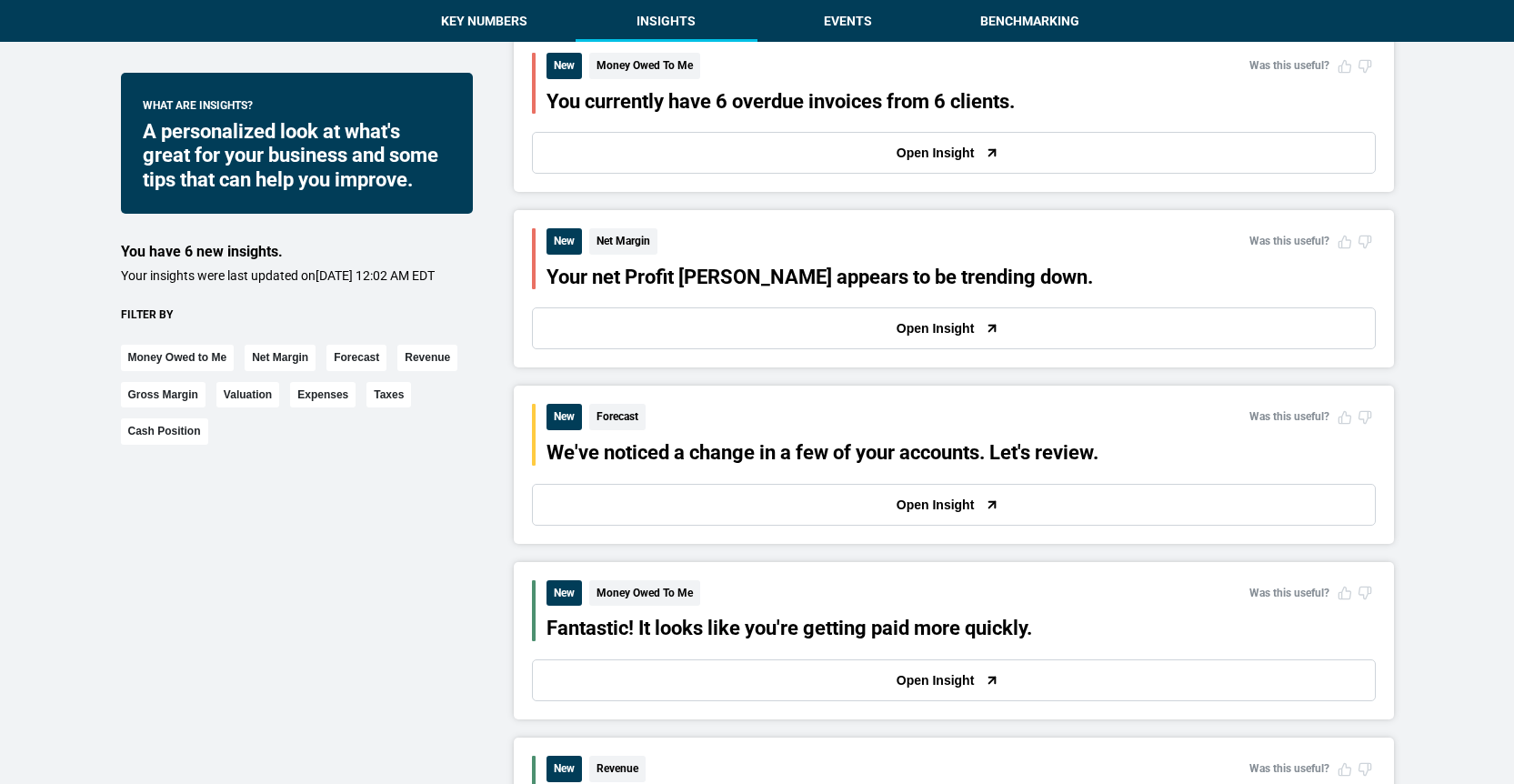
click at [748, 142] on button "Open Insight" at bounding box center [954, 152] width 844 height 42
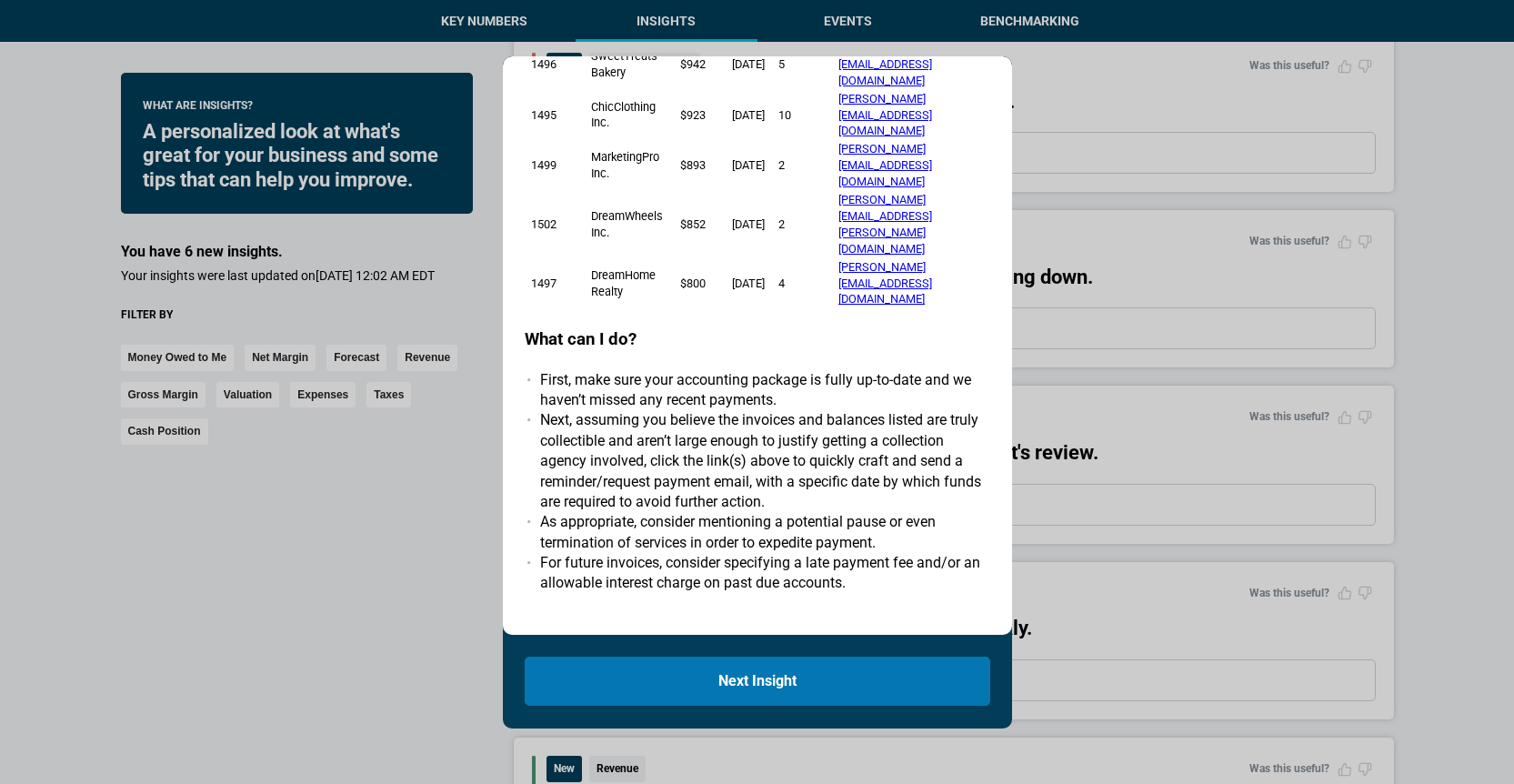
scroll to position [331, 0]
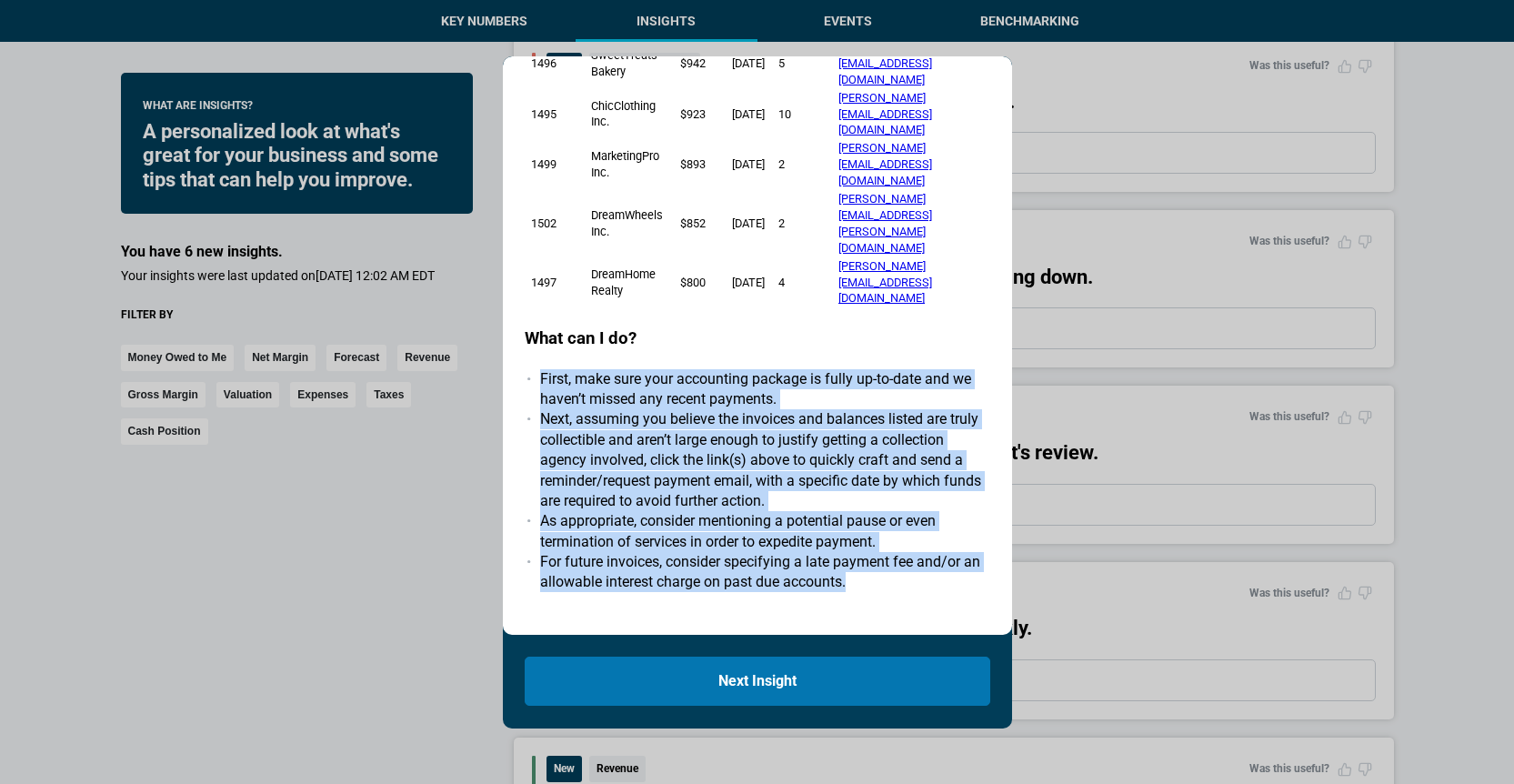
drag, startPoint x: 534, startPoint y: 279, endPoint x: 850, endPoint y: 500, distance: 385.6
click at [851, 499] on div "New Money Owed To Me You currently have 6 overdue invoices from 6 clients. Belo…" at bounding box center [757, 327] width 466 height 1066
click at [850, 500] on div "New Money Owed To Me You currently have 6 overdue invoices from 6 clients. Belo…" at bounding box center [757, 327] width 466 height 1066
drag, startPoint x: 850, startPoint y: 500, endPoint x: 527, endPoint y: 274, distance: 394.2
click at [527, 271] on div "New Money Owed To Me You currently have 6 overdue invoices from 6 clients. Belo…" at bounding box center [757, 327] width 466 height 1066
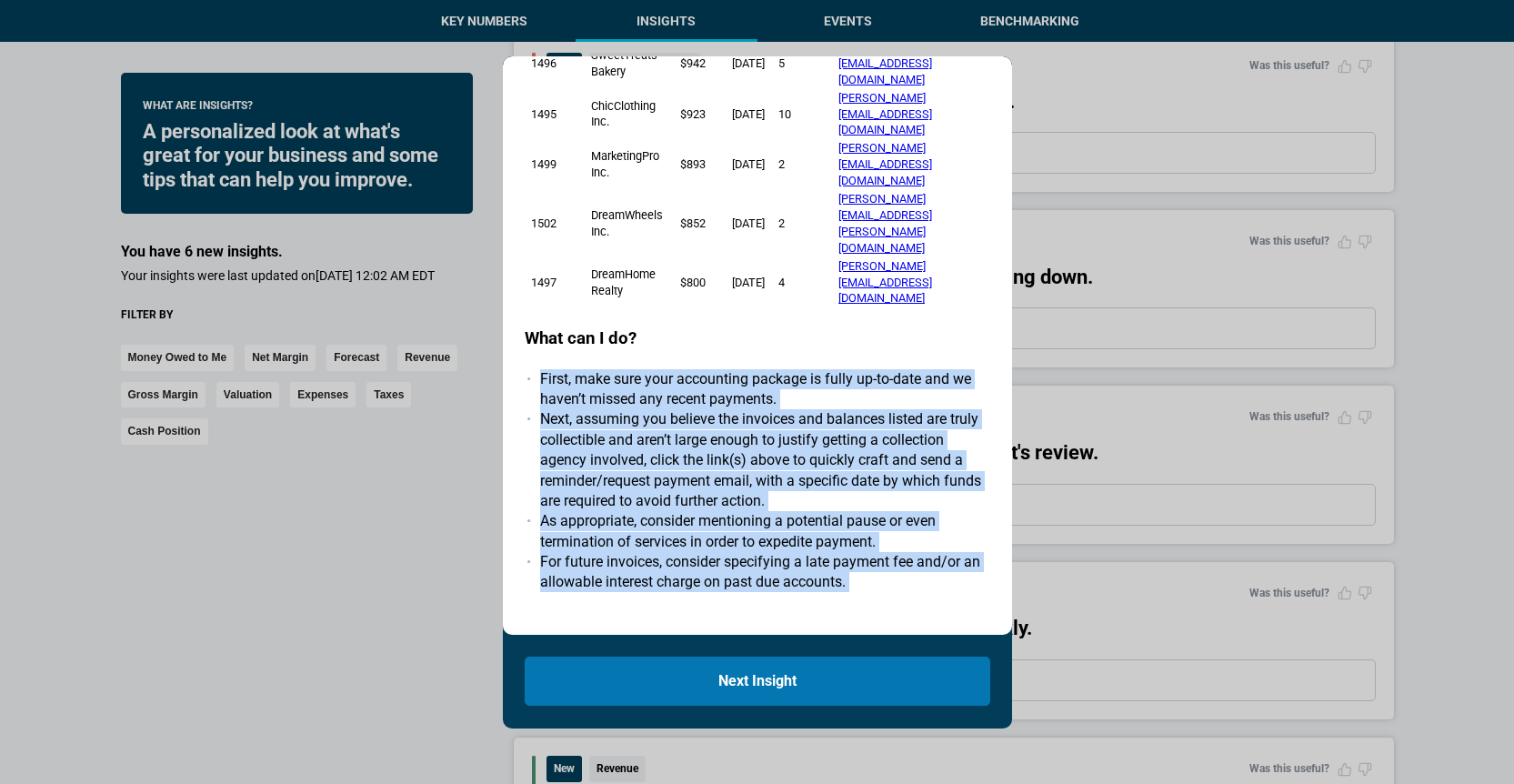
click at [540, 369] on li "First, make sure your accounting package is fully up-to-date and we haven’t mis…" at bounding box center [765, 389] width 450 height 41
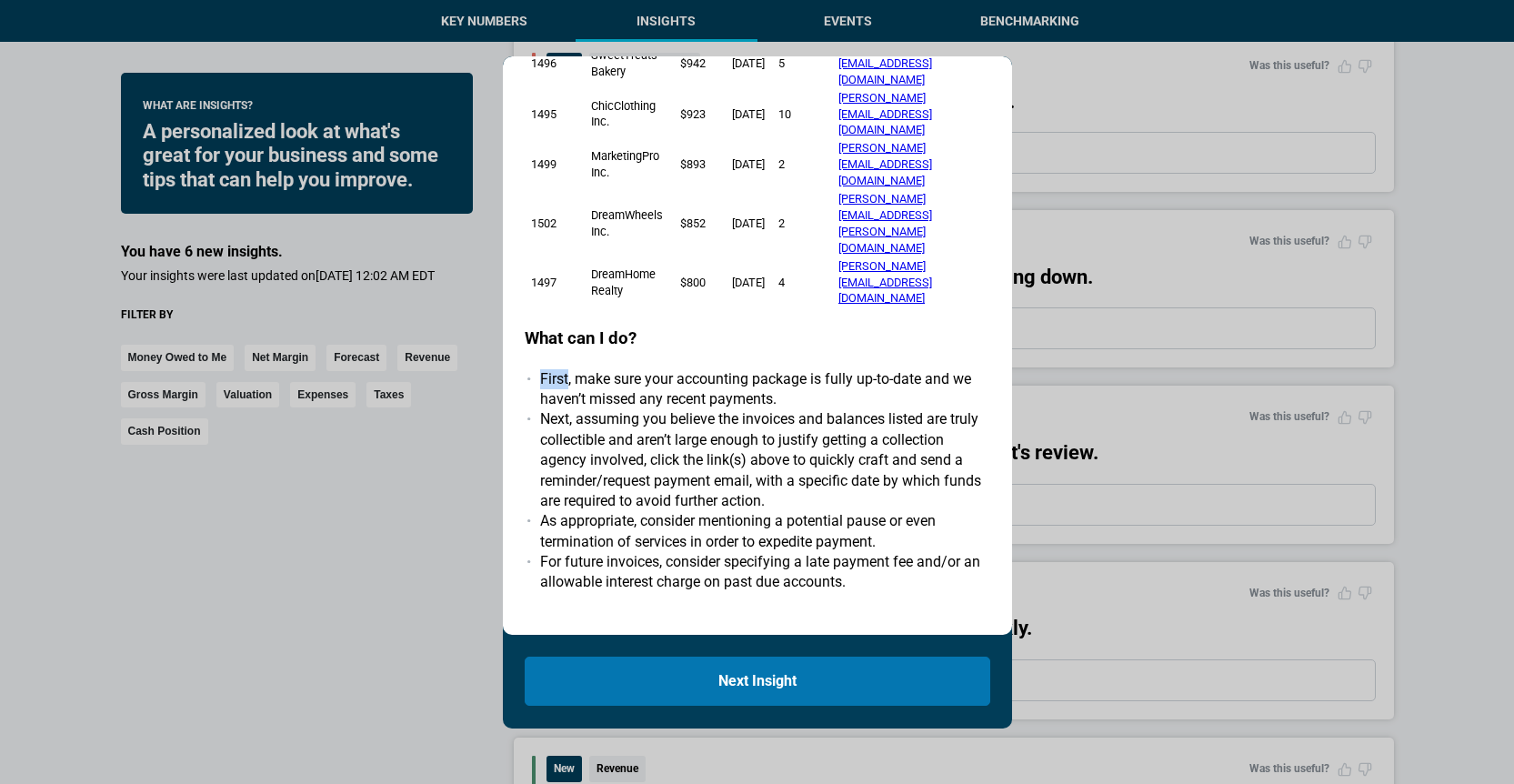
click at [540, 369] on li "First, make sure your accounting package is fully up-to-date and we haven’t mis…" at bounding box center [765, 389] width 450 height 41
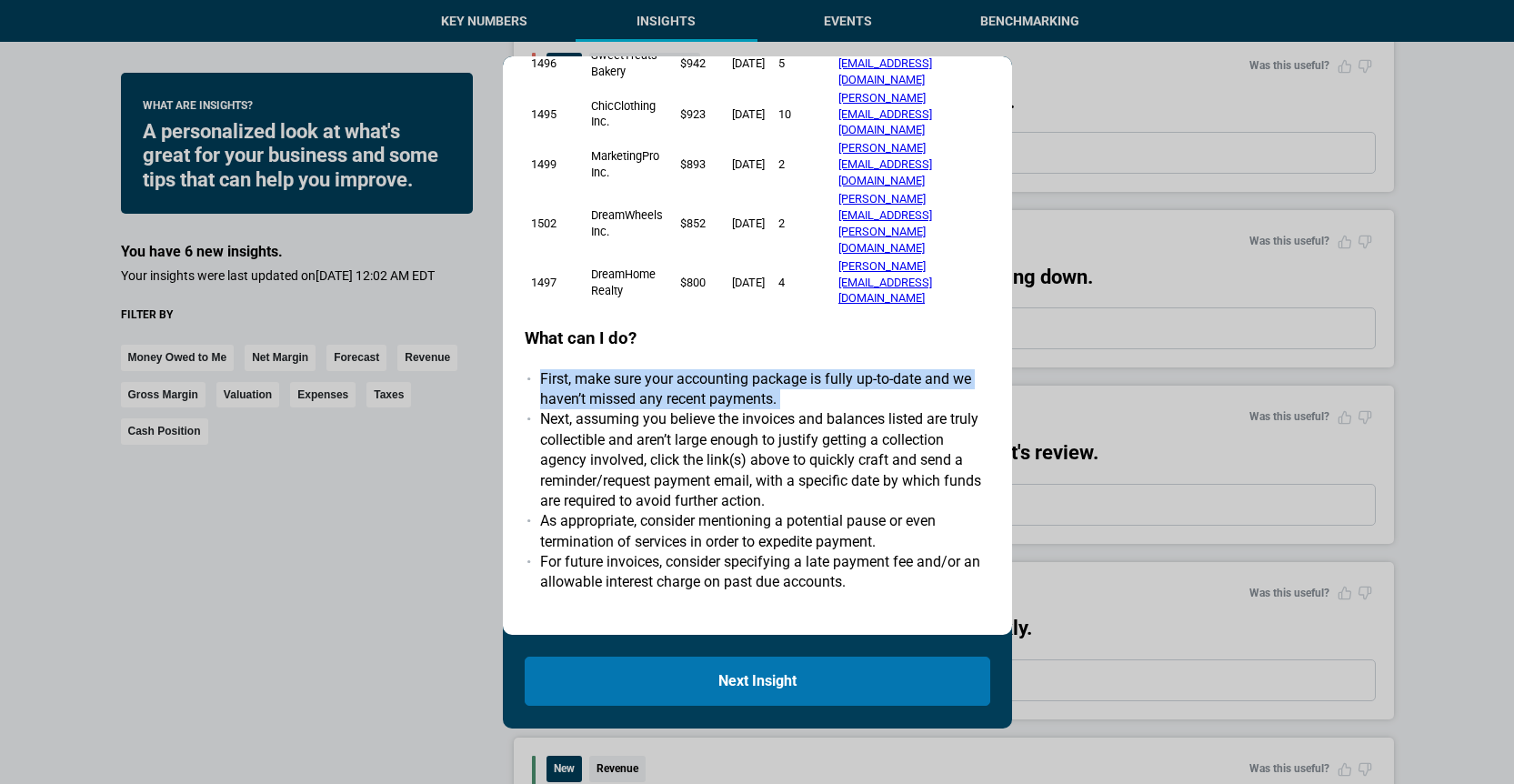
click at [540, 369] on li "First, make sure your accounting package is fully up-to-date and we haven’t mis…" at bounding box center [765, 389] width 450 height 41
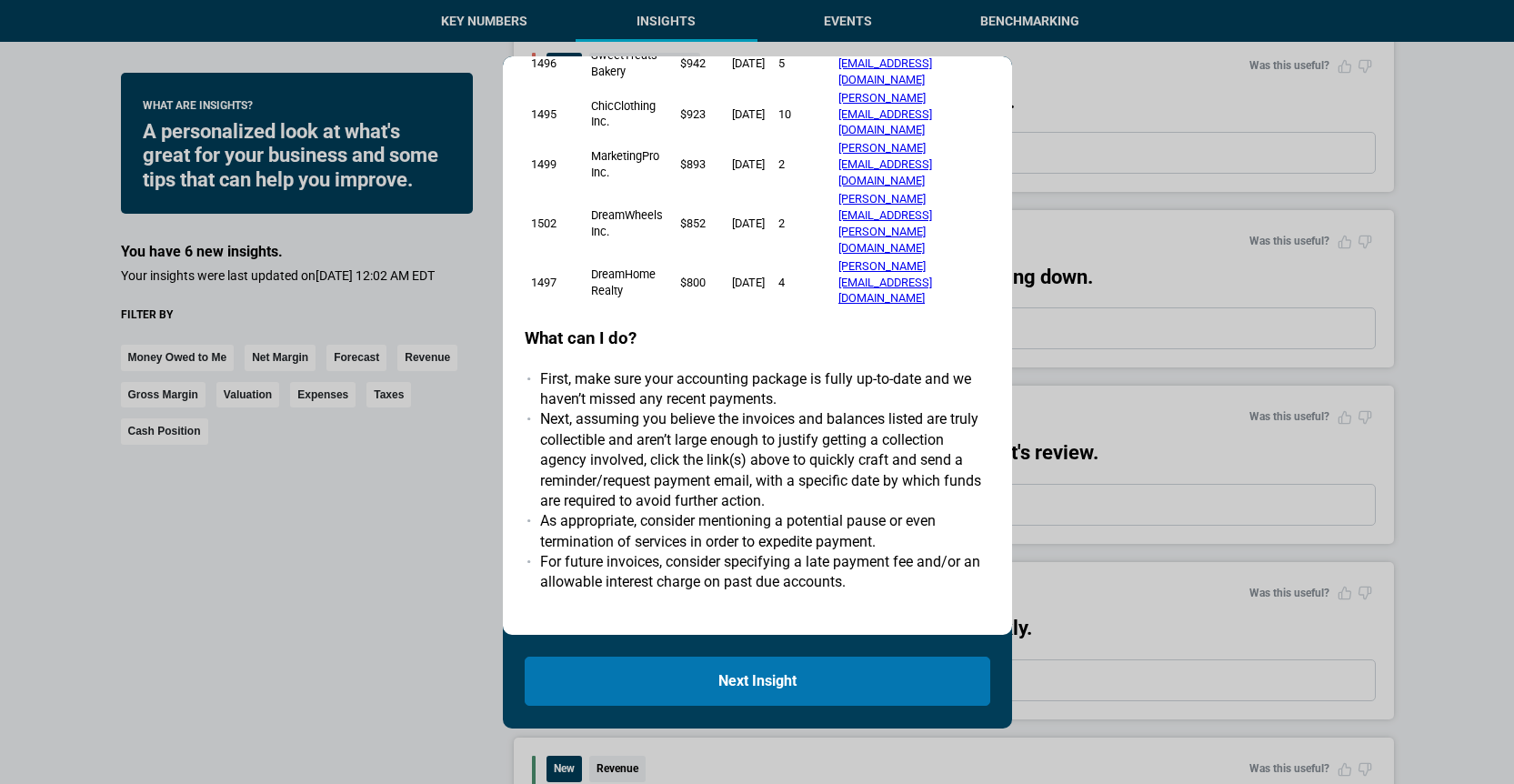
click at [617, 410] on li "Next, assuming you believe the invoices and balances listed are truly collectib…" at bounding box center [765, 460] width 450 height 101
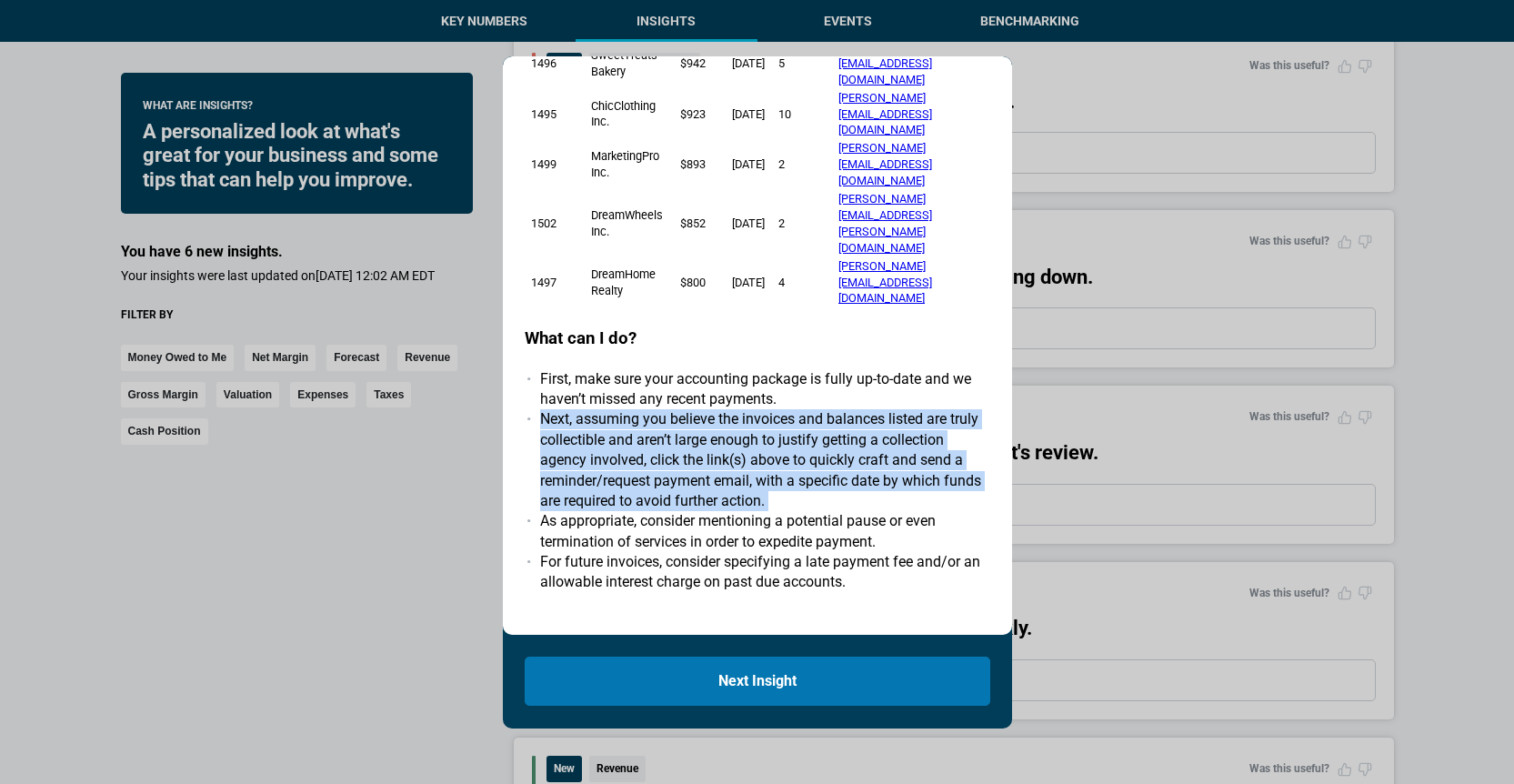
click at [617, 410] on li "Next, assuming you believe the invoices and balances listed are truly collectib…" at bounding box center [765, 460] width 450 height 101
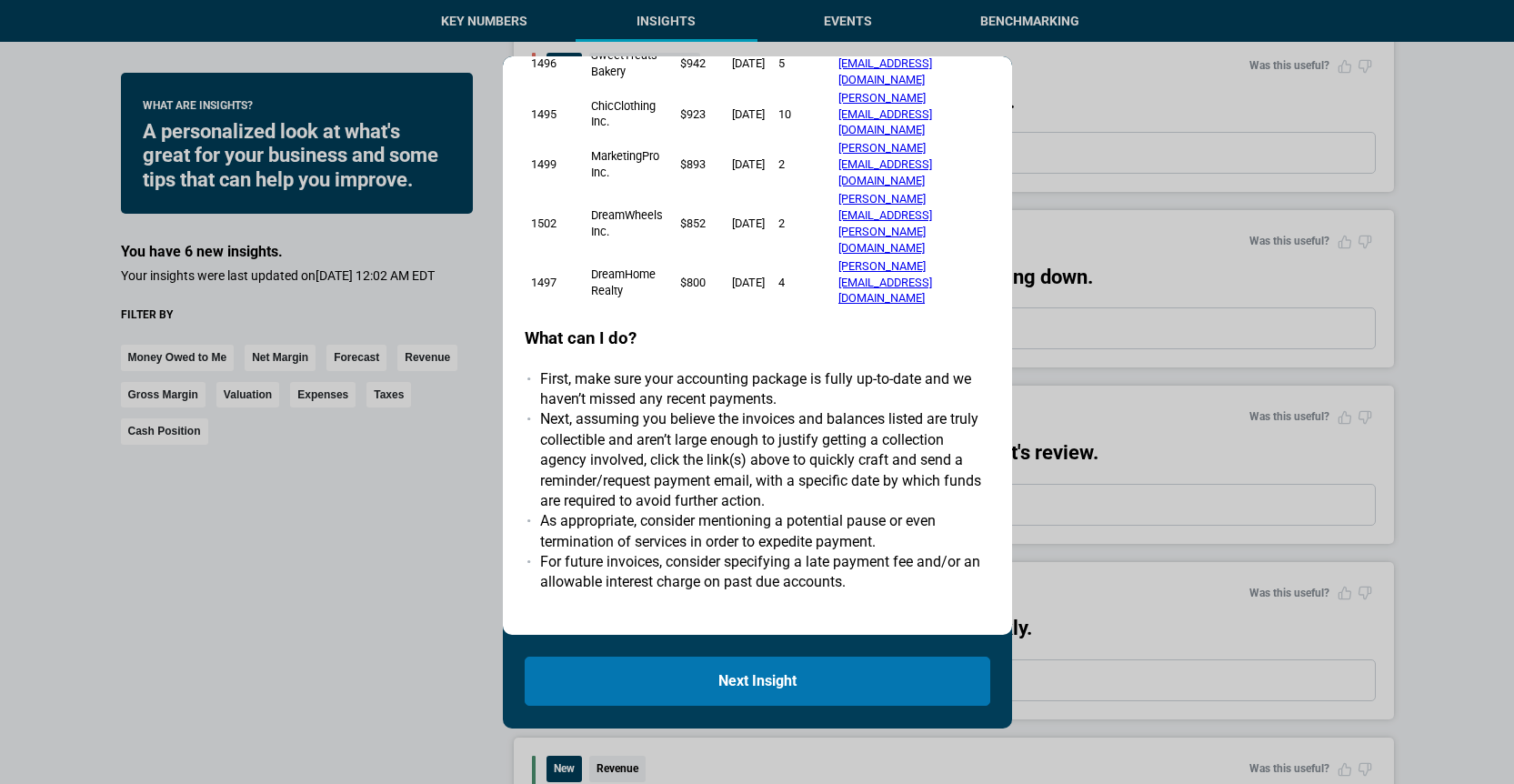
click at [627, 511] on li "As appropriate, consider mentioning a potential pause or even termination of se…" at bounding box center [765, 531] width 450 height 41
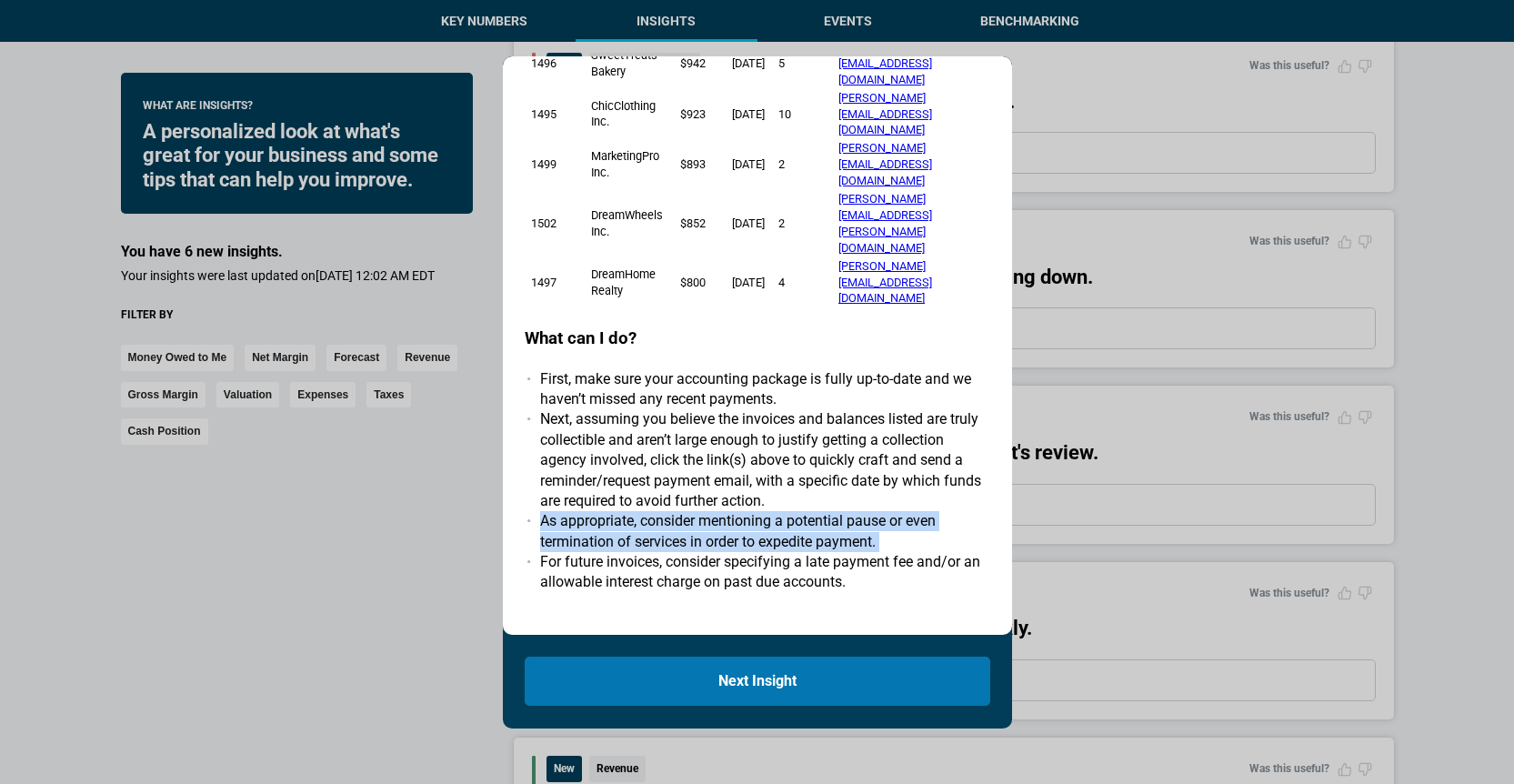
click at [627, 511] on li "As appropriate, consider mentioning a potential pause or even termination of se…" at bounding box center [765, 531] width 450 height 41
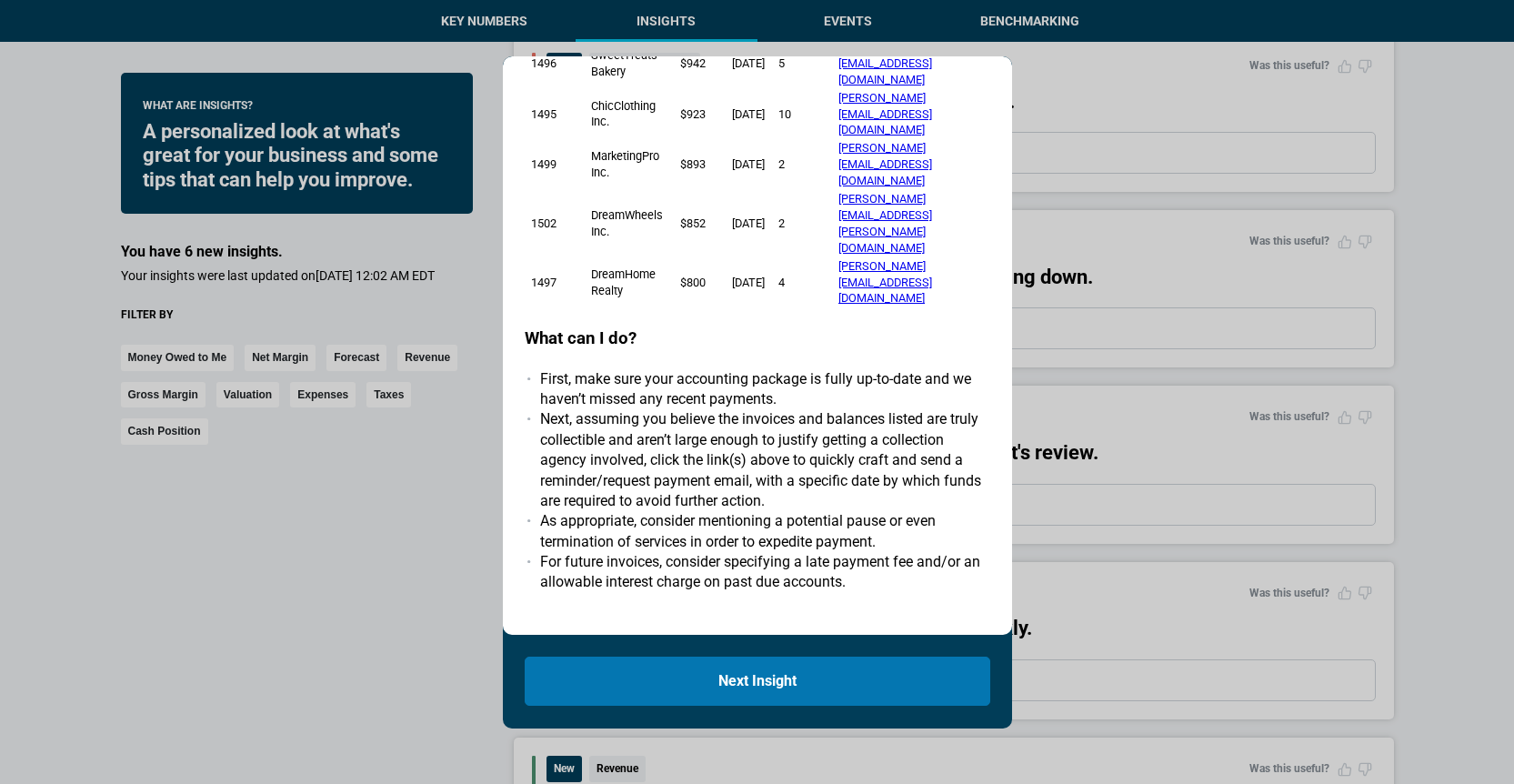
click at [650, 509] on div "New Money Owed To Me You currently have 6 overdue invoices from 6 clients. Belo…" at bounding box center [757, 327] width 466 height 1066
click at [642, 501] on div "New Money Owed To Me You currently have 6 overdue invoices from 6 clients. Belo…" at bounding box center [757, 327] width 466 height 1066
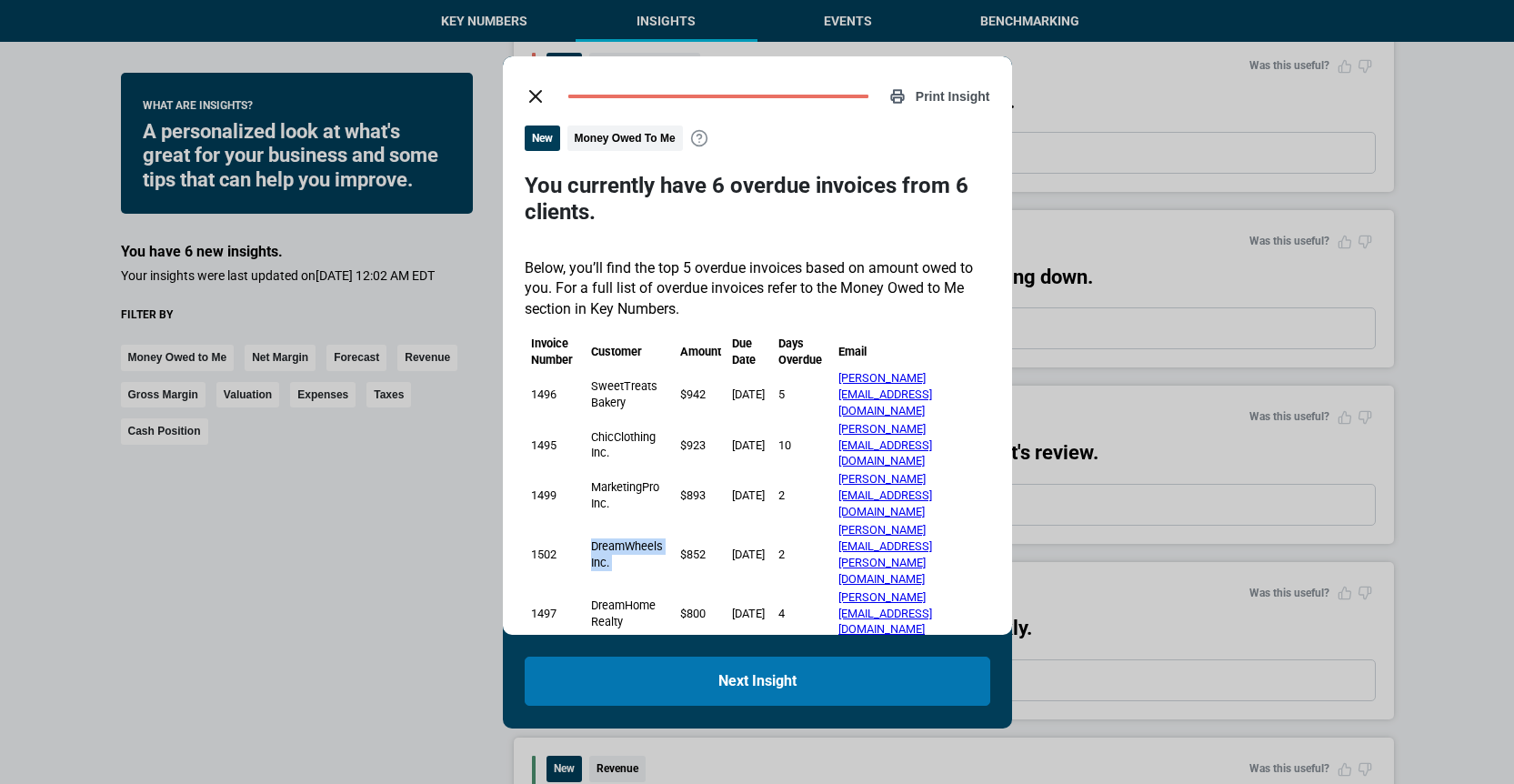
click at [642, 522] on td "DreamWheels Inc." at bounding box center [630, 554] width 88 height 65
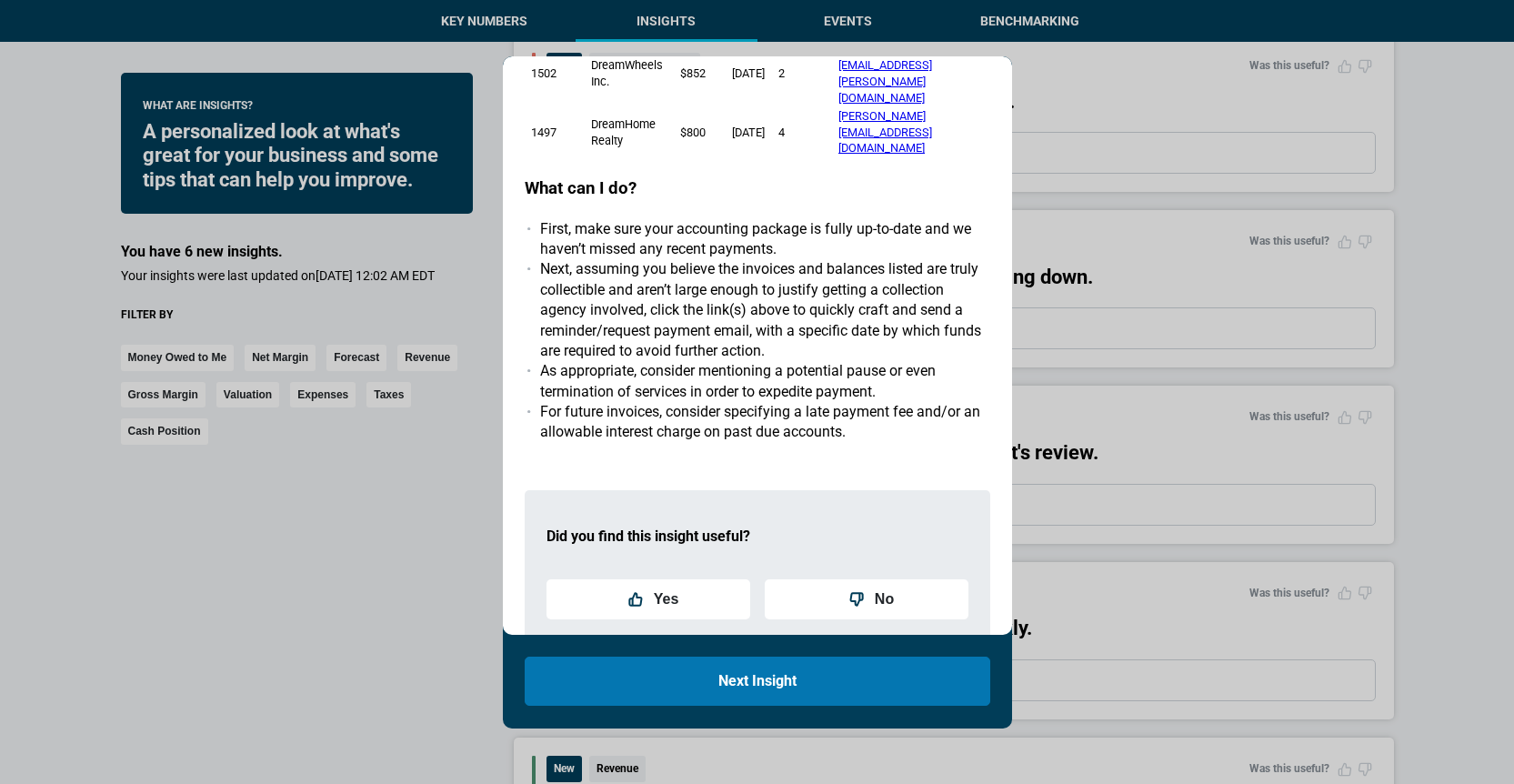
click at [650, 490] on div "Did you find this insight useful? Yes No Submit Feedback" at bounding box center [757, 592] width 466 height 206
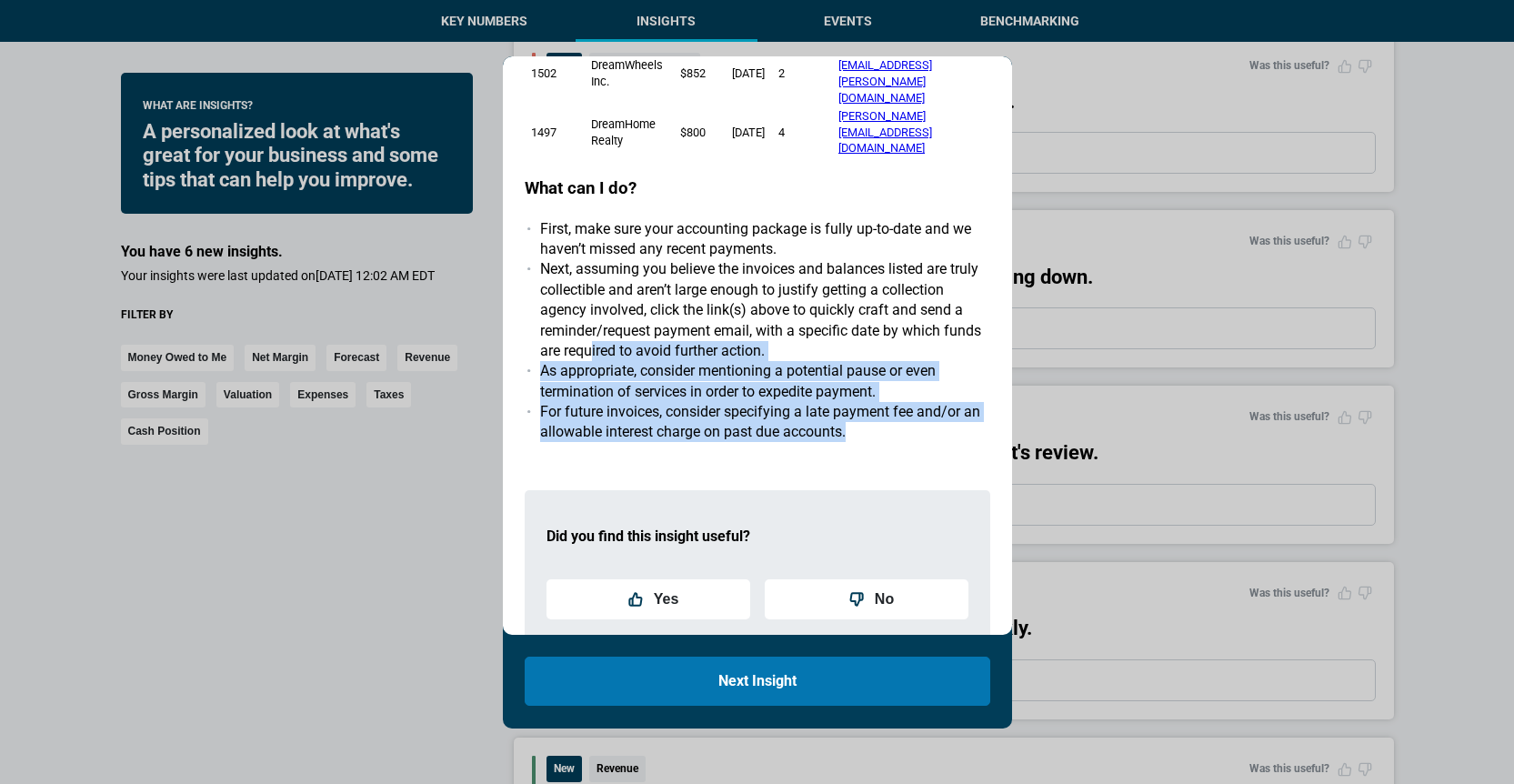
drag, startPoint x: 804, startPoint y: 346, endPoint x: 597, endPoint y: 255, distance: 226.1
click at [596, 254] on div "New Money Owed To Me You currently have 6 overdue invoices from 6 clients. Belo…" at bounding box center [757, 178] width 466 height 1066
click at [597, 259] on li "Next, assuming you believe the invoices and balances listed are truly collectib…" at bounding box center [765, 310] width 450 height 101
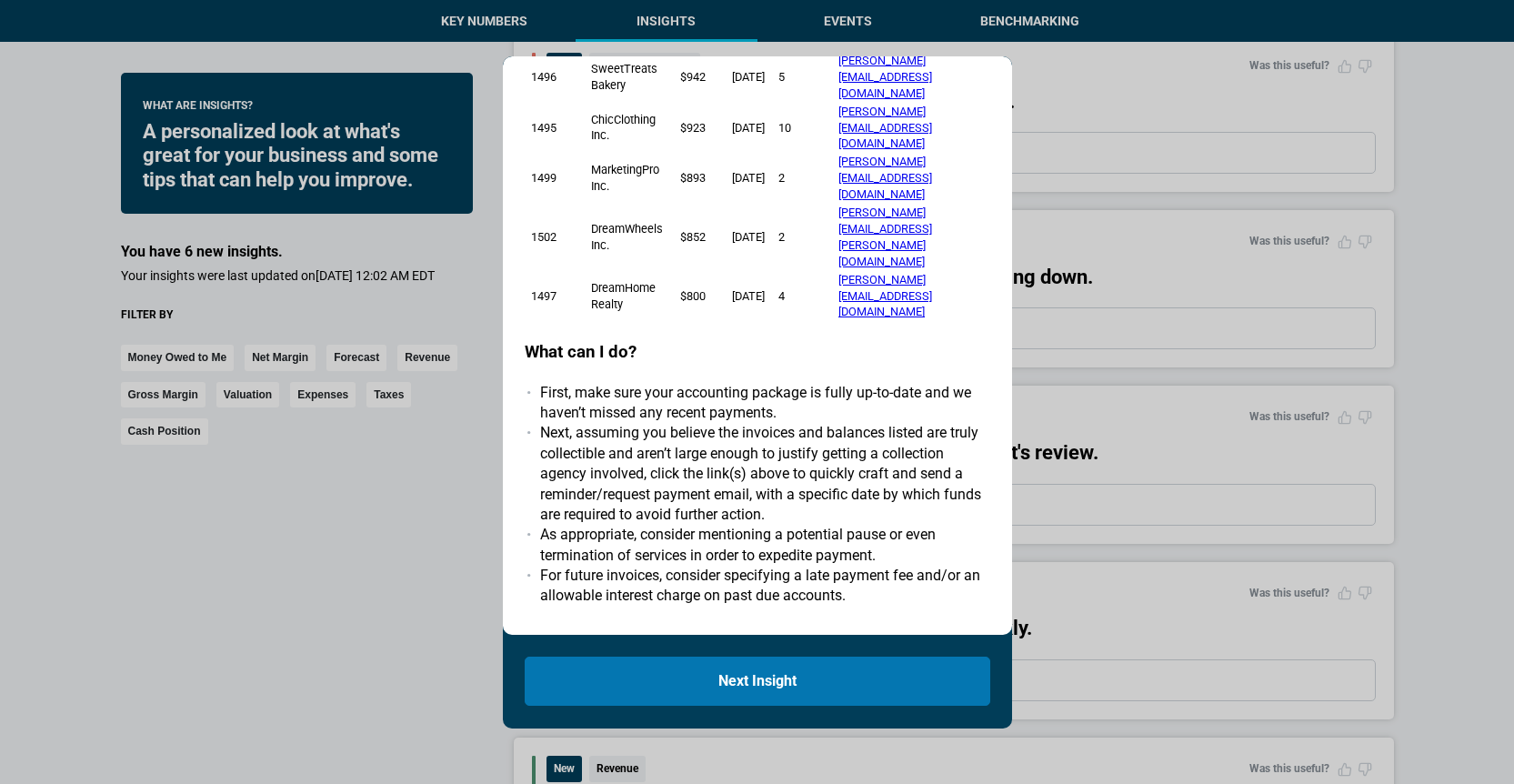
scroll to position [315, 0]
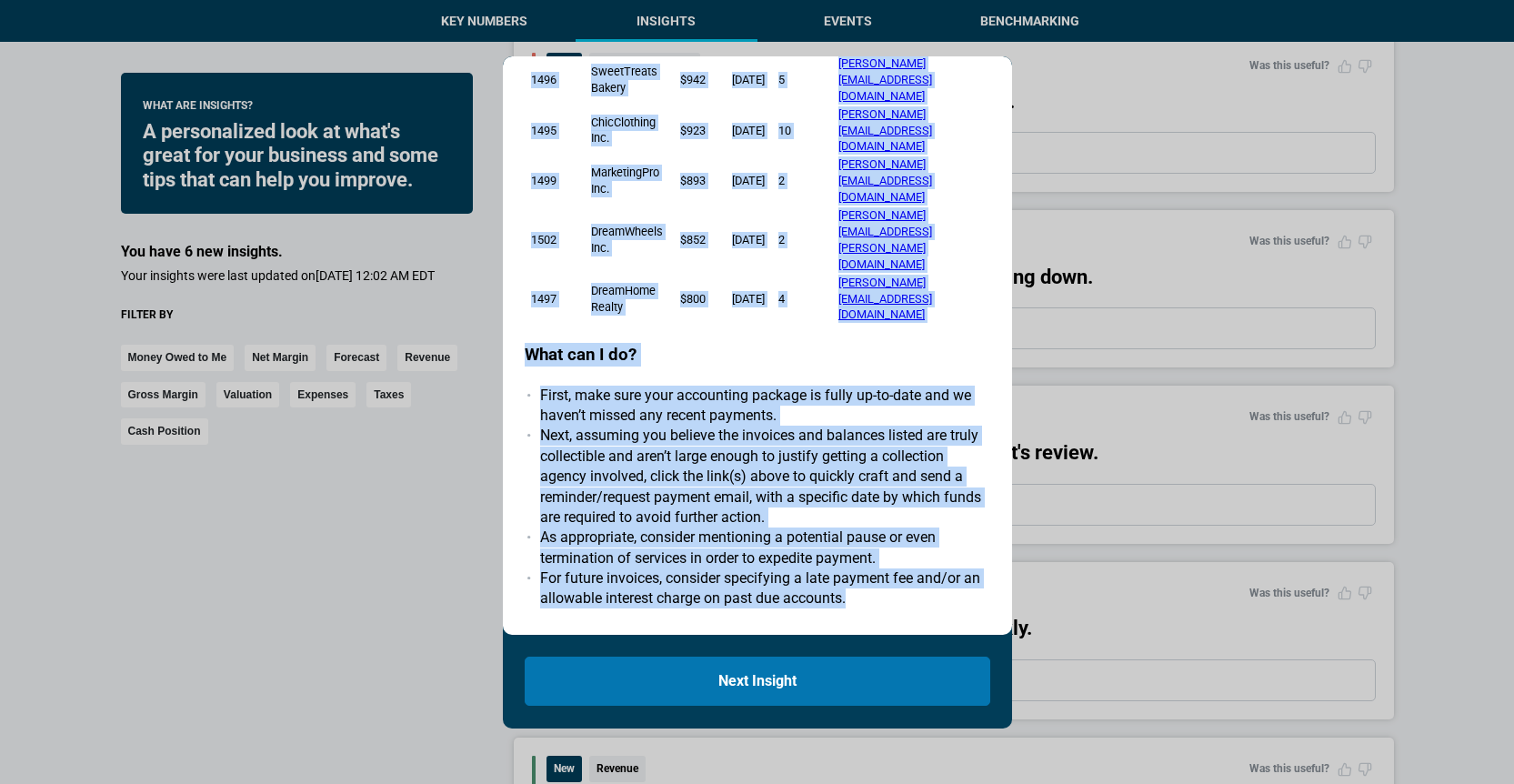
drag, startPoint x: 852, startPoint y: 511, endPoint x: 507, endPoint y: 290, distance: 409.7
click at [503, 284] on div "Print Insight New Money Owed To Me You currently have 6 overdue invoices from 6…" at bounding box center [757, 345] width 509 height 578
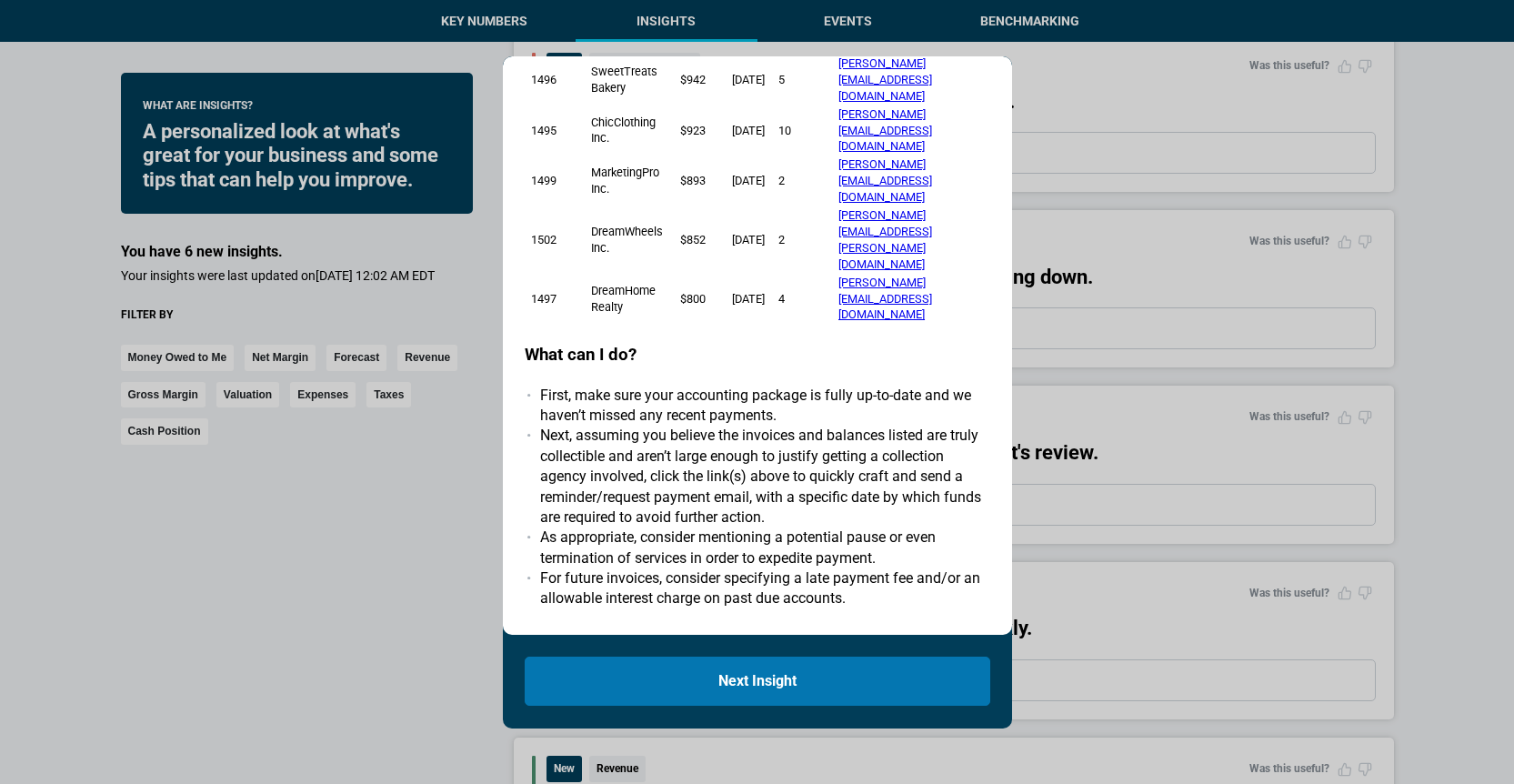
click at [554, 386] on li "First, make sure your accounting package is fully up-to-date and we haven’t mis…" at bounding box center [765, 406] width 450 height 41
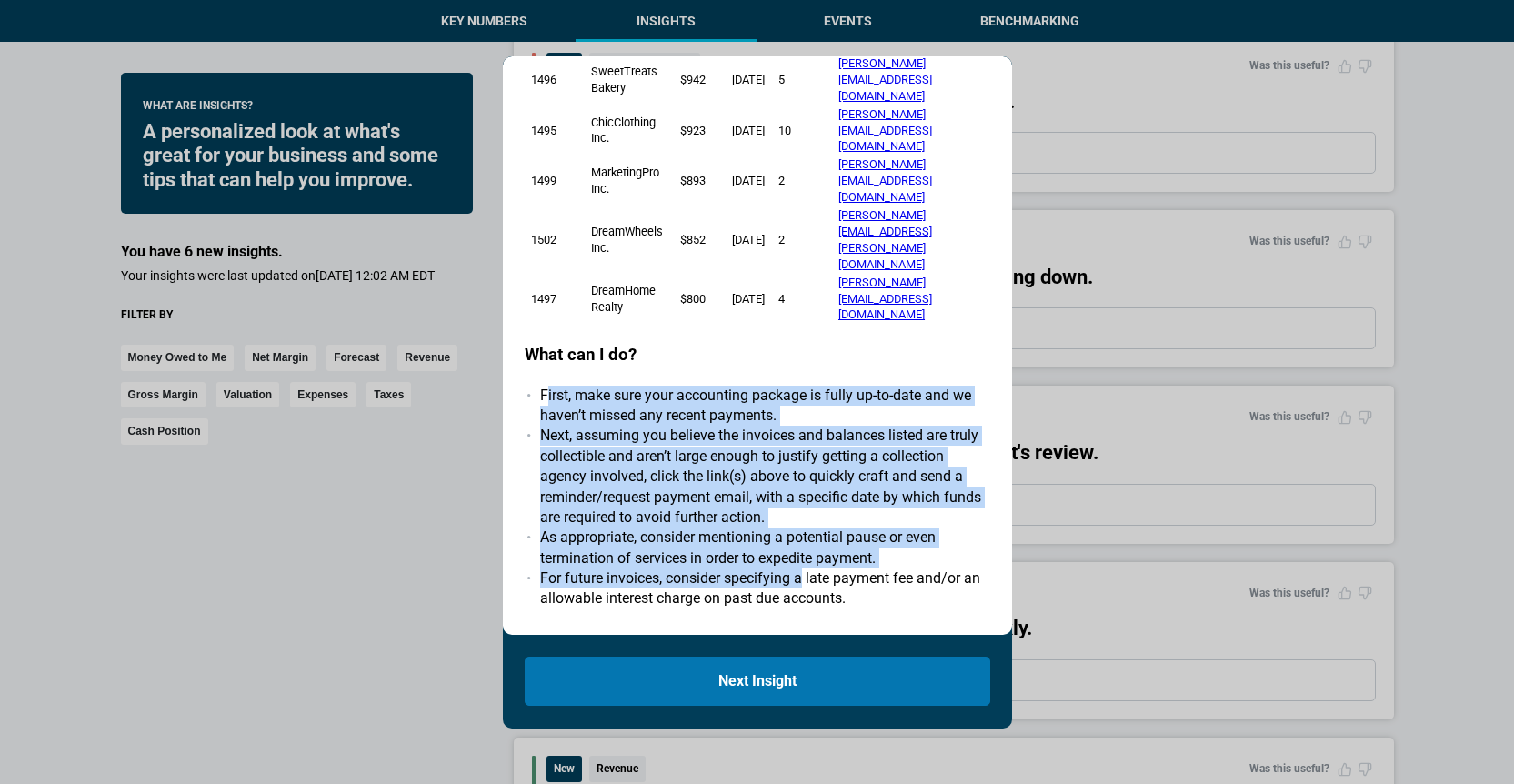
drag, startPoint x: 545, startPoint y: 292, endPoint x: 803, endPoint y: 477, distance: 317.5
click at [803, 477] on ul "First, make sure your accounting package is fully up-to-date and we haven’t mis…" at bounding box center [757, 497] width 466 height 223
click at [803, 568] on li "For future invoices, consider specifying a late payment fee and/or an allowable…" at bounding box center [765, 588] width 450 height 41
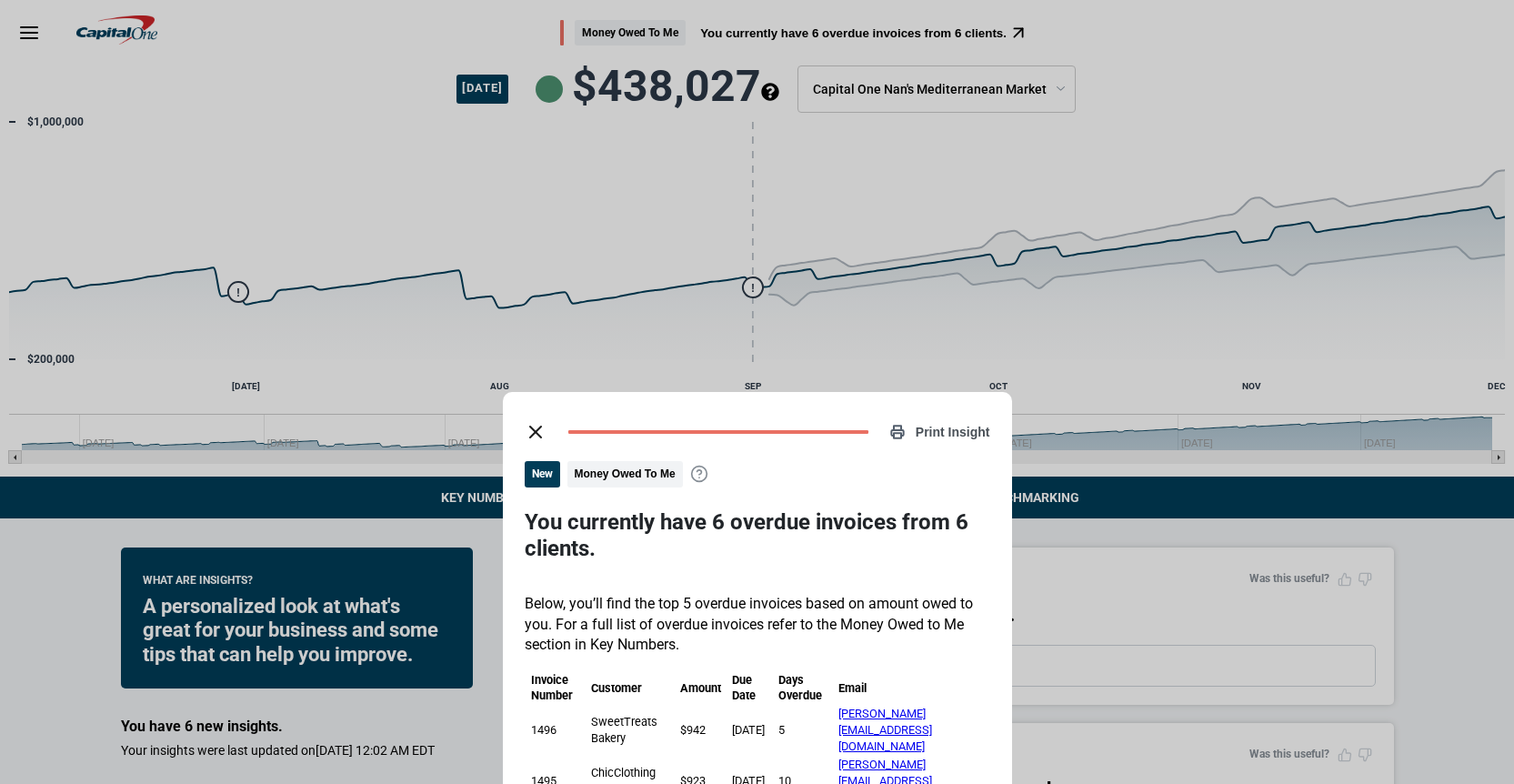
scroll to position [513, 0]
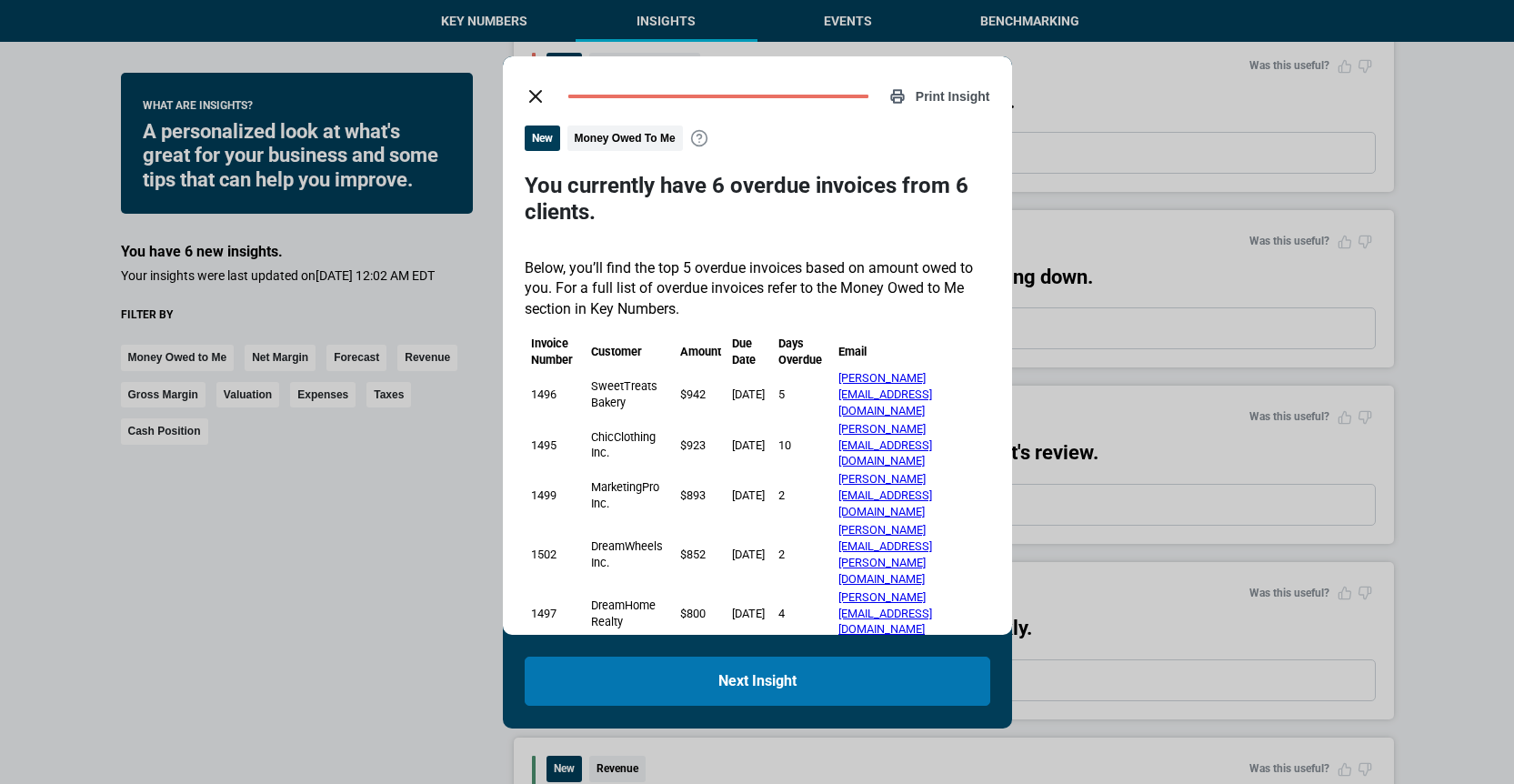
click at [539, 84] on button "close dialog" at bounding box center [535, 96] width 36 height 36
